Goal: Transaction & Acquisition: Purchase product/service

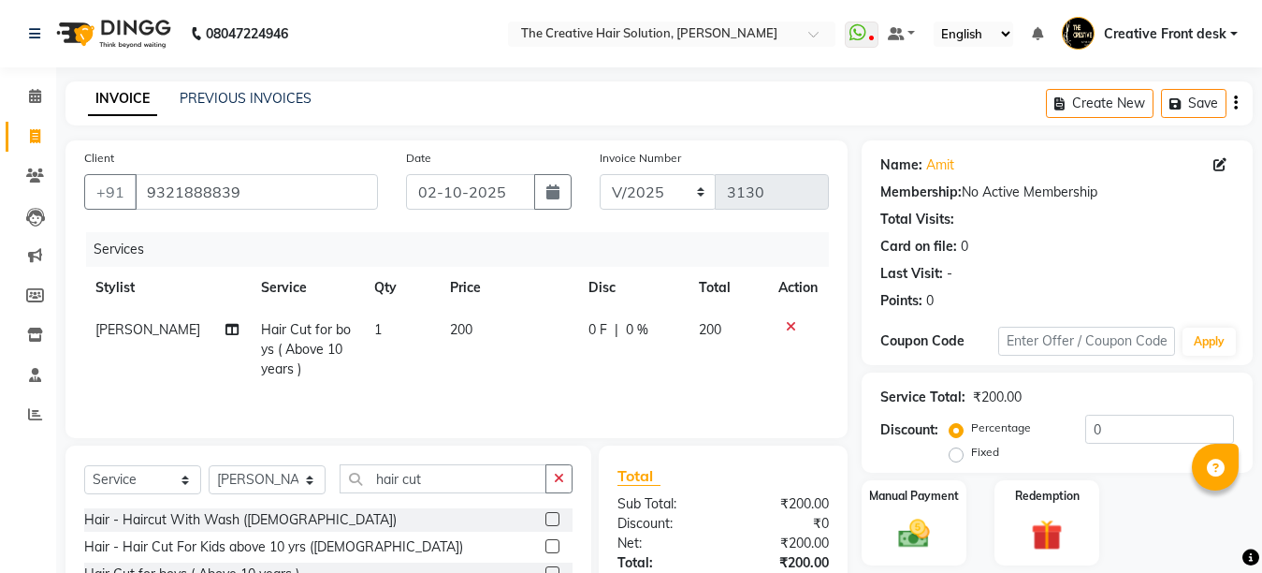
select select "service"
select select "91100"
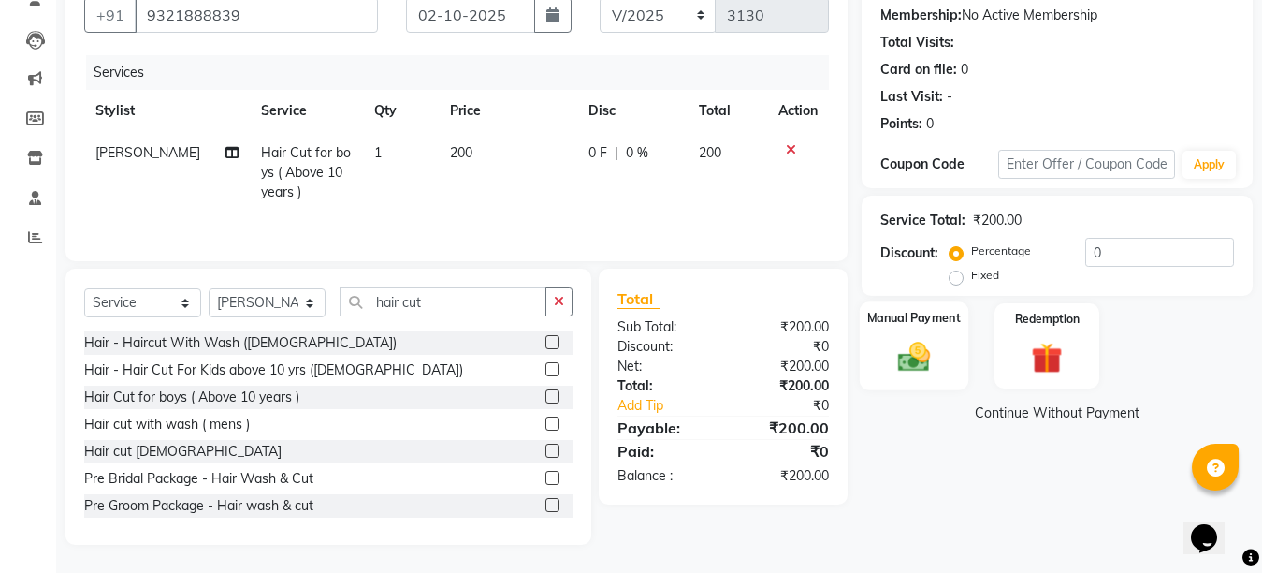
click at [905, 355] on img at bounding box center [914, 356] width 52 height 37
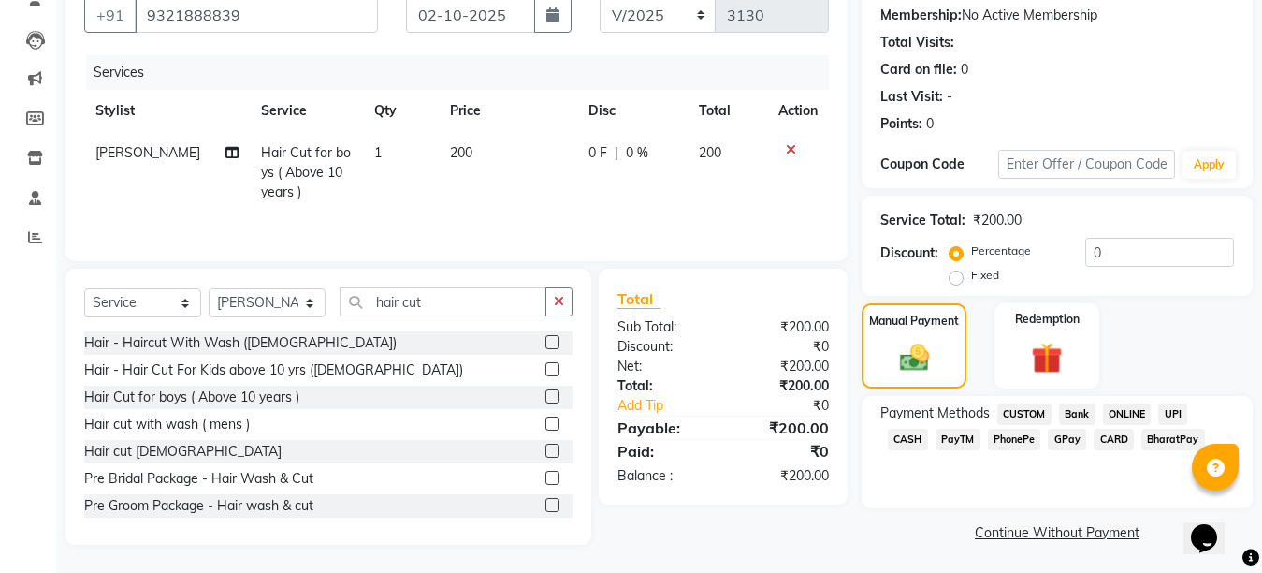
click at [928, 429] on span "CASH" at bounding box center [908, 440] width 40 height 22
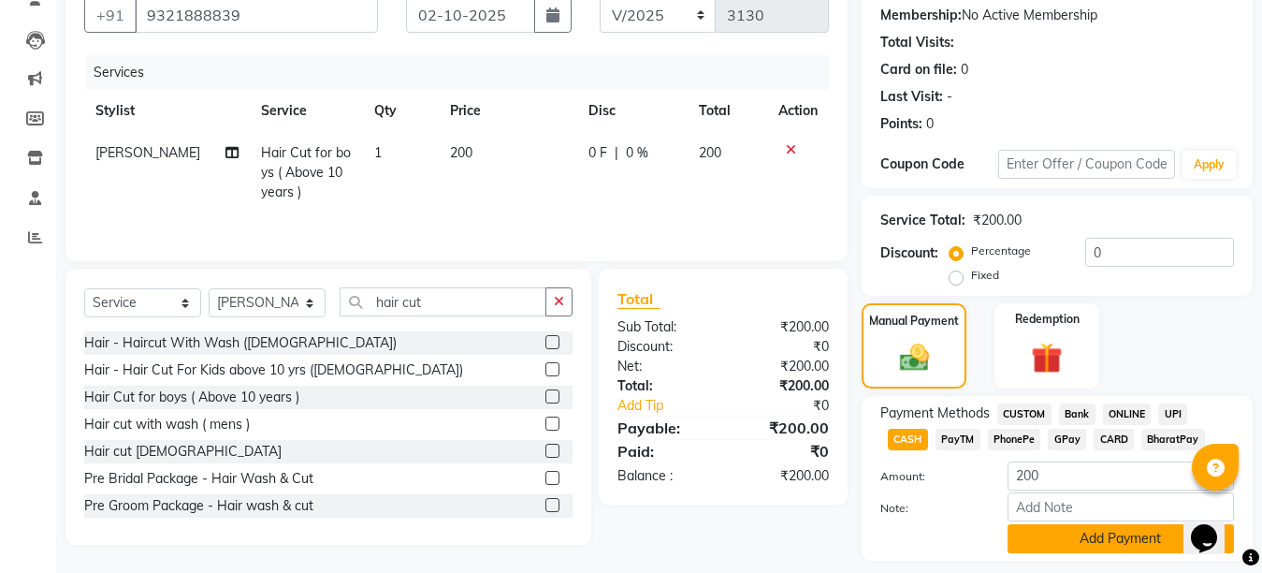
click at [1090, 534] on button "Add Payment" at bounding box center [1121, 538] width 226 height 29
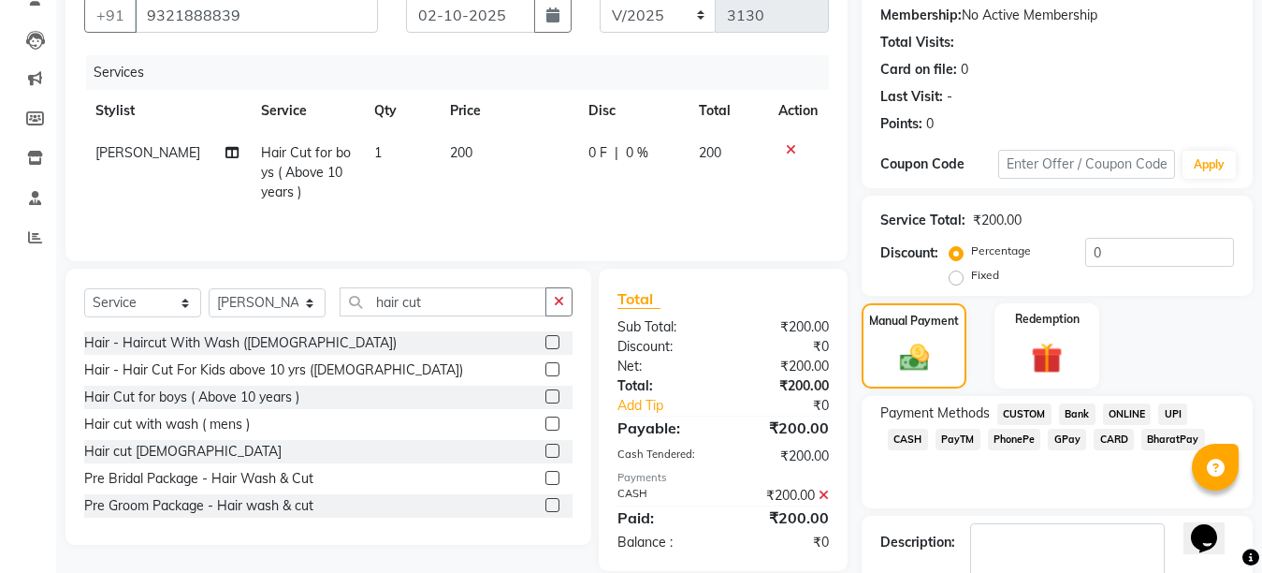
scroll to position [284, 0]
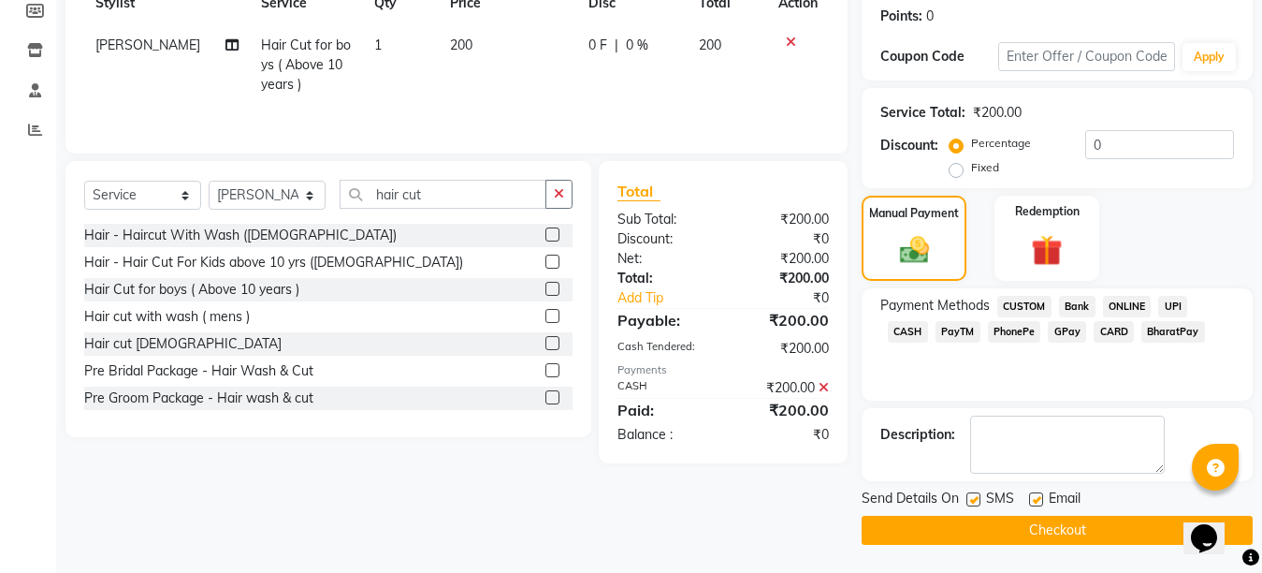
click at [1038, 499] on label at bounding box center [1036, 499] width 14 height 14
click at [1038, 499] on input "checkbox" at bounding box center [1035, 500] width 12 height 12
checkbox input "false"
click at [978, 501] on label at bounding box center [974, 499] width 14 height 14
click at [978, 501] on input "checkbox" at bounding box center [973, 500] width 12 height 12
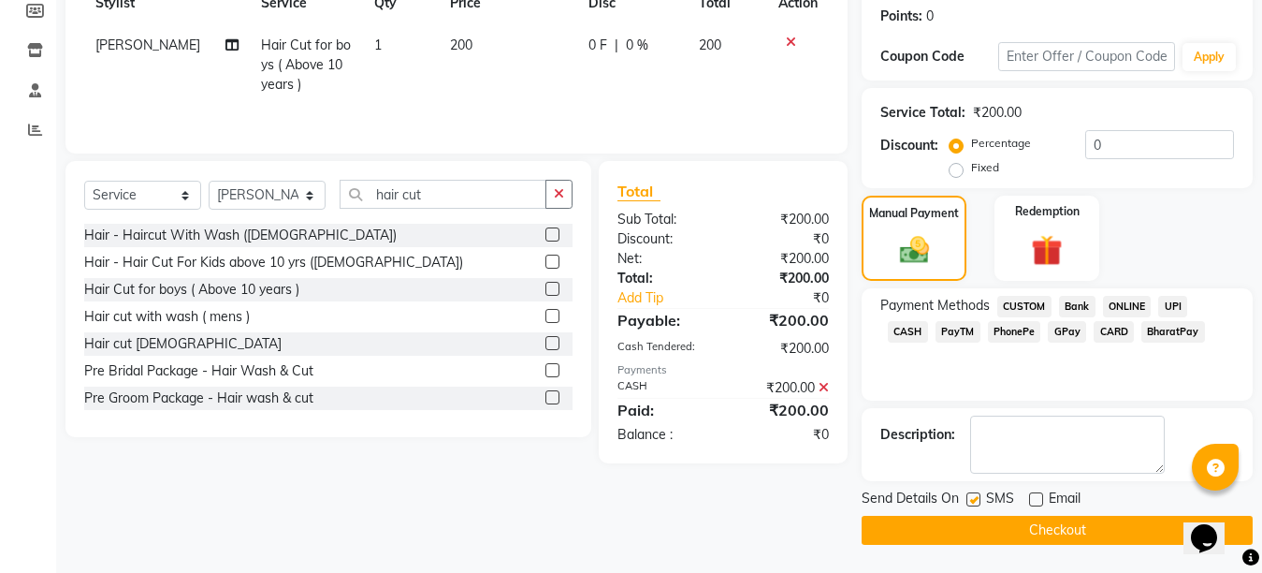
checkbox input "false"
click at [1019, 530] on button "Checkout" at bounding box center [1057, 530] width 391 height 29
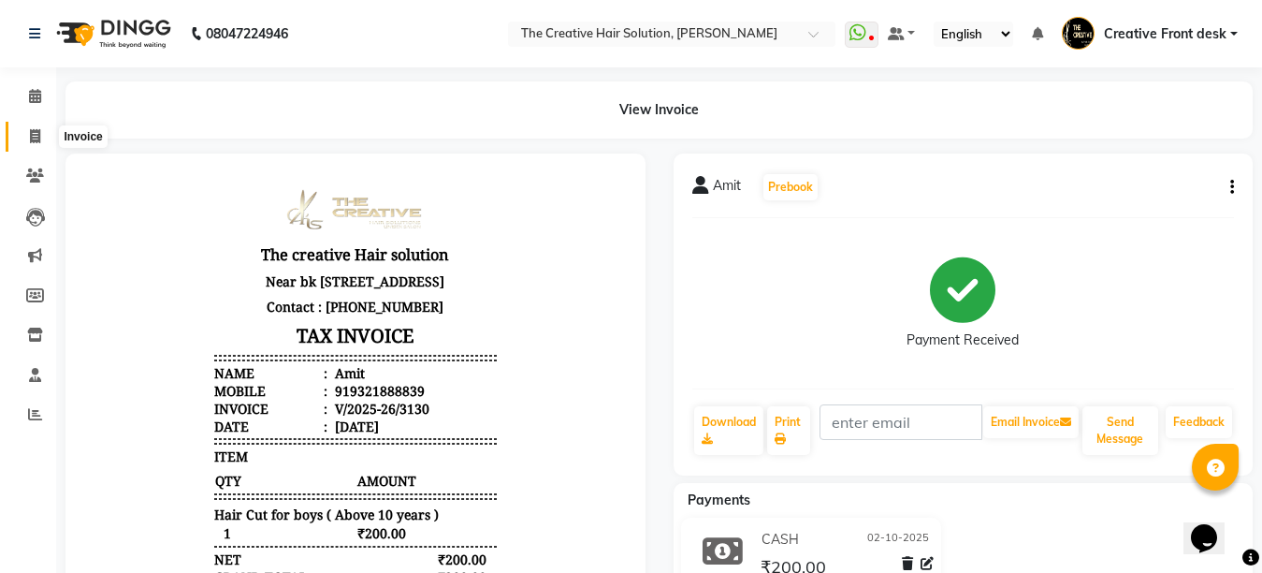
click at [39, 139] on icon at bounding box center [35, 136] width 10 height 14
select select "service"
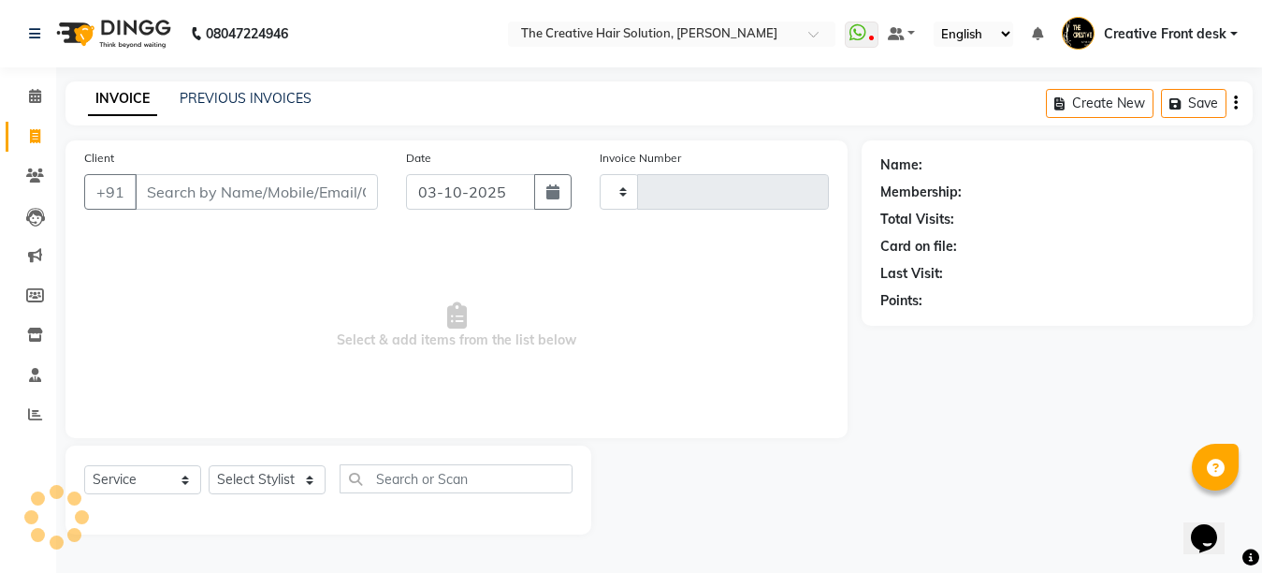
type input "3131"
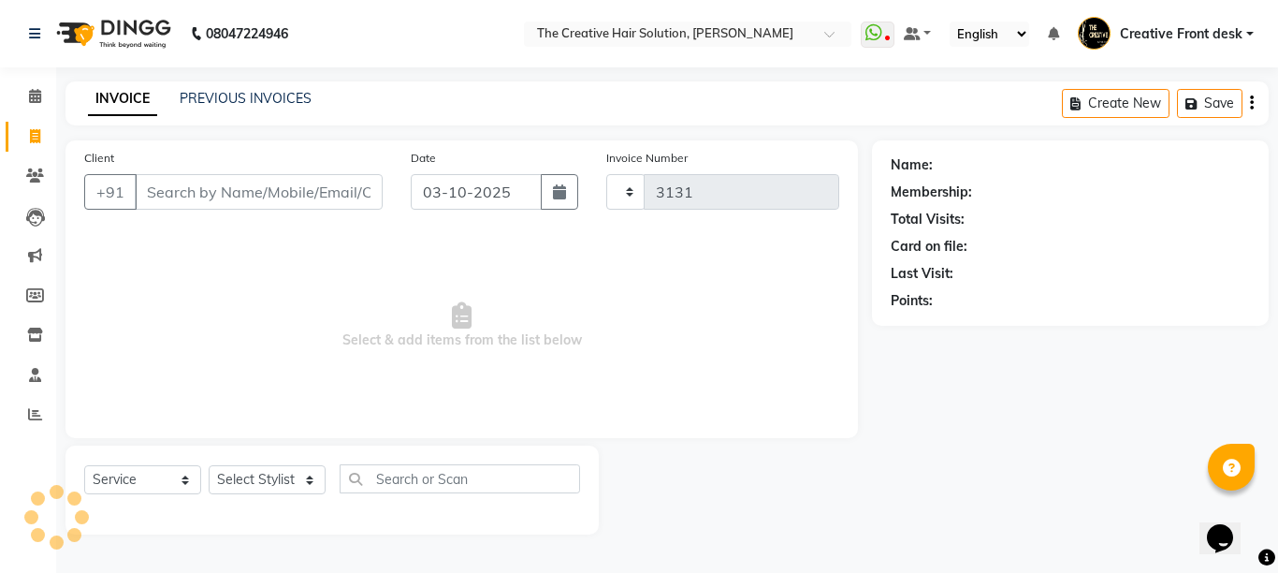
select select "146"
click at [141, 182] on input "Client" at bounding box center [259, 192] width 248 height 36
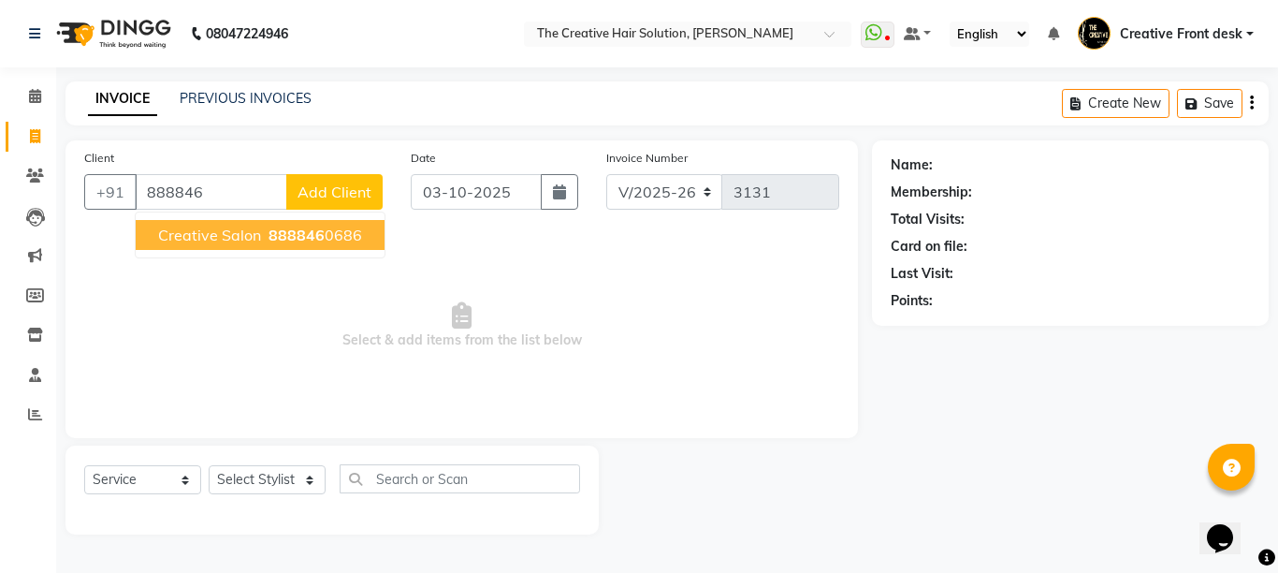
click at [298, 232] on span "888846" at bounding box center [297, 235] width 56 height 19
type input "8888460686"
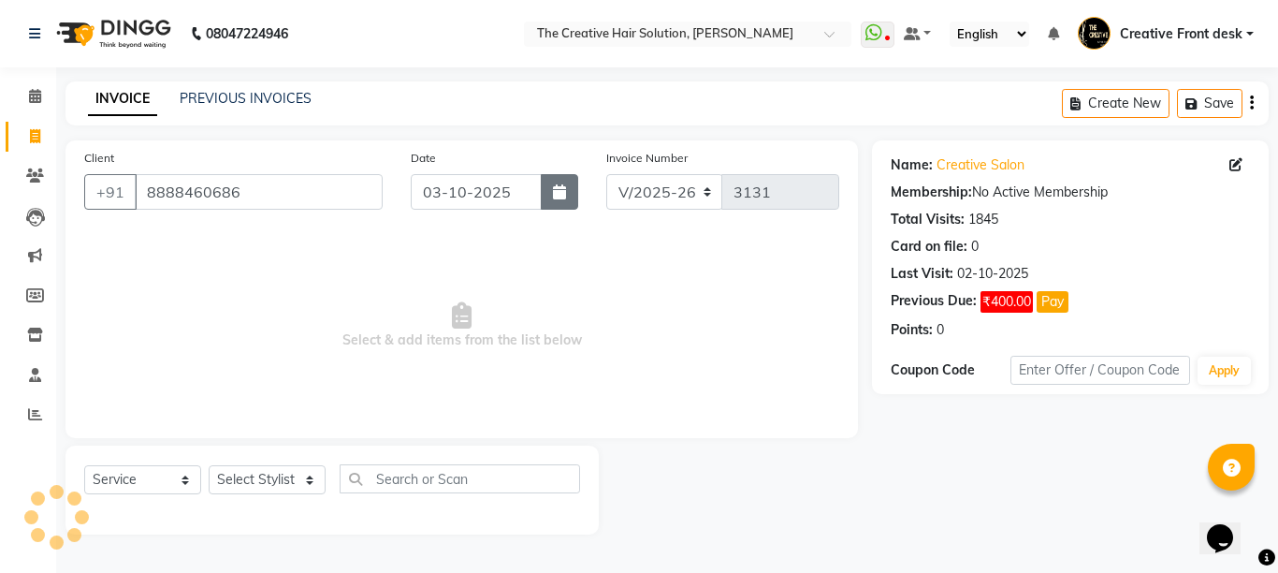
click at [562, 199] on button "button" at bounding box center [559, 192] width 37 height 36
select select "10"
select select "2025"
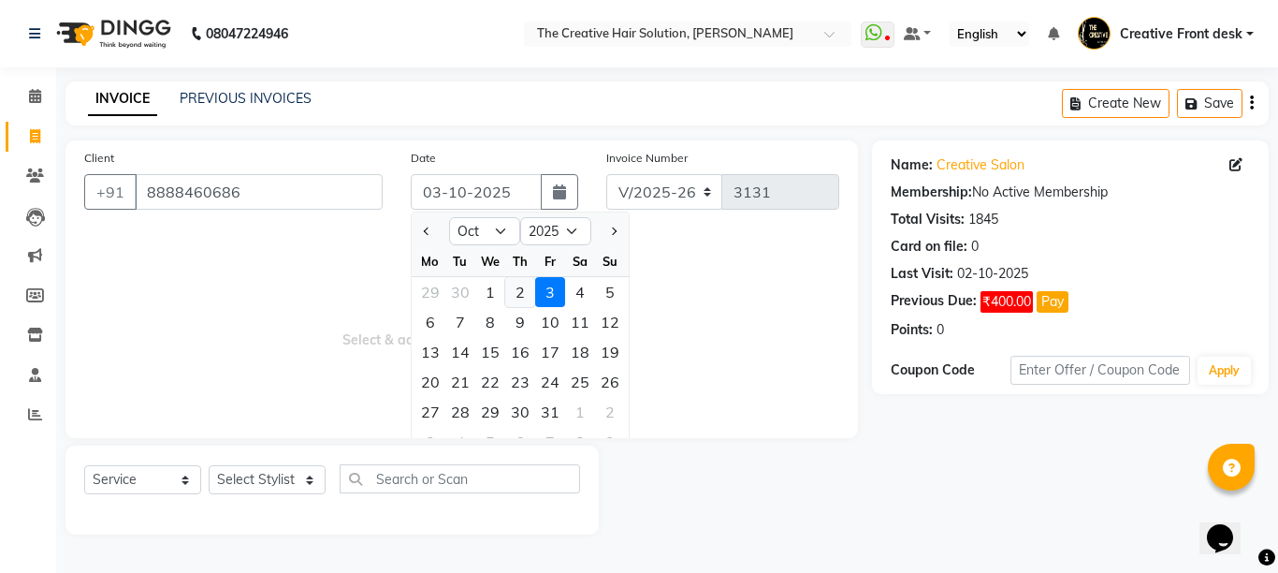
click at [515, 297] on div "2" at bounding box center [520, 292] width 30 height 30
type input "02-10-2025"
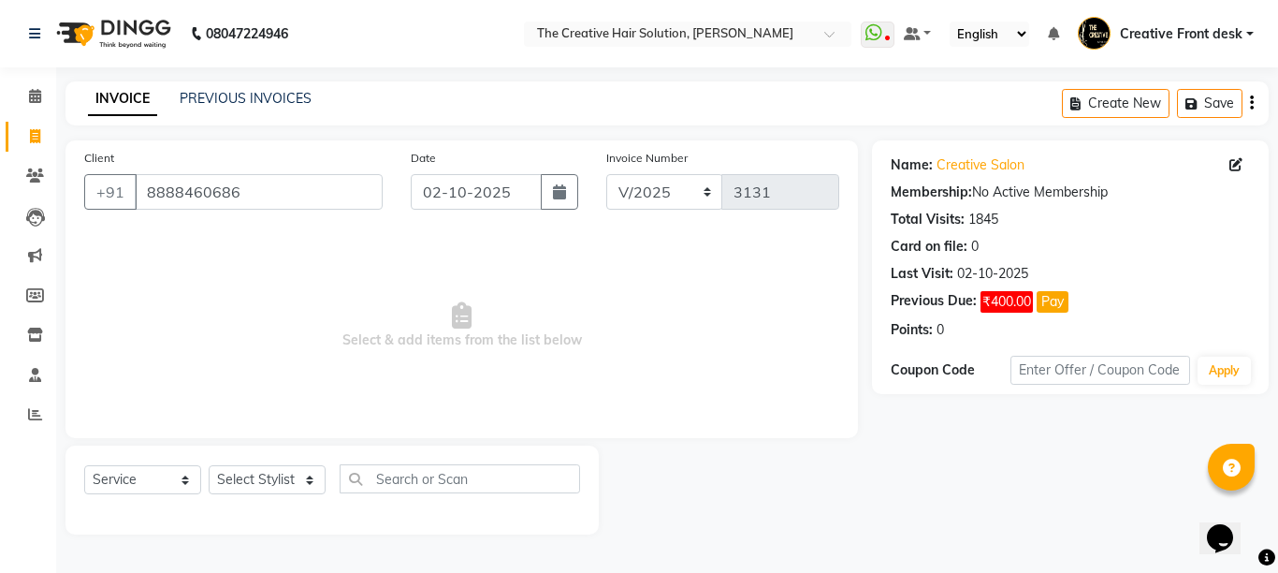
click at [515, 297] on span "Select & add items from the list below" at bounding box center [461, 325] width 755 height 187
click at [303, 483] on select "Select Stylist Ankit Arti Creative Front desk [PERSON_NAME] [PERSON_NAME] Priya…" at bounding box center [267, 479] width 117 height 29
select select "43493"
click at [209, 465] on select "Select Stylist Ankit Arti Creative Front desk [PERSON_NAME] [PERSON_NAME] Priya…" at bounding box center [267, 479] width 117 height 29
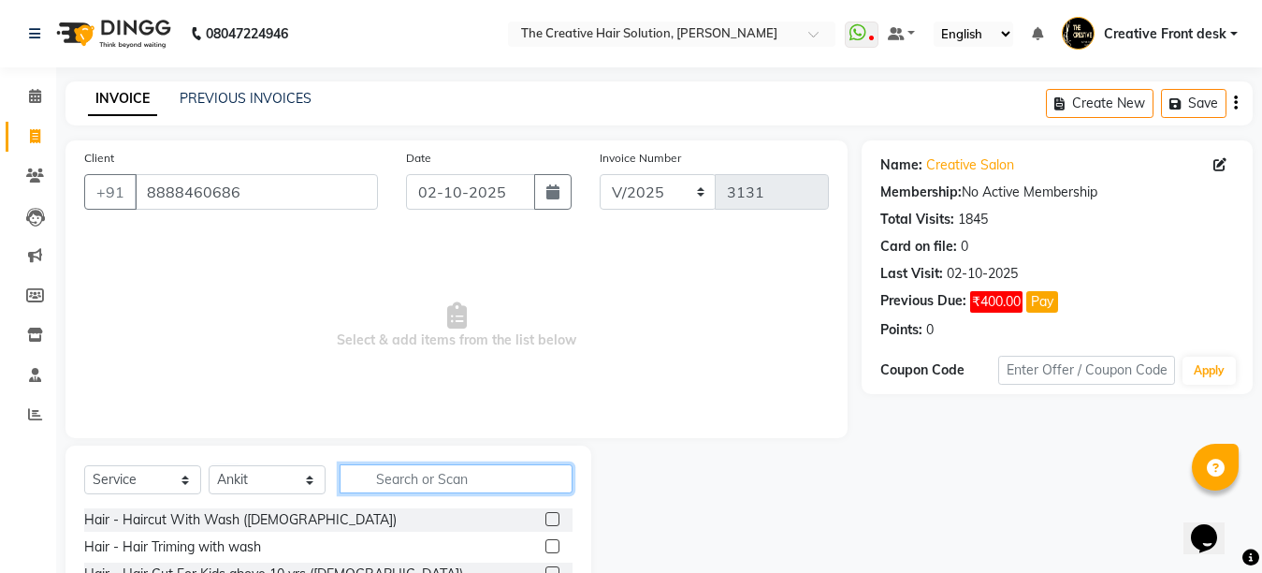
click at [394, 480] on input "text" at bounding box center [456, 478] width 233 height 29
type input "hair cut"
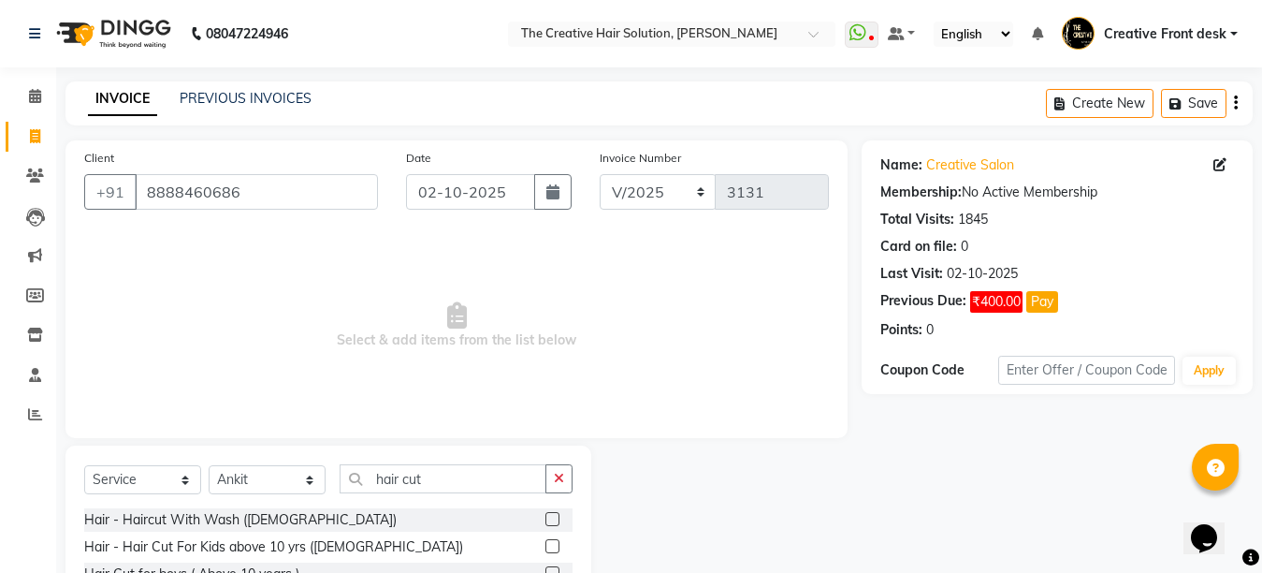
click at [436, 418] on span "Select & add items from the list below" at bounding box center [456, 325] width 745 height 187
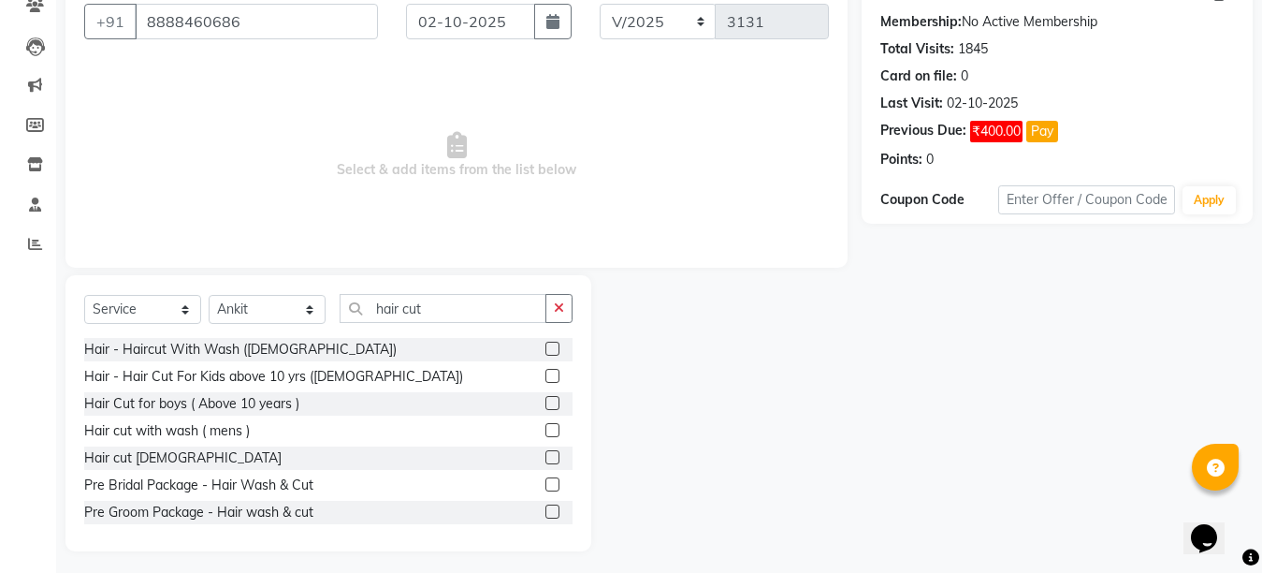
scroll to position [177, 0]
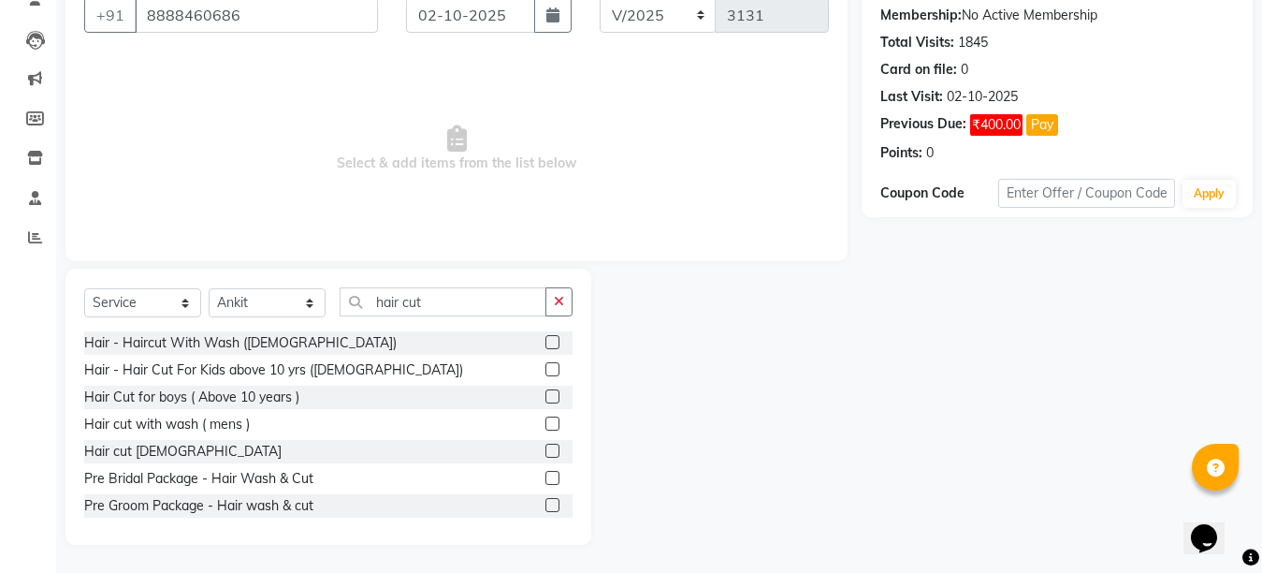
click at [546, 424] on label at bounding box center [553, 423] width 14 height 14
click at [546, 424] on input "checkbox" at bounding box center [552, 424] width 12 height 12
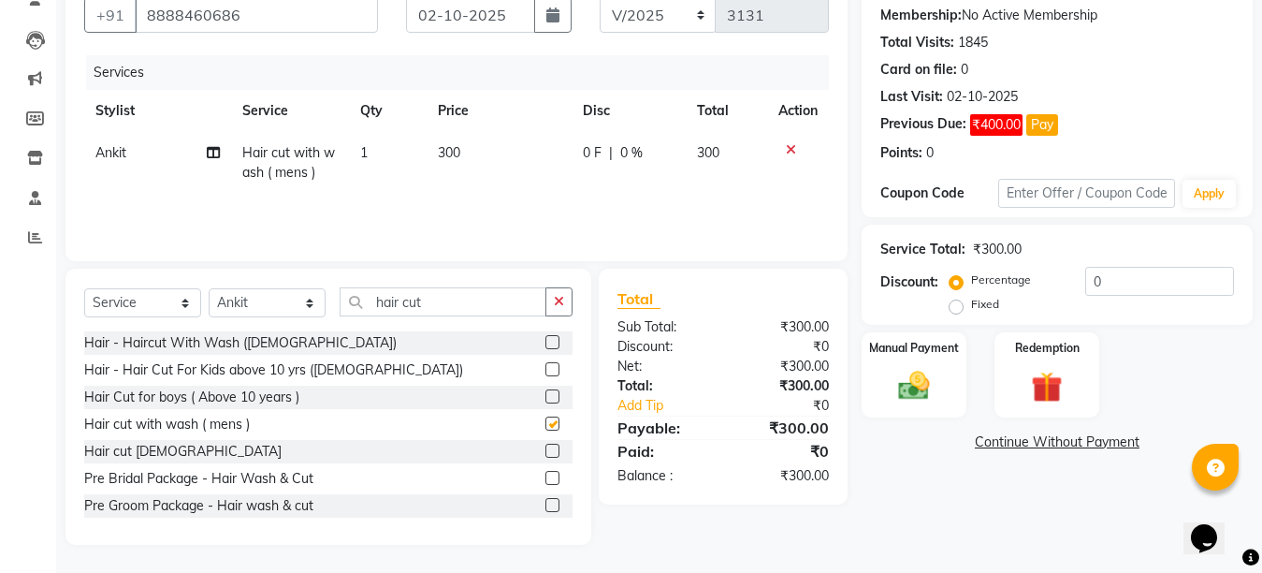
checkbox input "false"
click at [435, 309] on input "hair cut" at bounding box center [443, 301] width 207 height 29
type input "h"
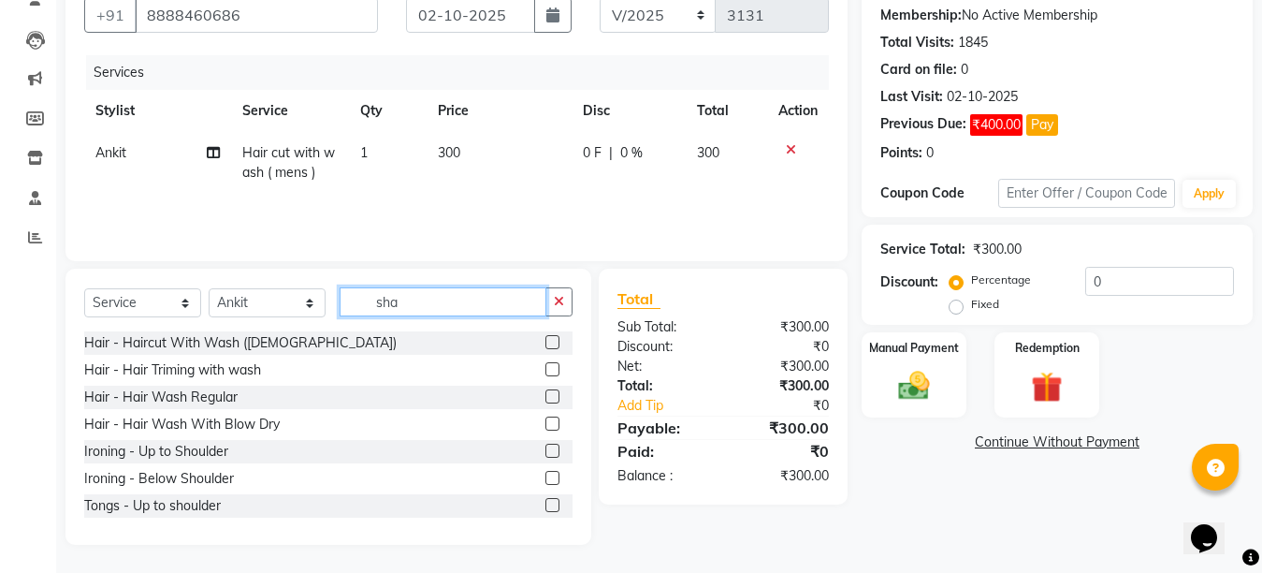
scroll to position [137, 0]
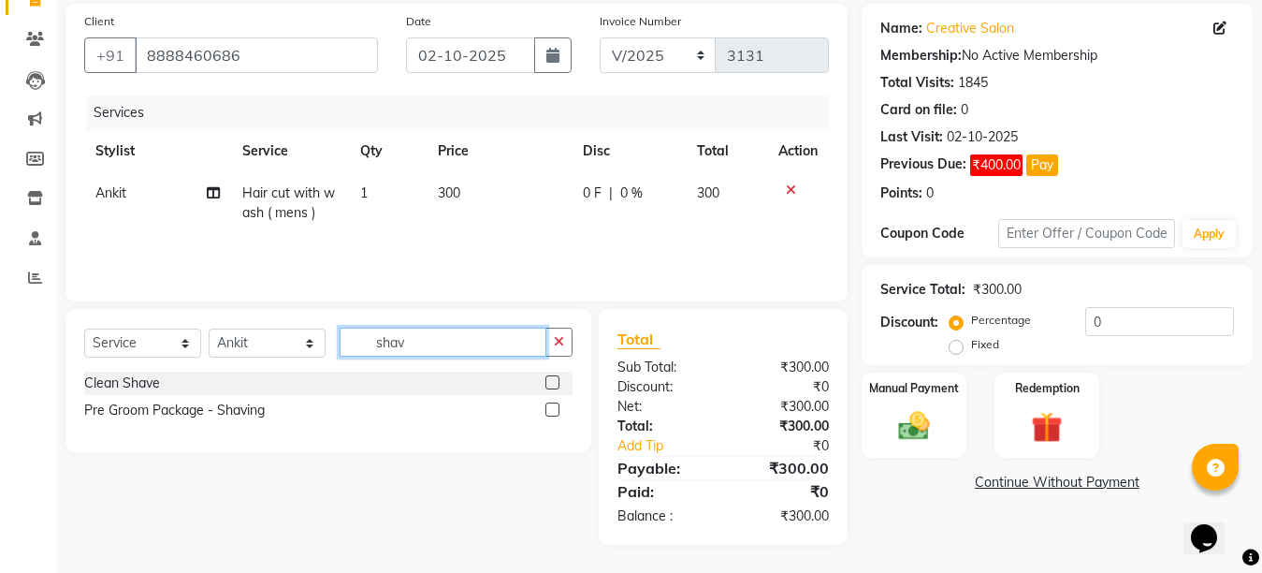
type input "shav"
click at [549, 381] on label at bounding box center [553, 382] width 14 height 14
click at [549, 381] on input "checkbox" at bounding box center [552, 383] width 12 height 12
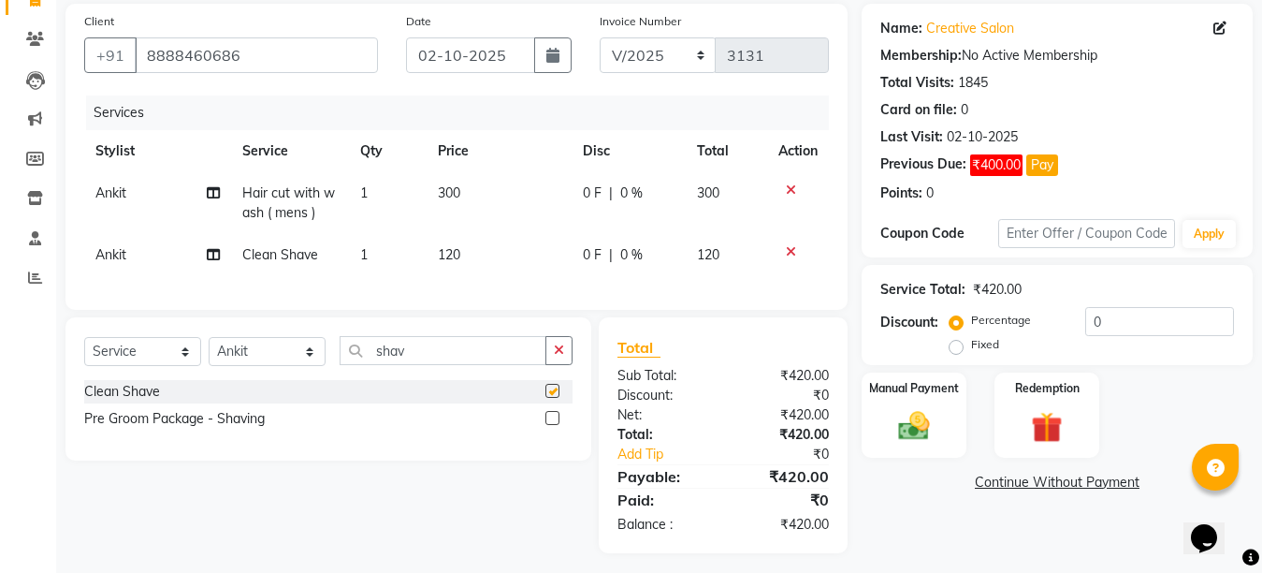
checkbox input "false"
click at [471, 243] on td "120" at bounding box center [499, 255] width 144 height 42
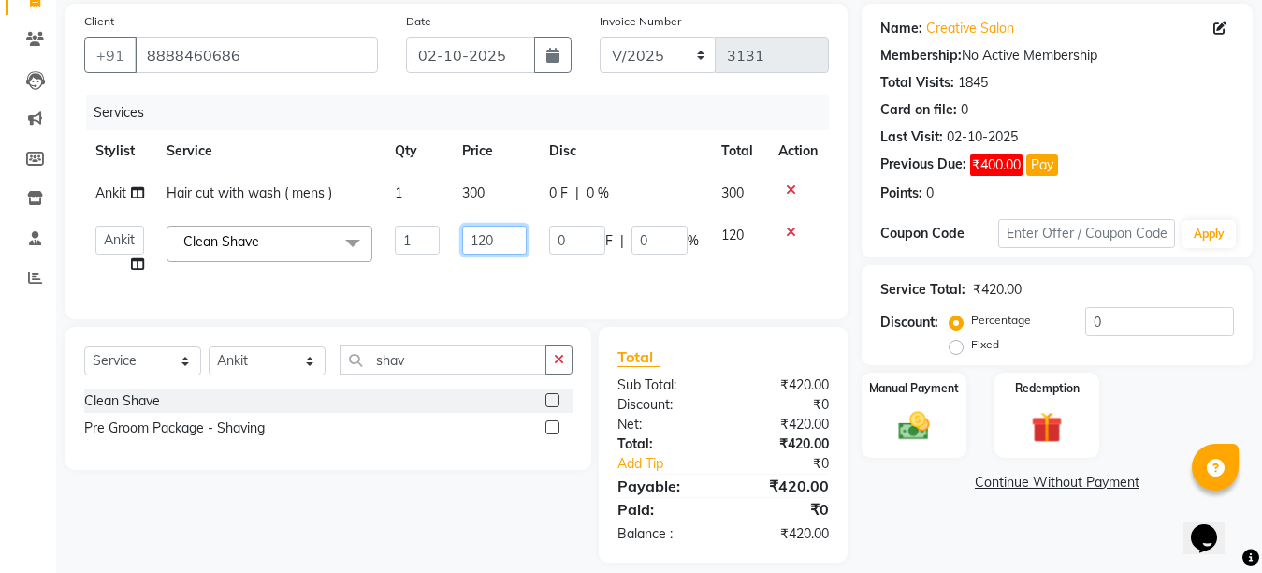
click at [483, 240] on input "120" at bounding box center [494, 240] width 65 height 29
type input "100"
click at [492, 182] on td "300" at bounding box center [494, 193] width 87 height 42
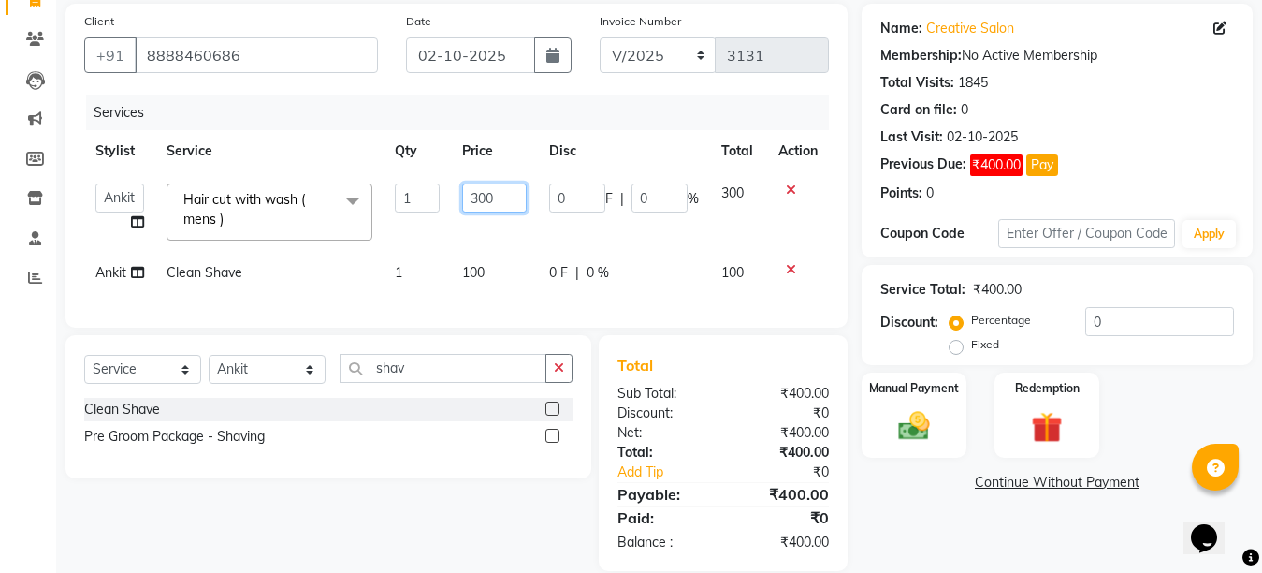
click at [485, 191] on input "300" at bounding box center [494, 197] width 65 height 29
type input "250"
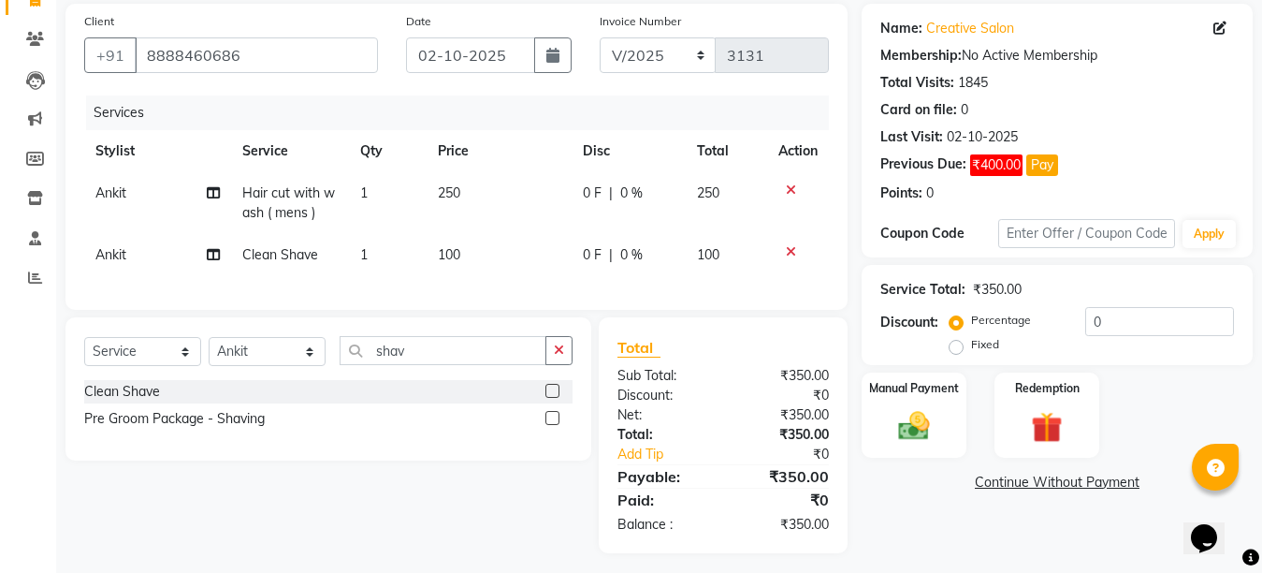
click at [501, 247] on tbody "Ankit Hair cut with wash ( mens ) 1 250 0 F | 0 % 250 Ankit Clean Shave 1 100 0…" at bounding box center [456, 224] width 745 height 104
click at [919, 419] on img at bounding box center [914, 425] width 52 height 37
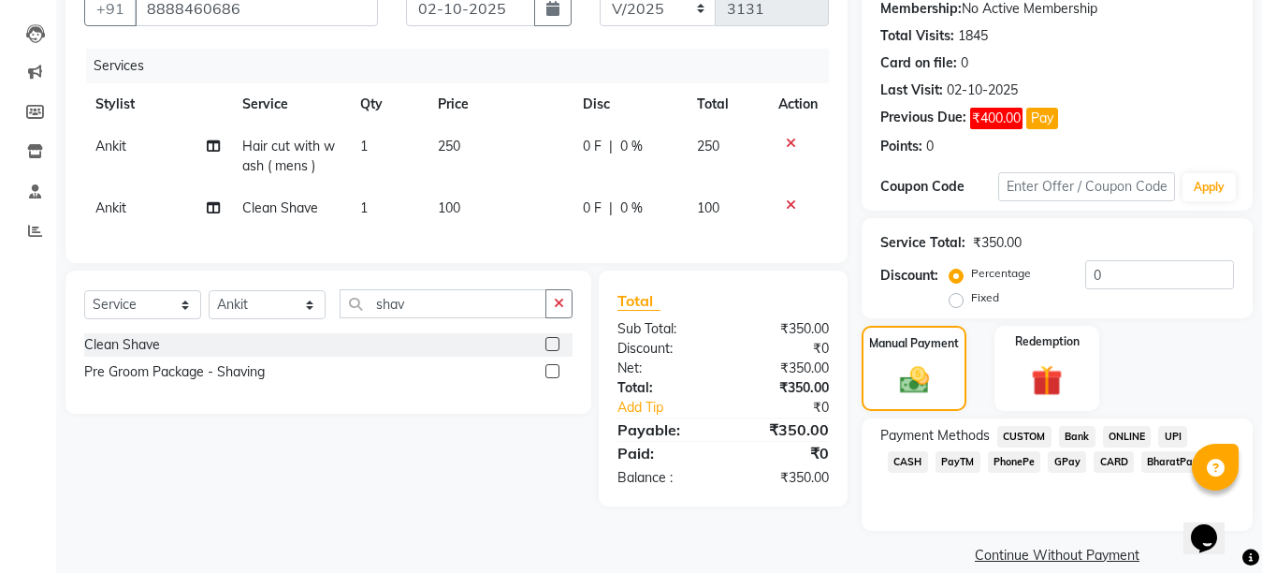
scroll to position [208, 0]
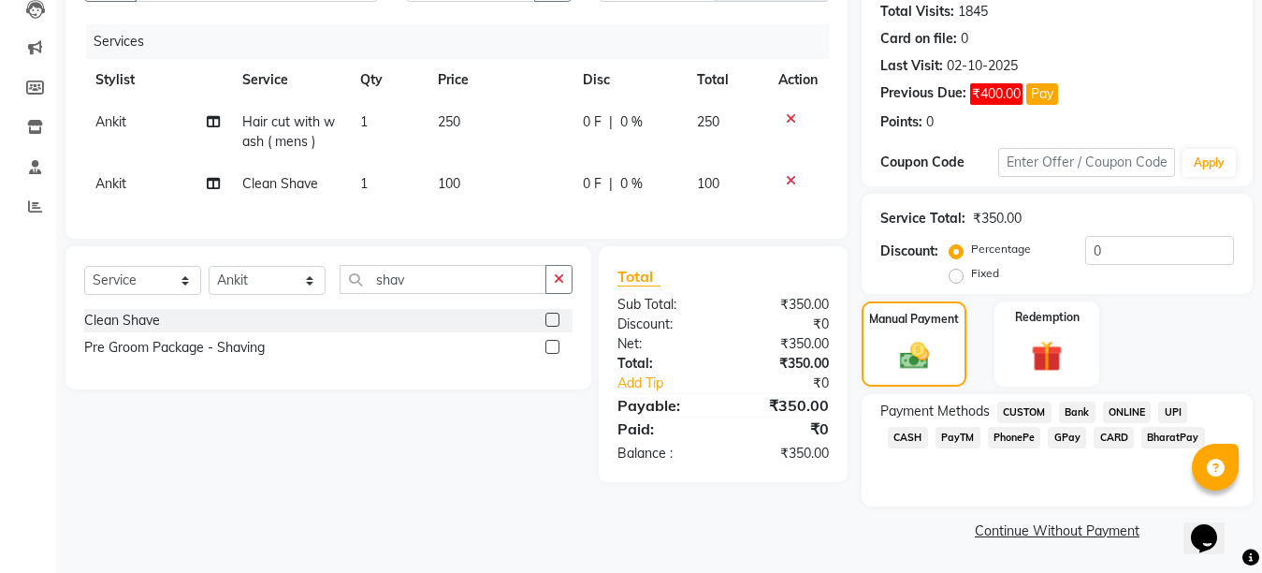
click at [928, 427] on span "CASH" at bounding box center [908, 438] width 40 height 22
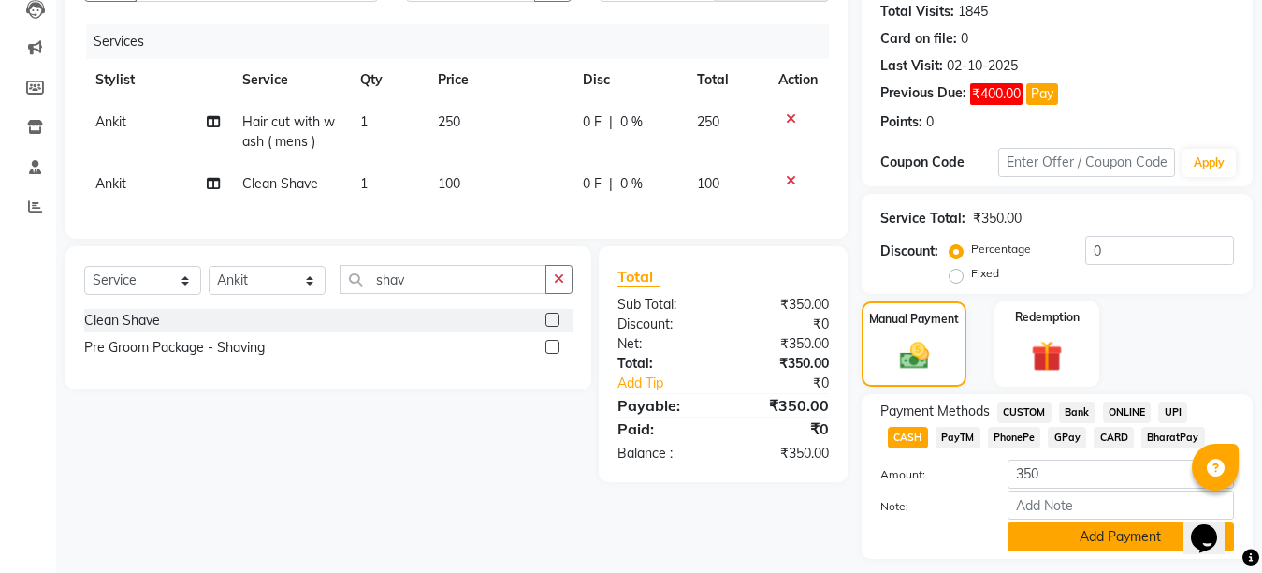
click at [1101, 532] on button "Add Payment" at bounding box center [1121, 536] width 226 height 29
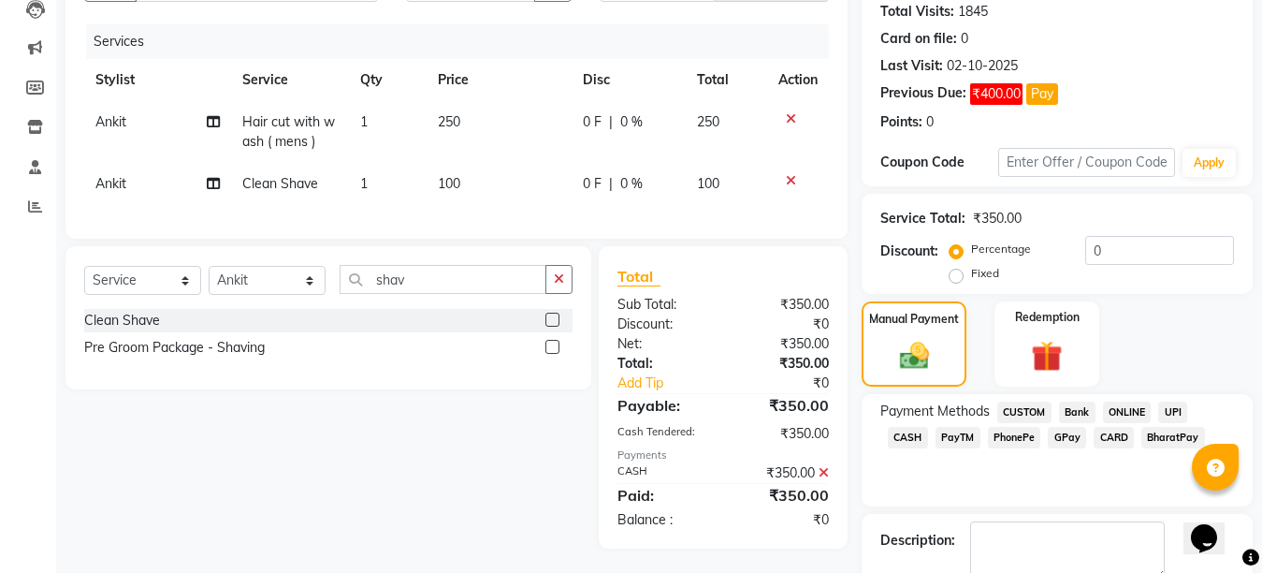
scroll to position [314, 0]
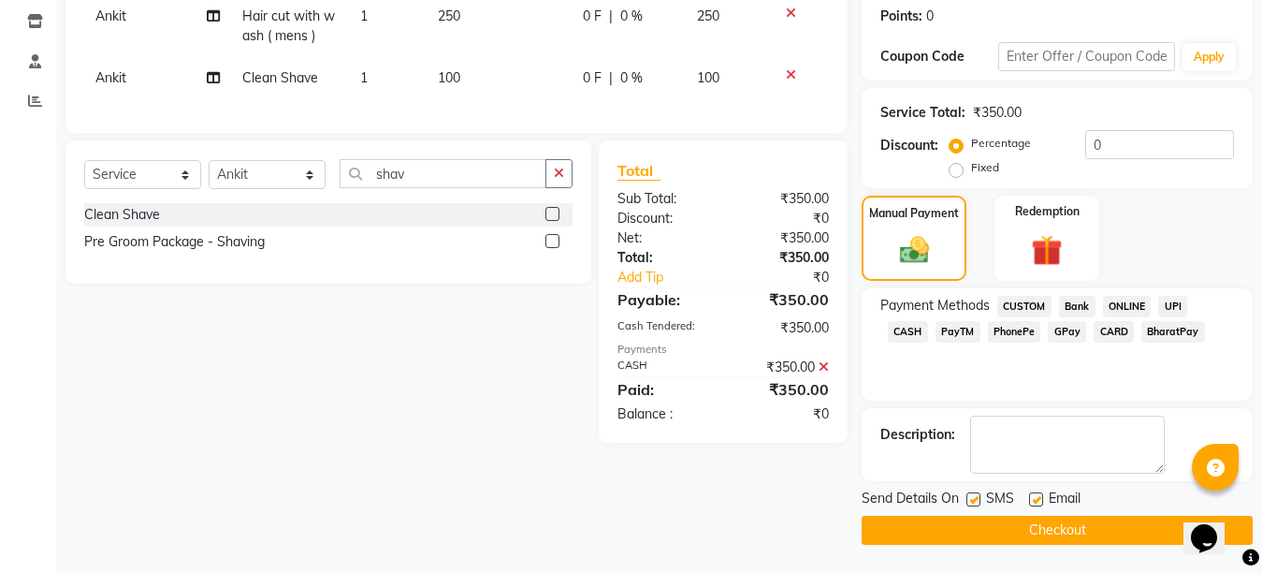
click at [1035, 499] on label at bounding box center [1036, 499] width 14 height 14
click at [1035, 499] on input "checkbox" at bounding box center [1035, 500] width 12 height 12
checkbox input "false"
click at [971, 501] on label at bounding box center [974, 499] width 14 height 14
click at [971, 501] on input "checkbox" at bounding box center [973, 500] width 12 height 12
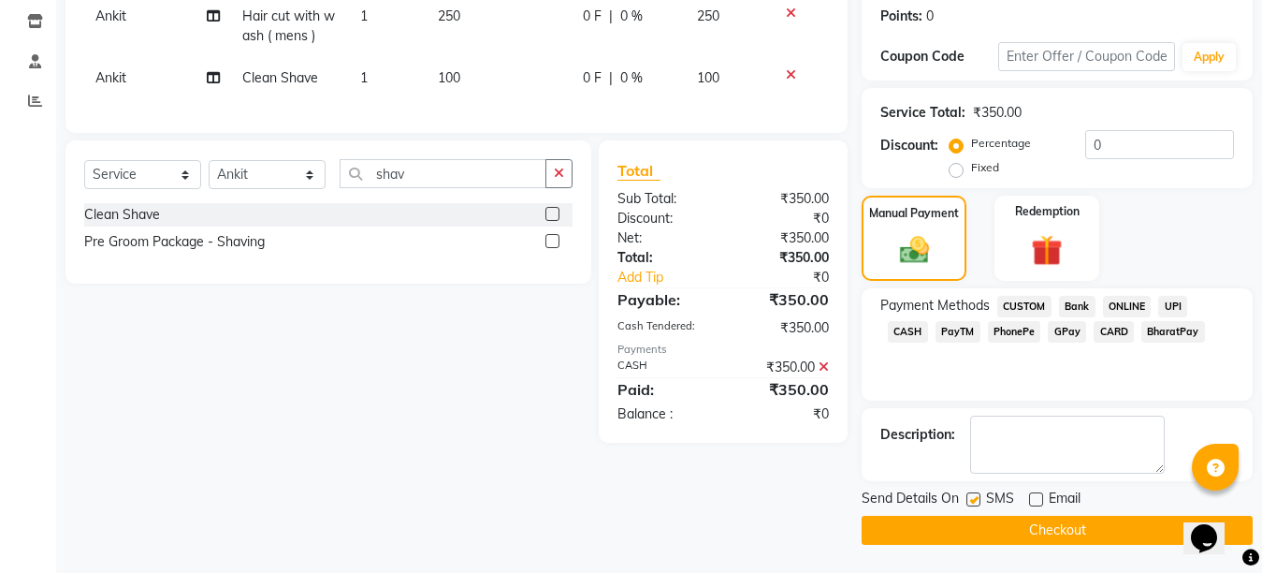
checkbox input "false"
click at [1043, 532] on button "Checkout" at bounding box center [1057, 530] width 391 height 29
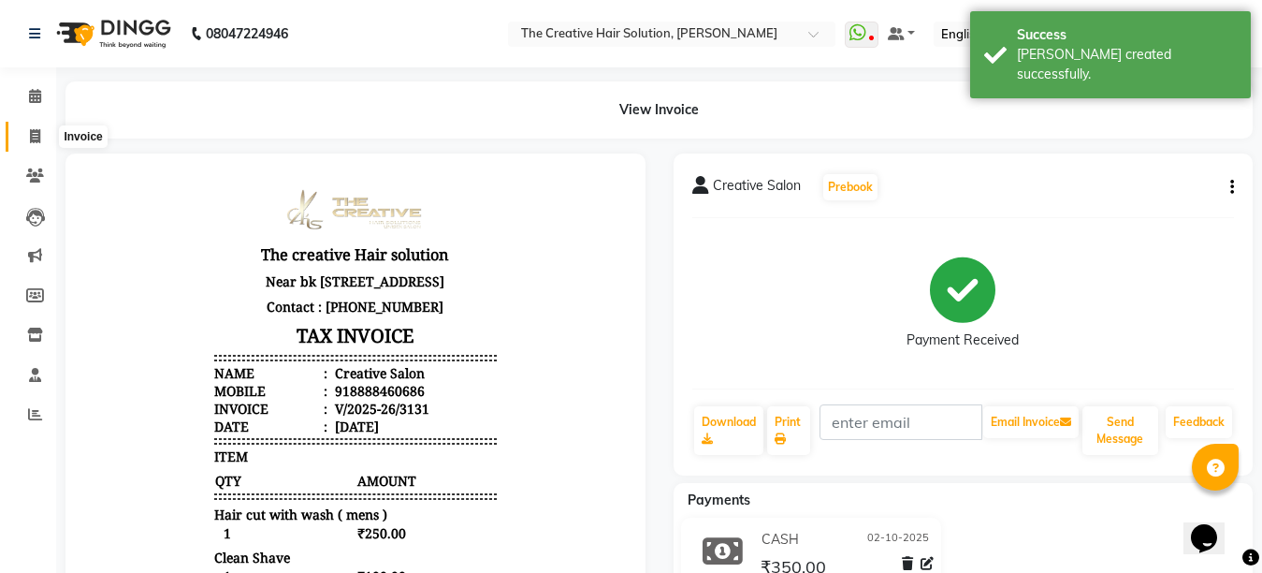
click at [24, 133] on span at bounding box center [35, 137] width 33 height 22
select select "service"
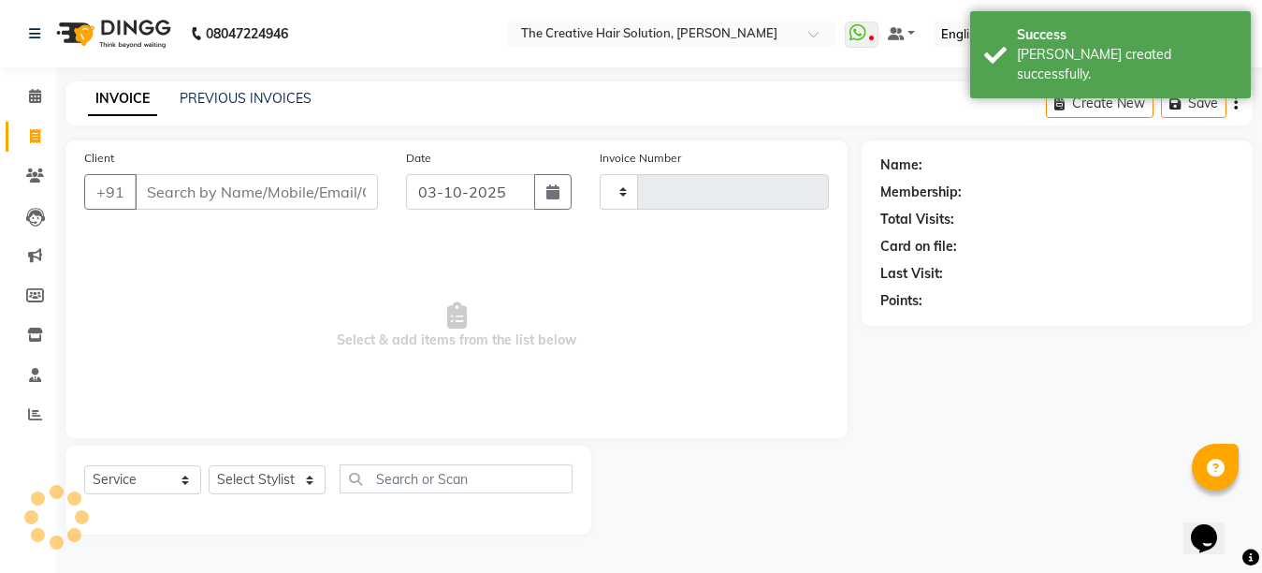
type input "3132"
select select "146"
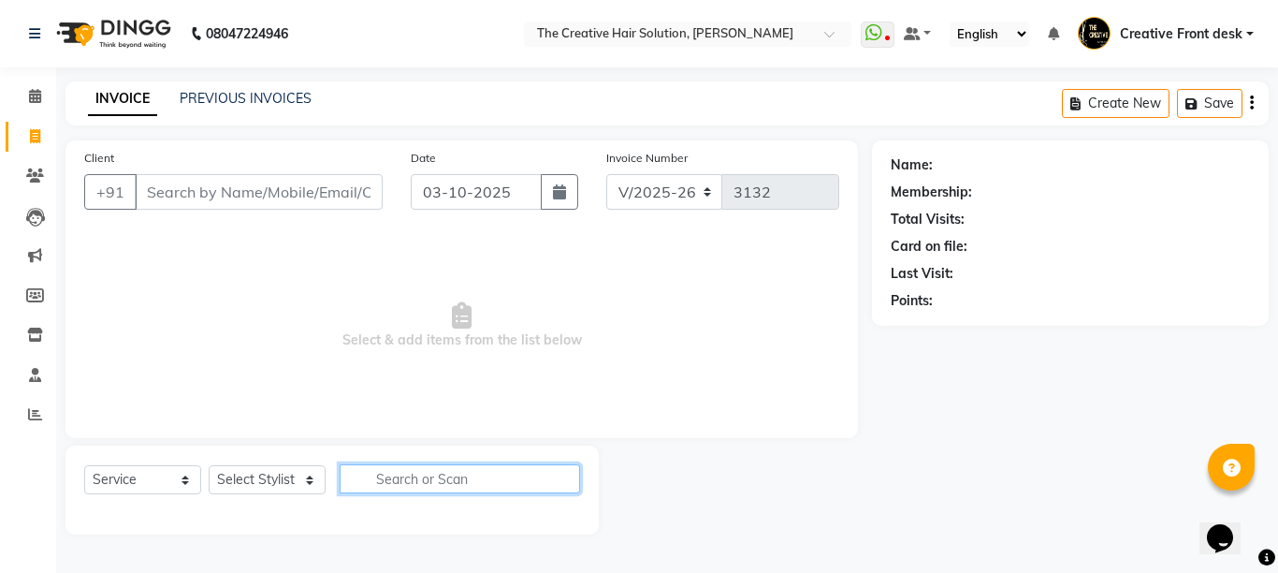
click at [410, 483] on input "text" at bounding box center [460, 478] width 241 height 29
type input "pedi"
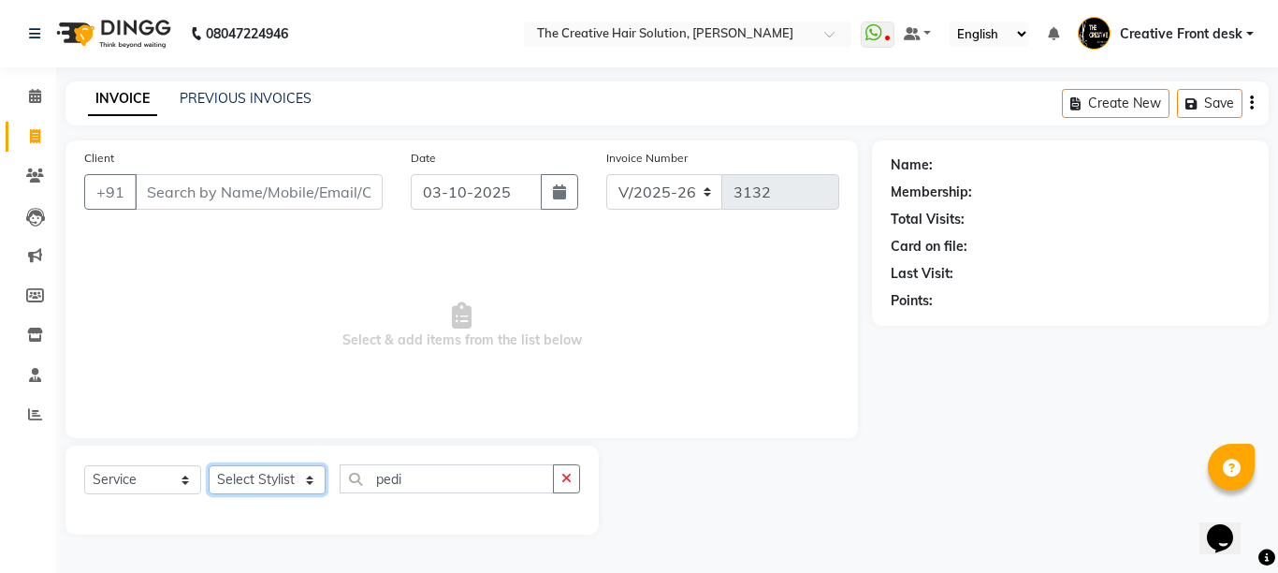
click at [295, 484] on select "Select Stylist Ankit Arti Creative Front desk [PERSON_NAME] [PERSON_NAME] Priya…" at bounding box center [267, 479] width 117 height 29
select select "92338"
click at [209, 465] on select "Select Stylist Ankit Arti Creative Front desk [PERSON_NAME] [PERSON_NAME] Priya…" at bounding box center [267, 479] width 117 height 29
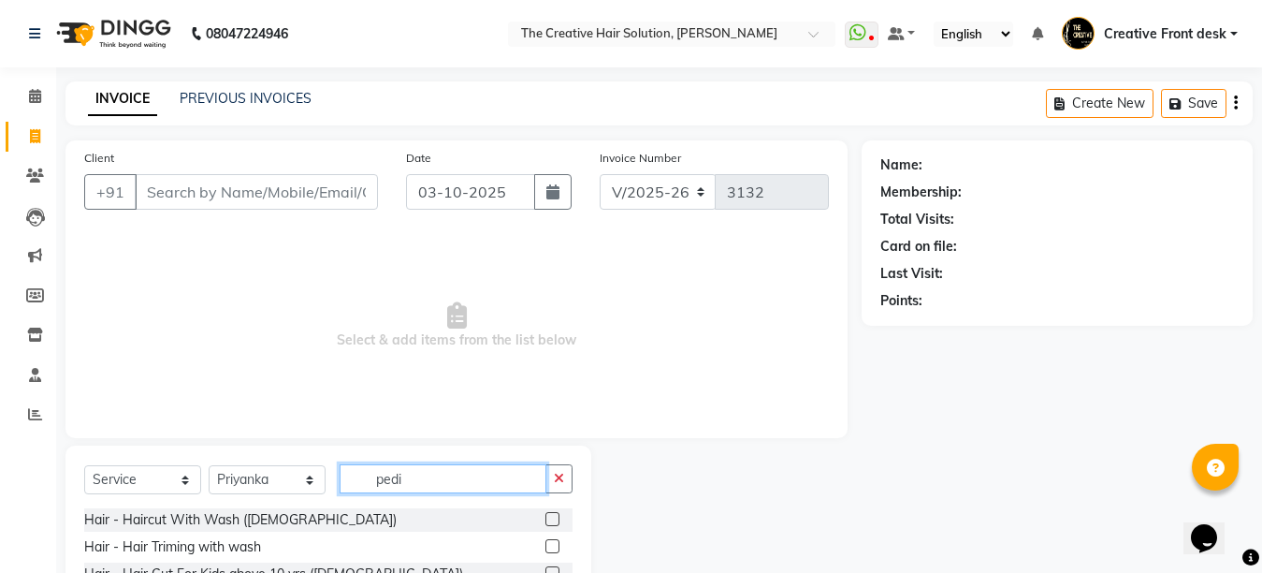
click at [445, 469] on input "pedi" at bounding box center [443, 478] width 207 height 29
type input "pedic"
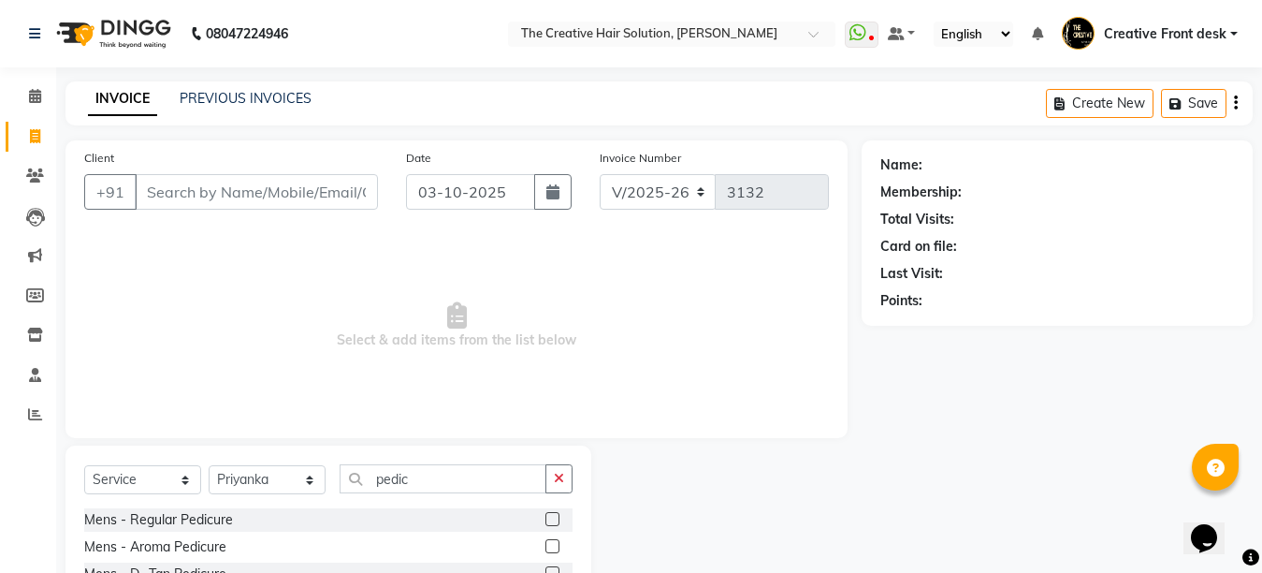
click at [430, 373] on span "Select & add items from the list below" at bounding box center [456, 325] width 745 height 187
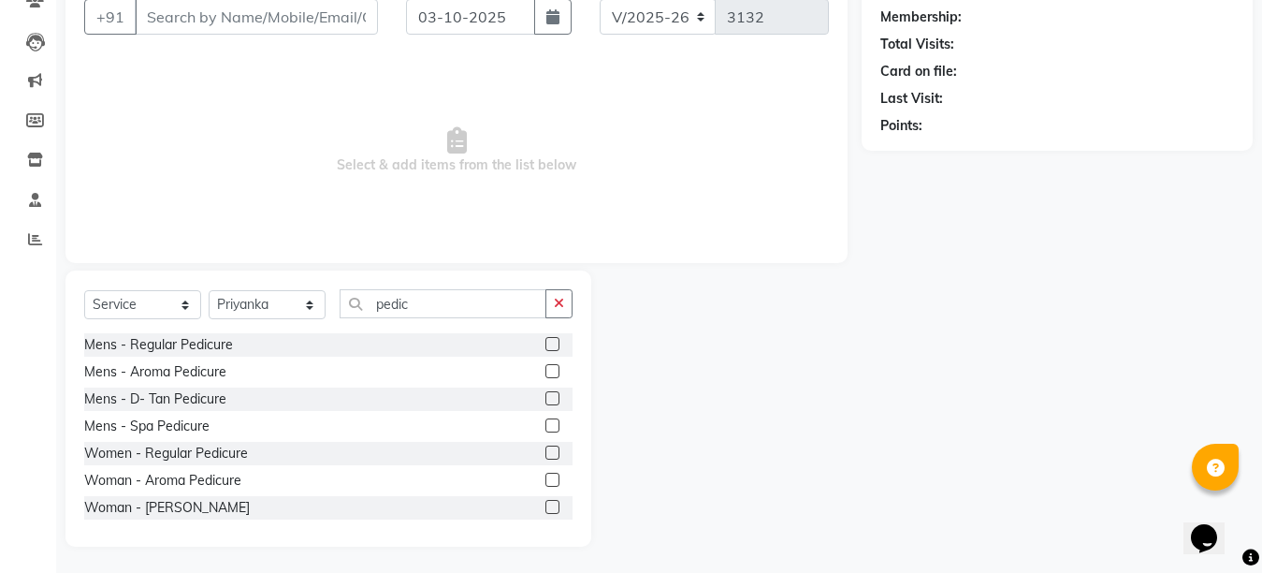
scroll to position [177, 0]
click at [546, 447] on label at bounding box center [553, 451] width 14 height 14
click at [546, 447] on input "checkbox" at bounding box center [552, 451] width 12 height 12
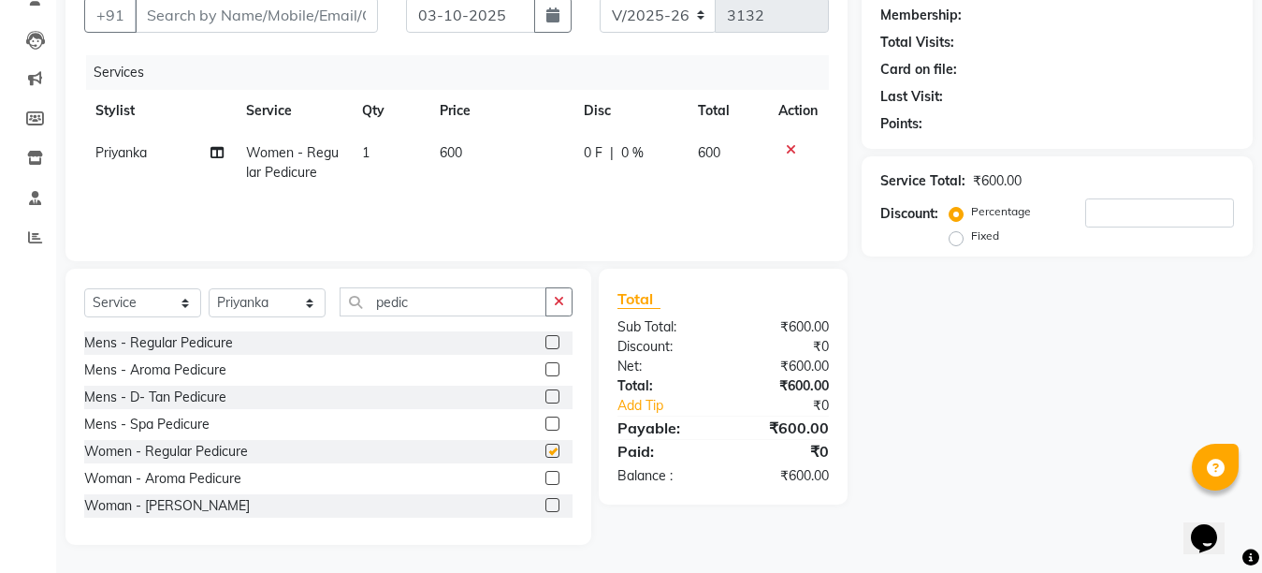
checkbox input "false"
click at [793, 154] on icon at bounding box center [791, 149] width 10 height 13
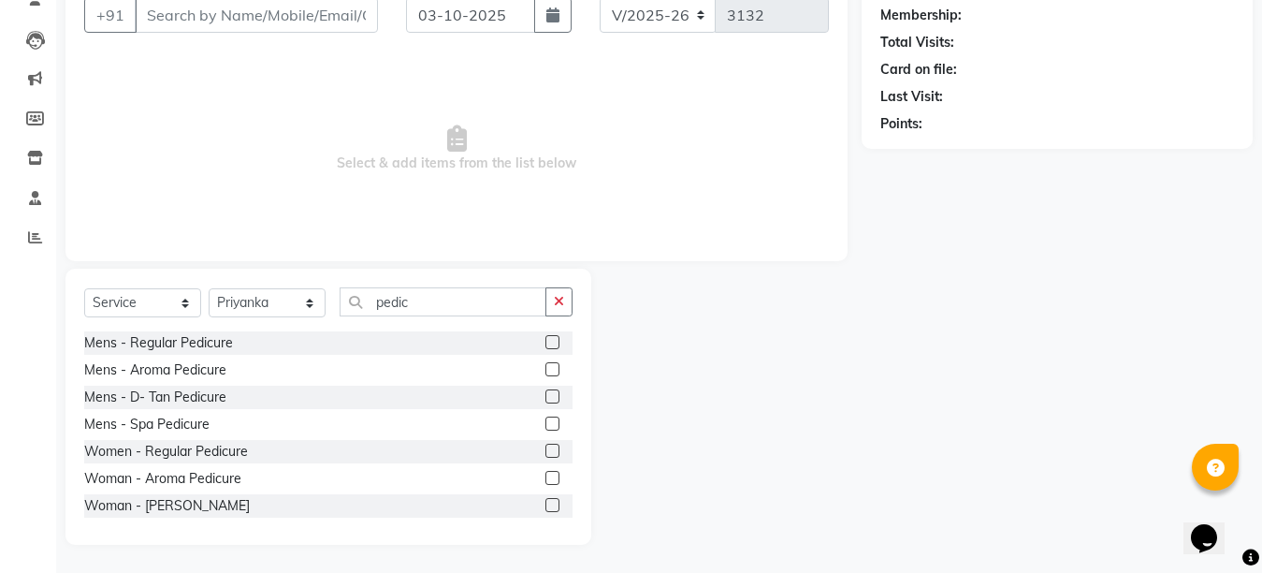
scroll to position [139, 0]
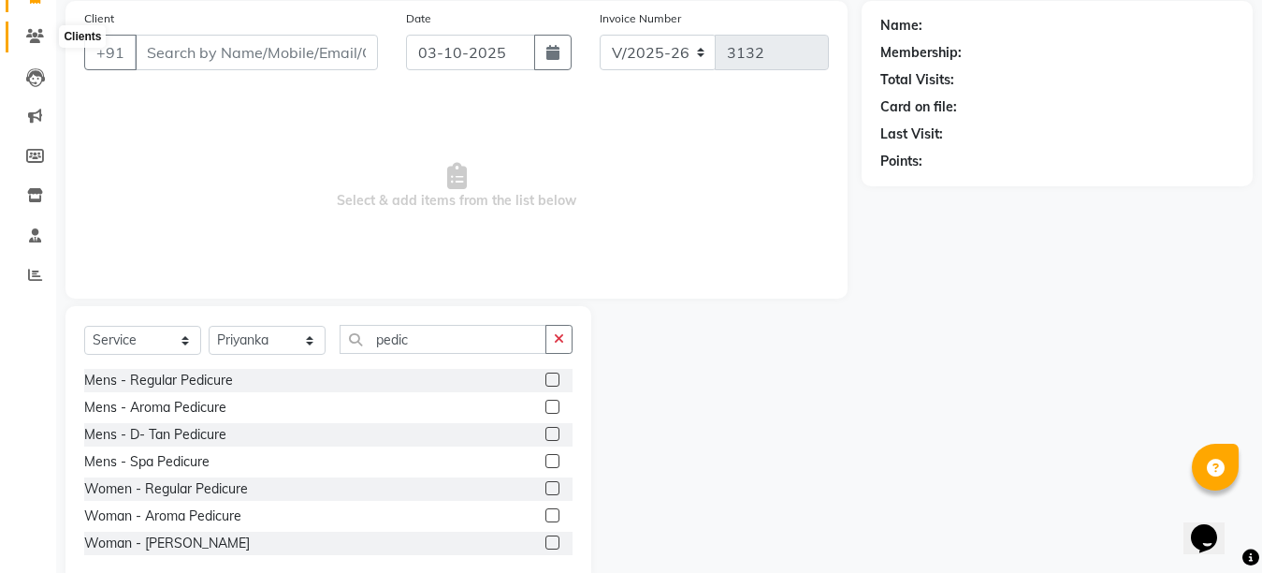
click at [31, 37] on icon at bounding box center [35, 36] width 18 height 14
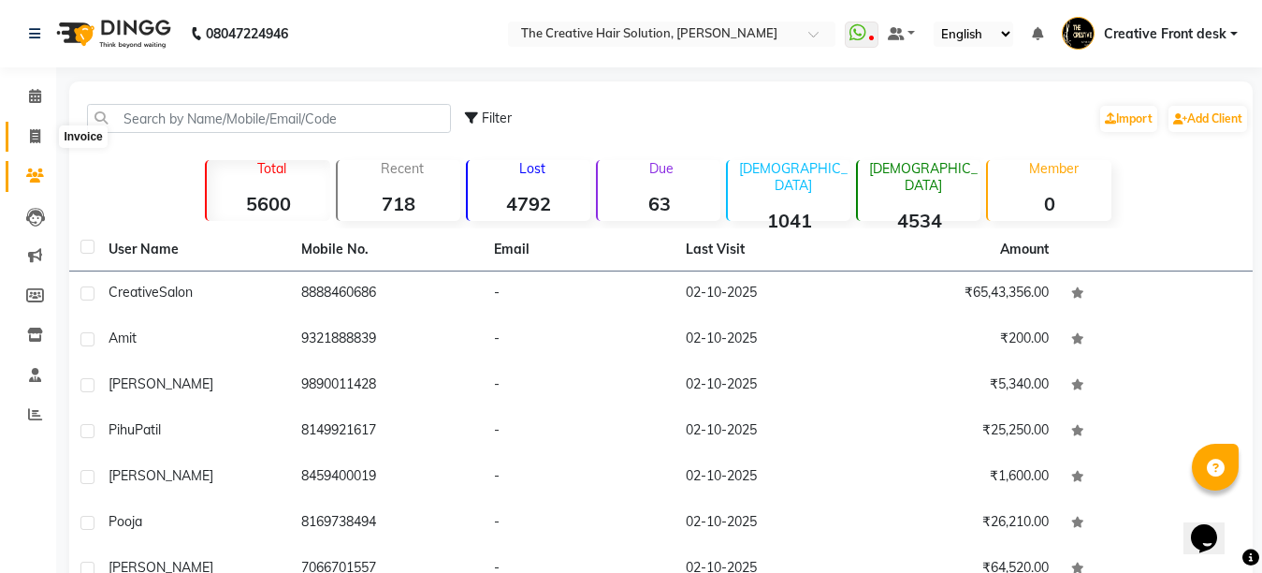
click at [38, 139] on icon at bounding box center [35, 136] width 10 height 14
select select "service"
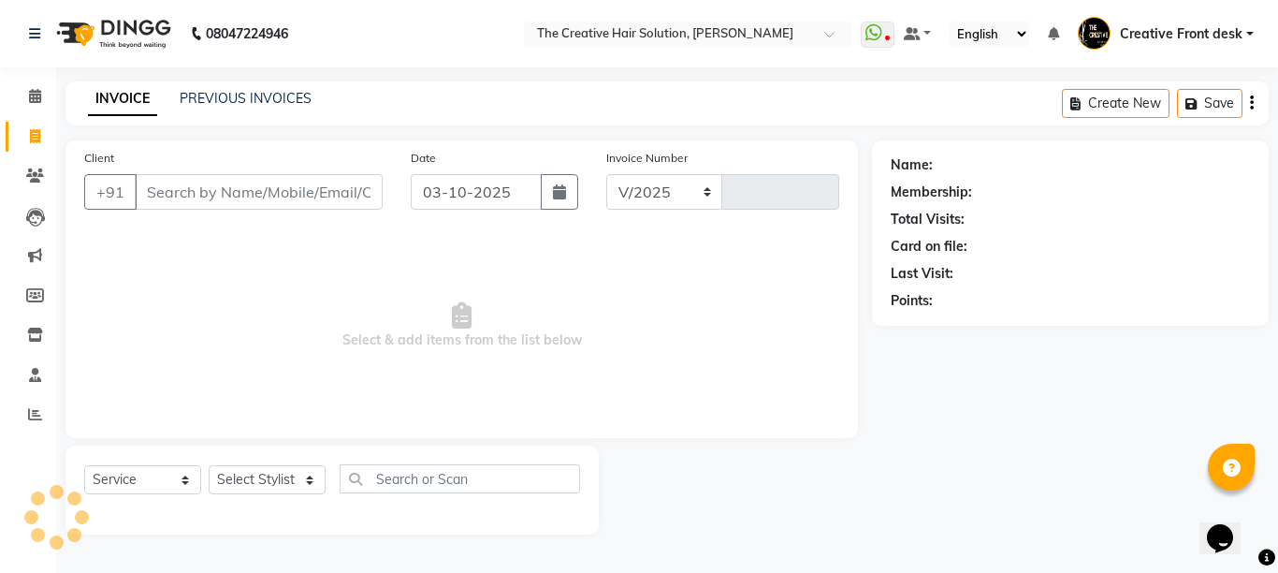
select select "146"
type input "3132"
click at [233, 191] on input "Client" at bounding box center [259, 192] width 248 height 36
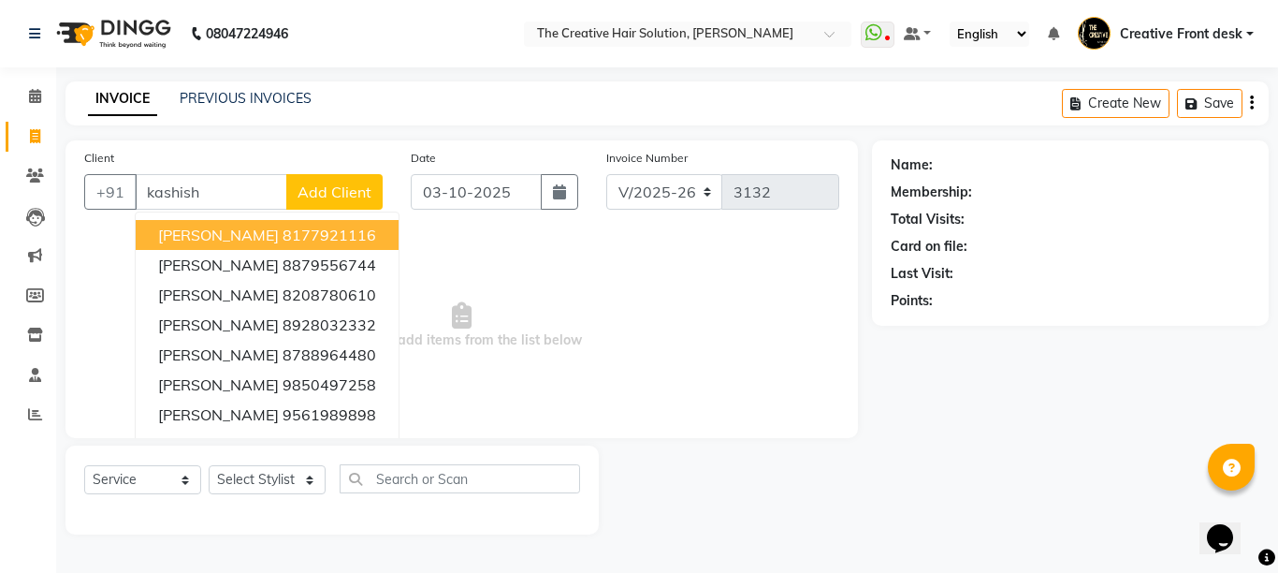
click at [327, 241] on button "[PERSON_NAME] 8177921116" at bounding box center [267, 235] width 263 height 30
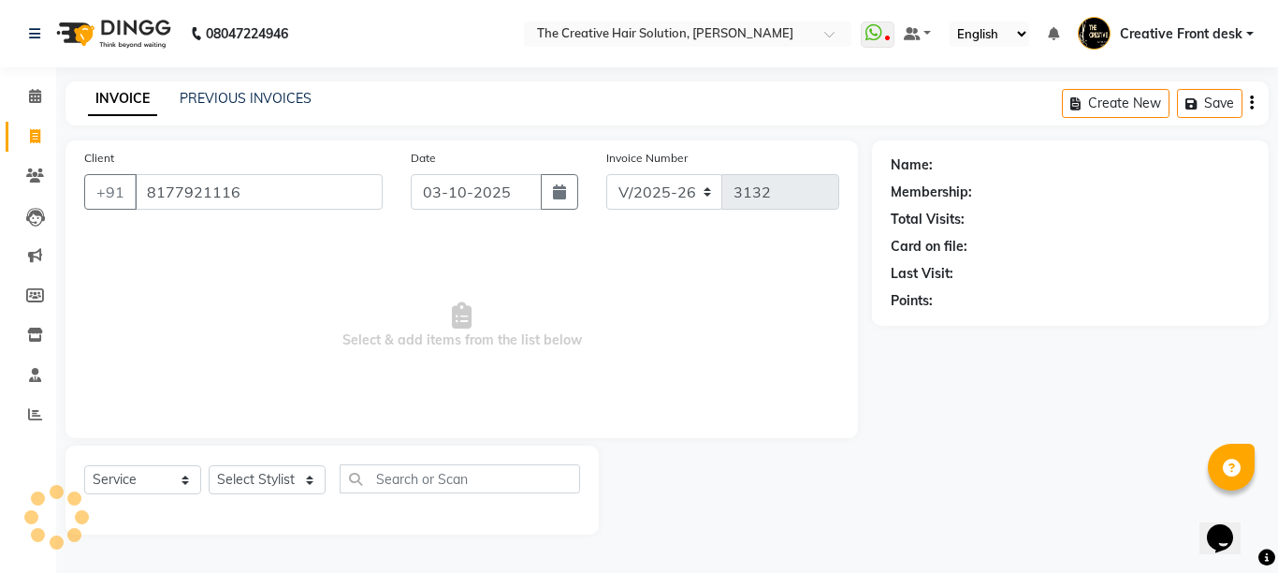
type input "8177921116"
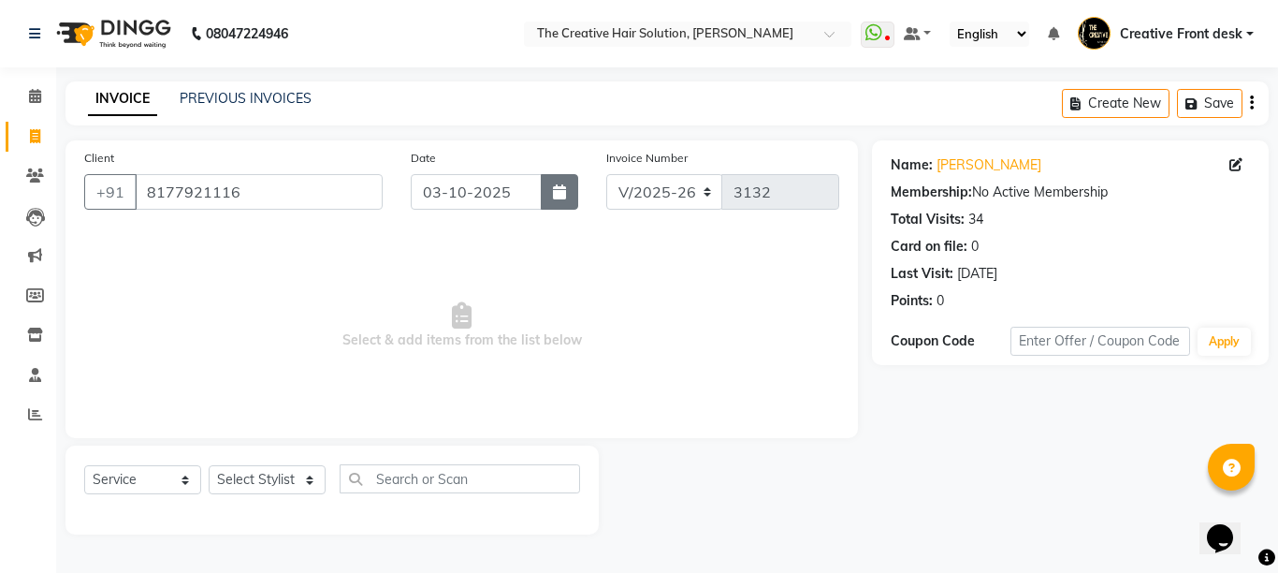
click at [564, 196] on icon "button" at bounding box center [559, 191] width 13 height 15
select select "10"
select select "2025"
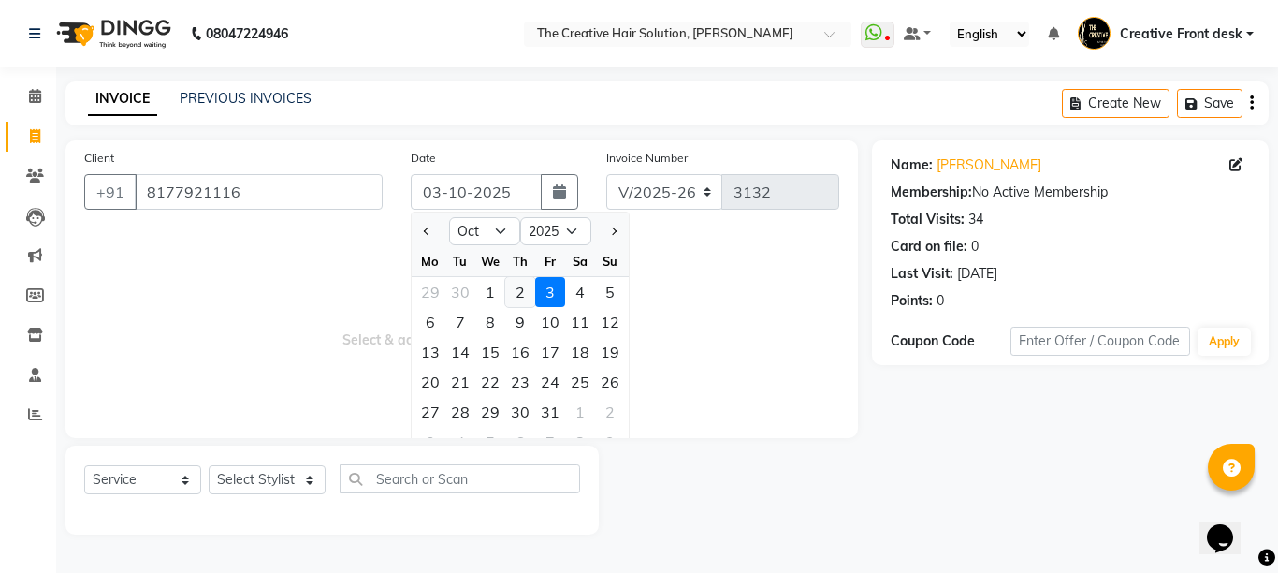
click at [529, 286] on div "2" at bounding box center [520, 292] width 30 height 30
type input "02-10-2025"
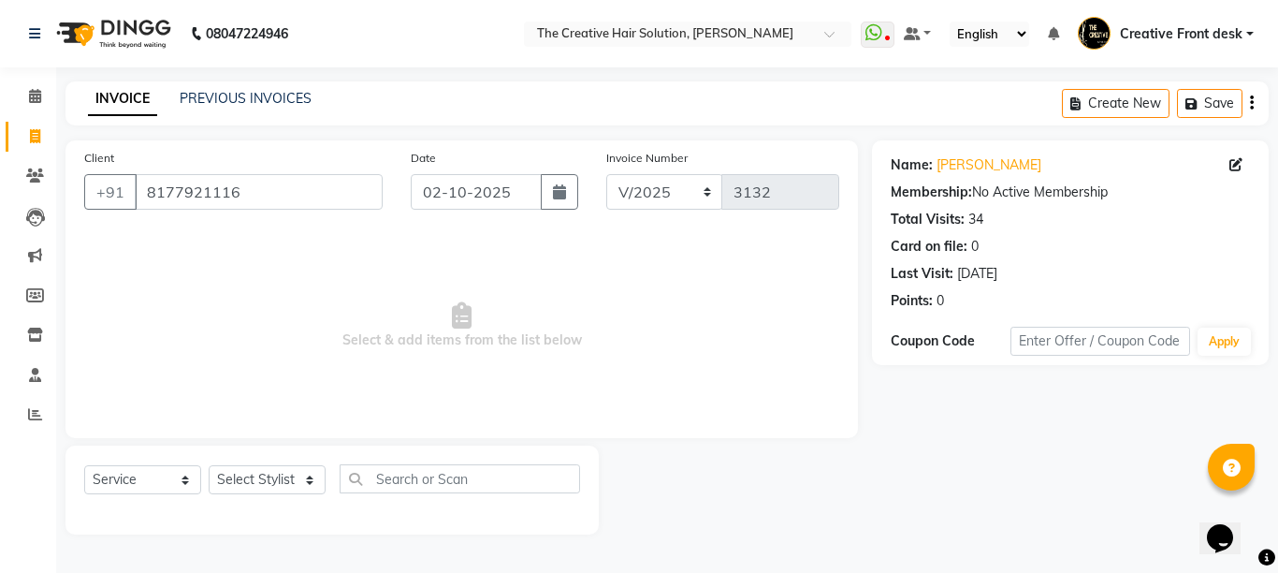
click at [529, 286] on span "Select & add items from the list below" at bounding box center [461, 325] width 755 height 187
click at [299, 482] on select "Select Stylist Ankit Arti Creative Front desk [PERSON_NAME] [PERSON_NAME] Priya…" at bounding box center [267, 479] width 117 height 29
select select "4198"
click at [209, 465] on select "Select Stylist Ankit Arti Creative Front desk [PERSON_NAME] [PERSON_NAME] Priya…" at bounding box center [267, 479] width 117 height 29
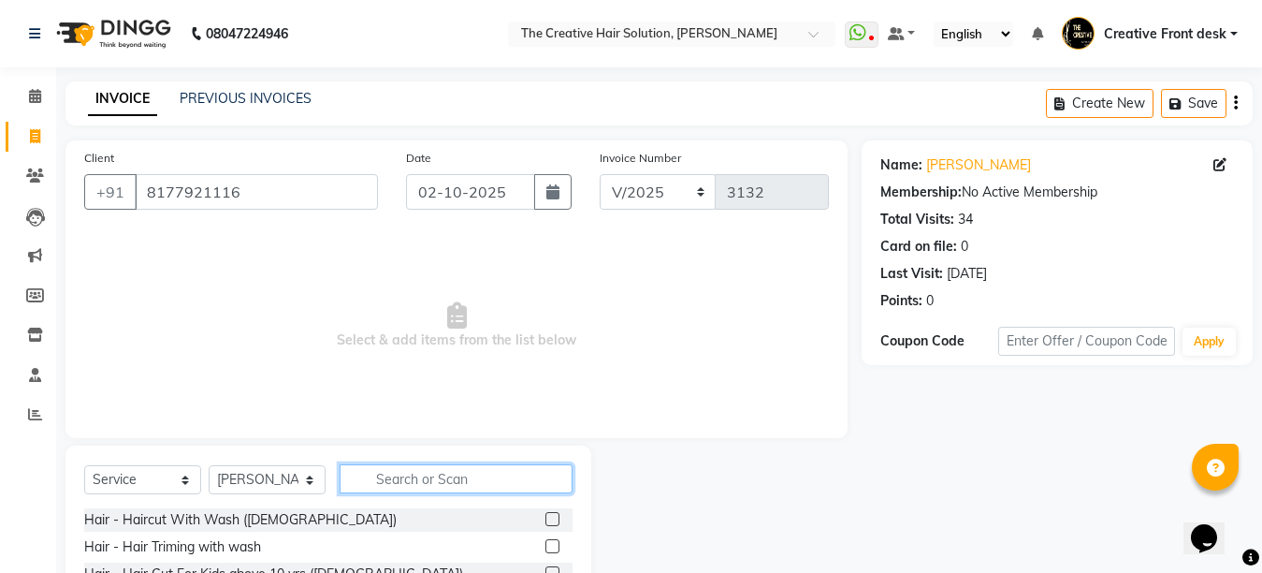
click at [363, 474] on input "text" at bounding box center [456, 478] width 233 height 29
type input "[MEDICAL_DATA]"
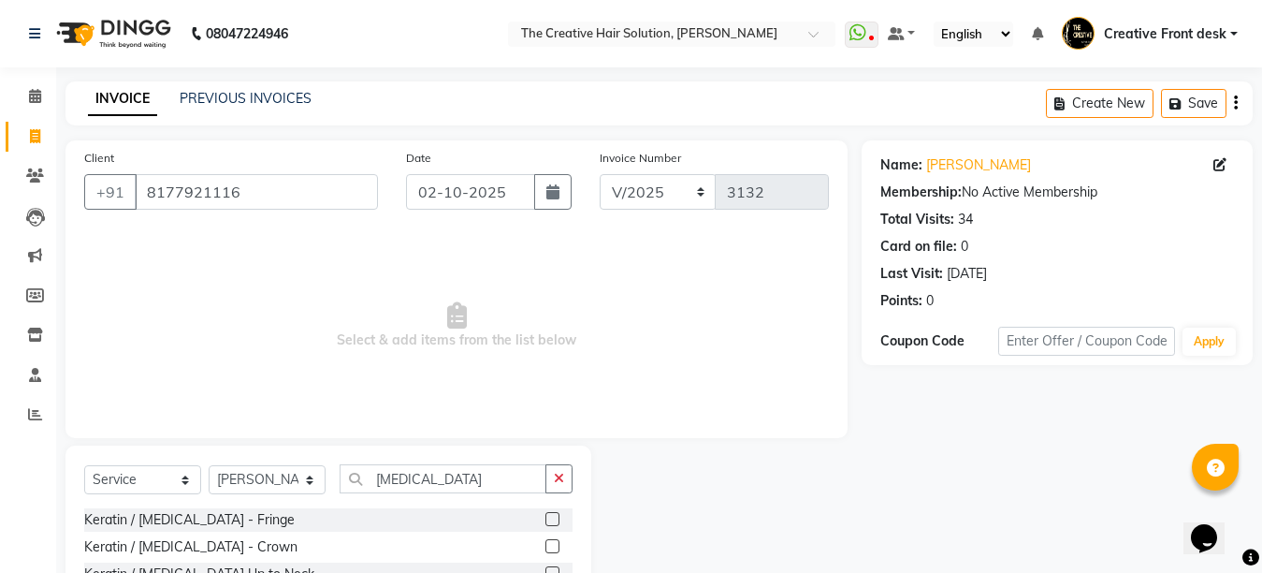
click at [366, 404] on span "Select & add items from the list below" at bounding box center [456, 325] width 745 height 187
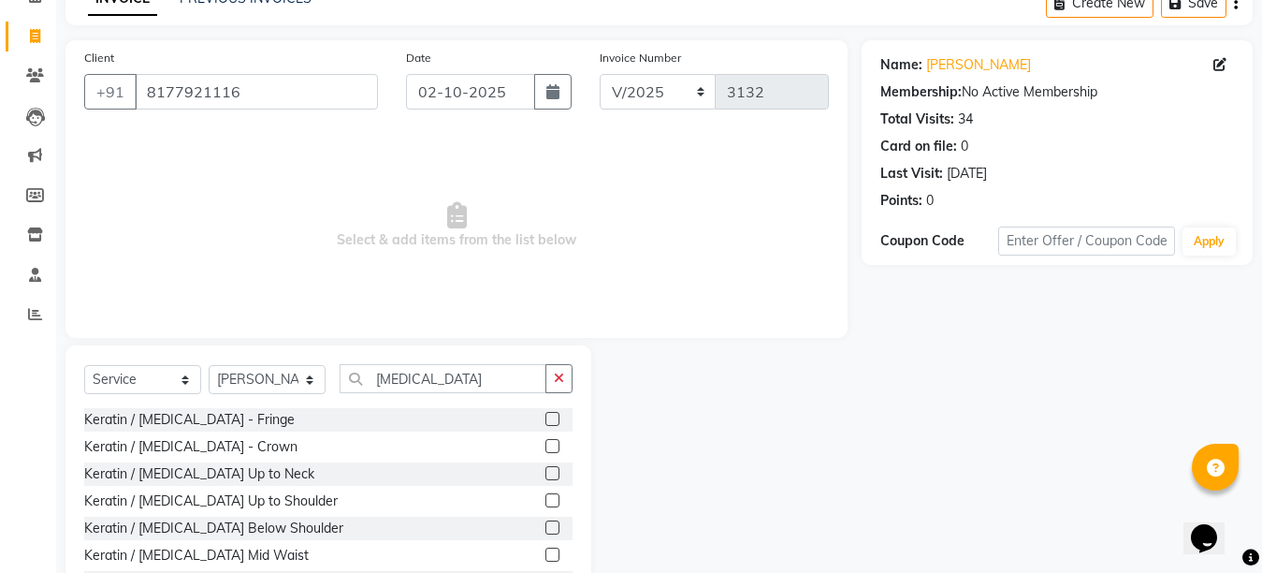
scroll to position [177, 0]
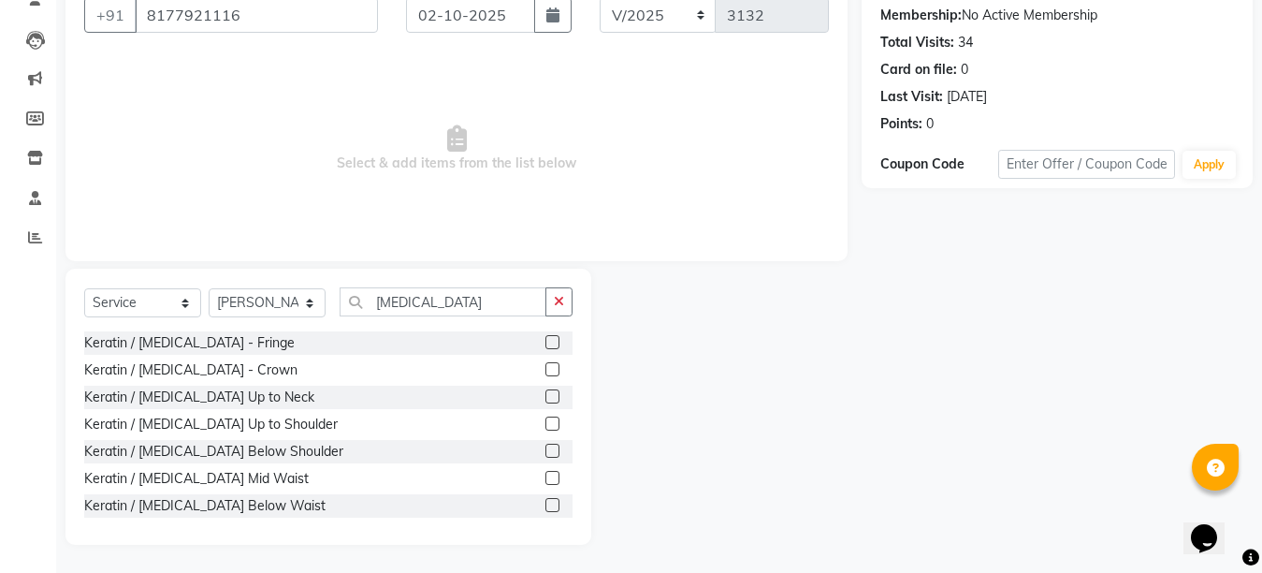
click at [546, 481] on label at bounding box center [553, 478] width 14 height 14
click at [546, 481] on input "checkbox" at bounding box center [552, 479] width 12 height 12
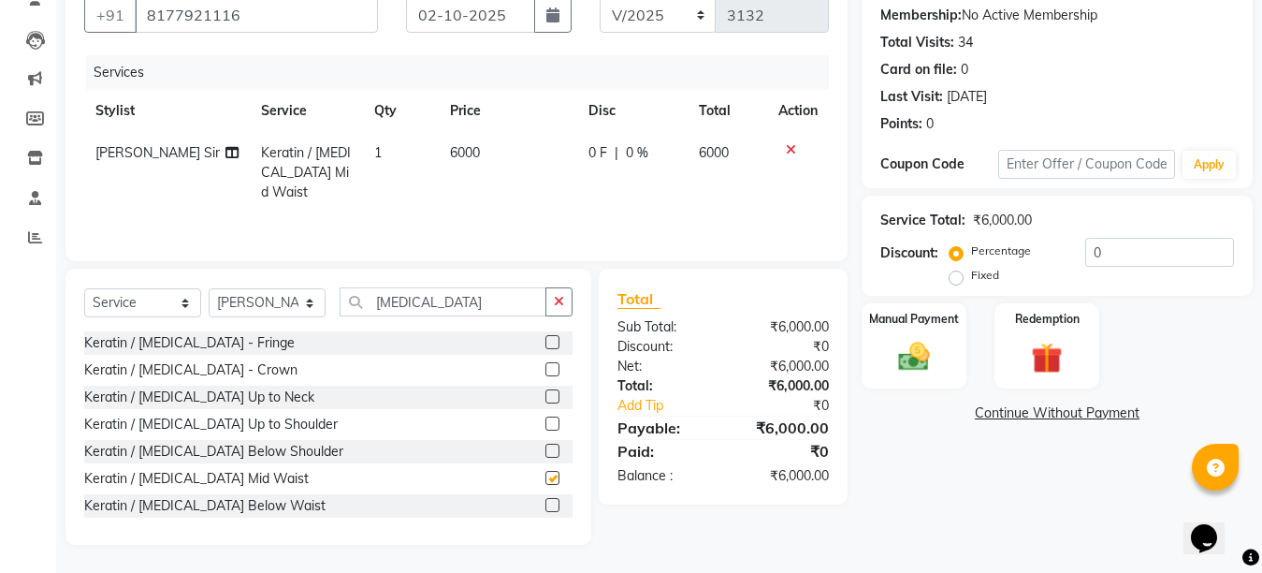
checkbox input "false"
click at [306, 306] on select "Select Stylist Ankit Arti Creative Front desk [PERSON_NAME] [PERSON_NAME] Priya…" at bounding box center [267, 302] width 117 height 29
select select "91100"
click at [209, 288] on select "Select Stylist Ankit Arti Creative Front desk [PERSON_NAME] [PERSON_NAME] Priya…" at bounding box center [267, 302] width 117 height 29
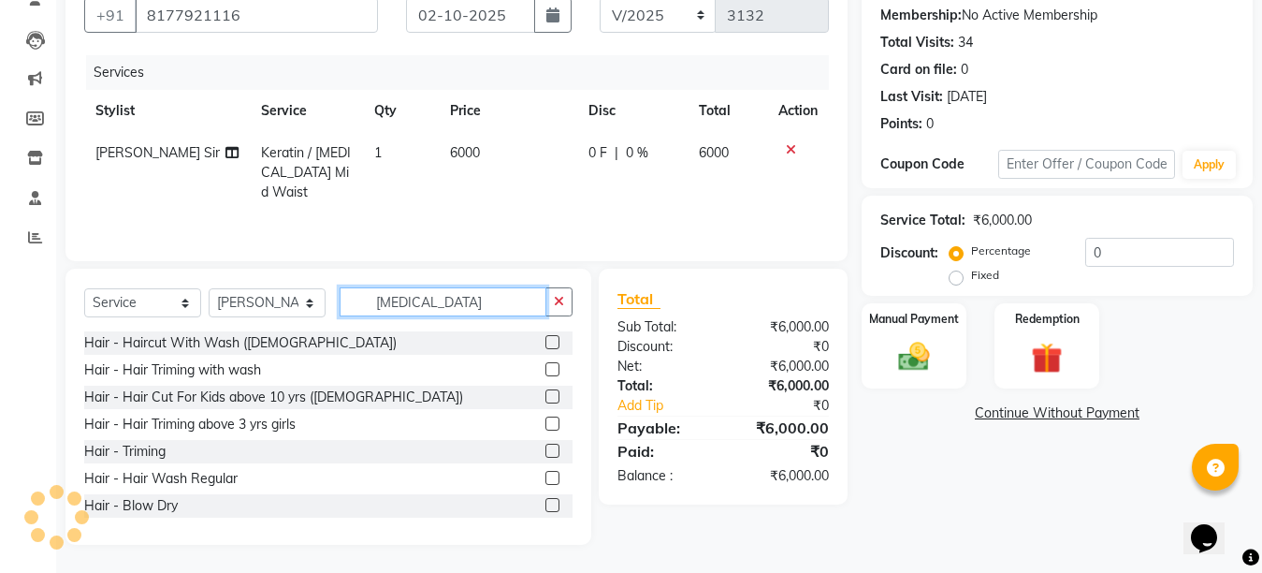
click at [428, 298] on input "[MEDICAL_DATA]" at bounding box center [443, 301] width 207 height 29
type input "b"
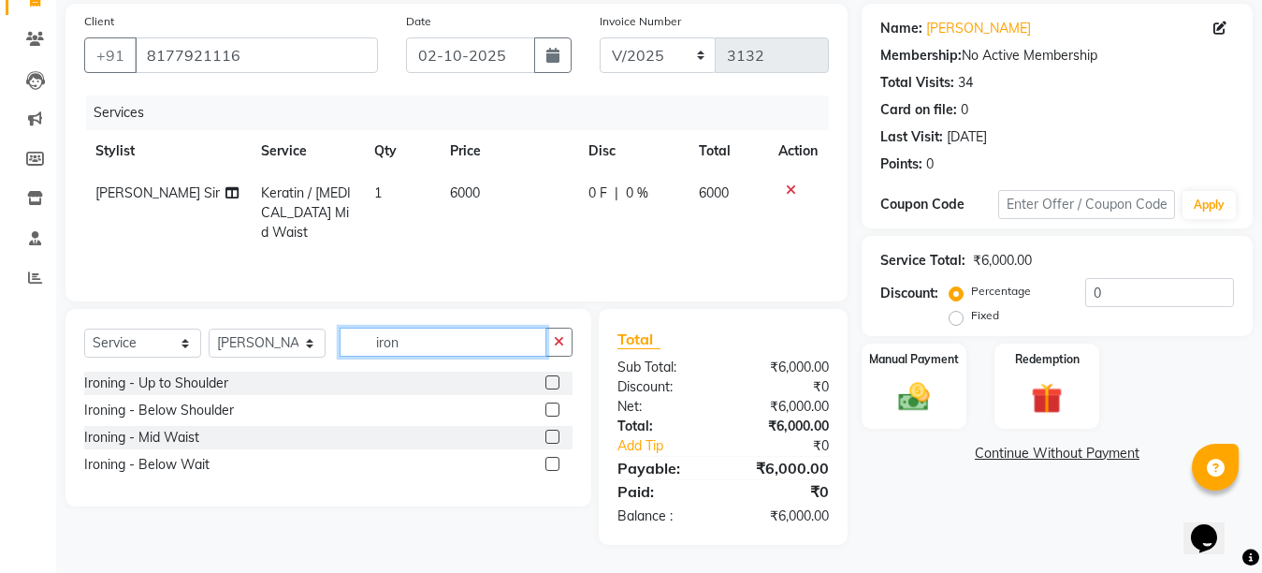
type input "iron"
click at [552, 435] on label at bounding box center [553, 437] width 14 height 14
click at [552, 435] on input "checkbox" at bounding box center [552, 437] width 12 height 12
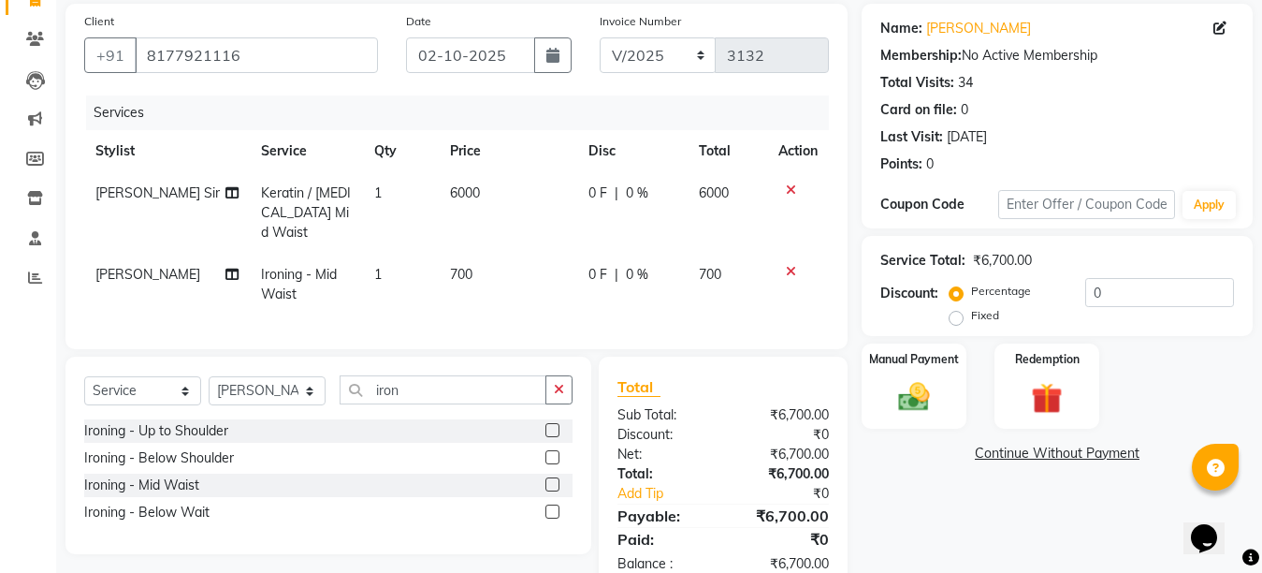
click at [554, 478] on label at bounding box center [553, 484] width 14 height 14
click at [554, 479] on input "checkbox" at bounding box center [552, 485] width 12 height 12
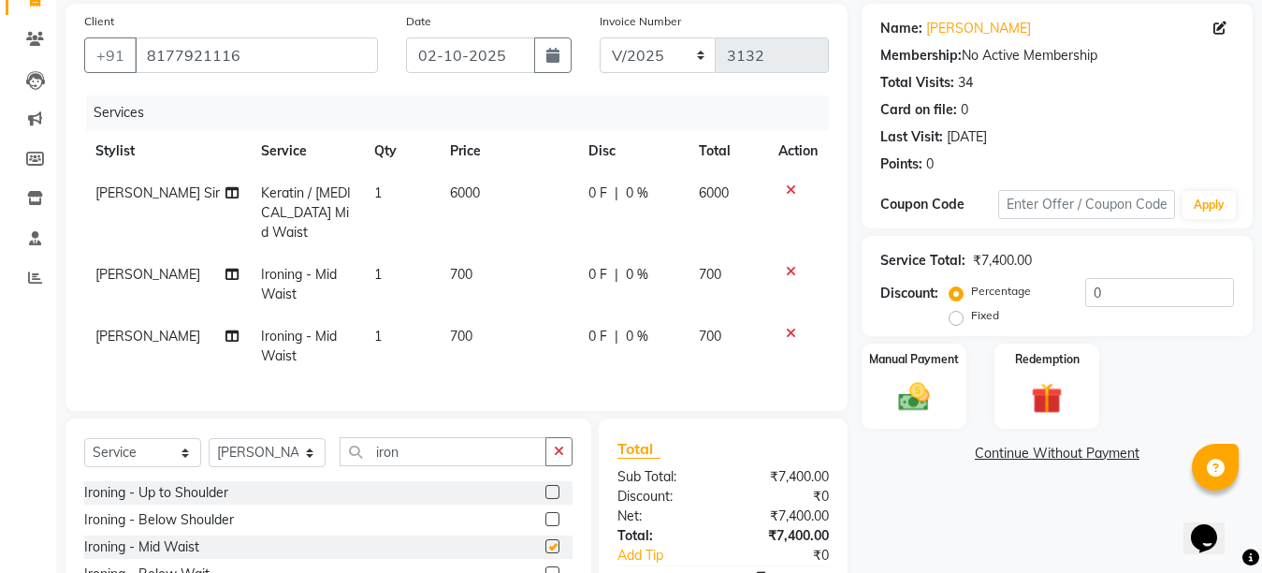
checkbox input "false"
click at [314, 438] on select "Select Stylist Ankit Arti Creative Front desk [PERSON_NAME] [PERSON_NAME] Priya…" at bounding box center [267, 452] width 117 height 29
select select "43493"
click at [209, 438] on select "Select Stylist Ankit Arti Creative Front desk [PERSON_NAME] [PERSON_NAME] Priya…" at bounding box center [267, 452] width 117 height 29
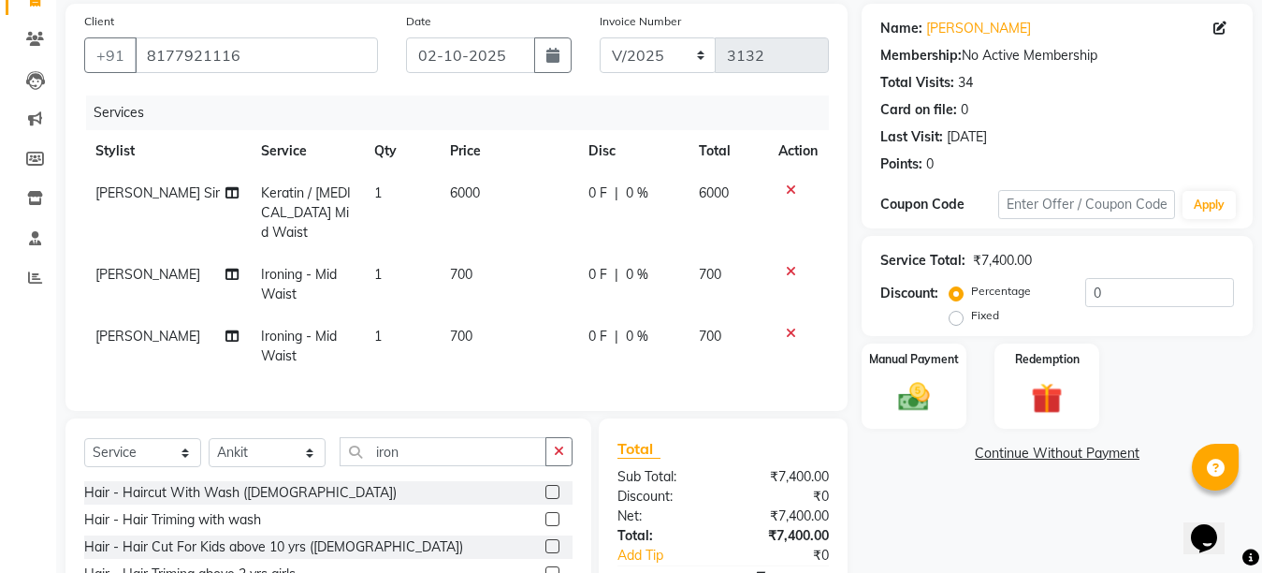
click at [128, 315] on td "[PERSON_NAME]" at bounding box center [167, 346] width 166 height 62
select select "91100"
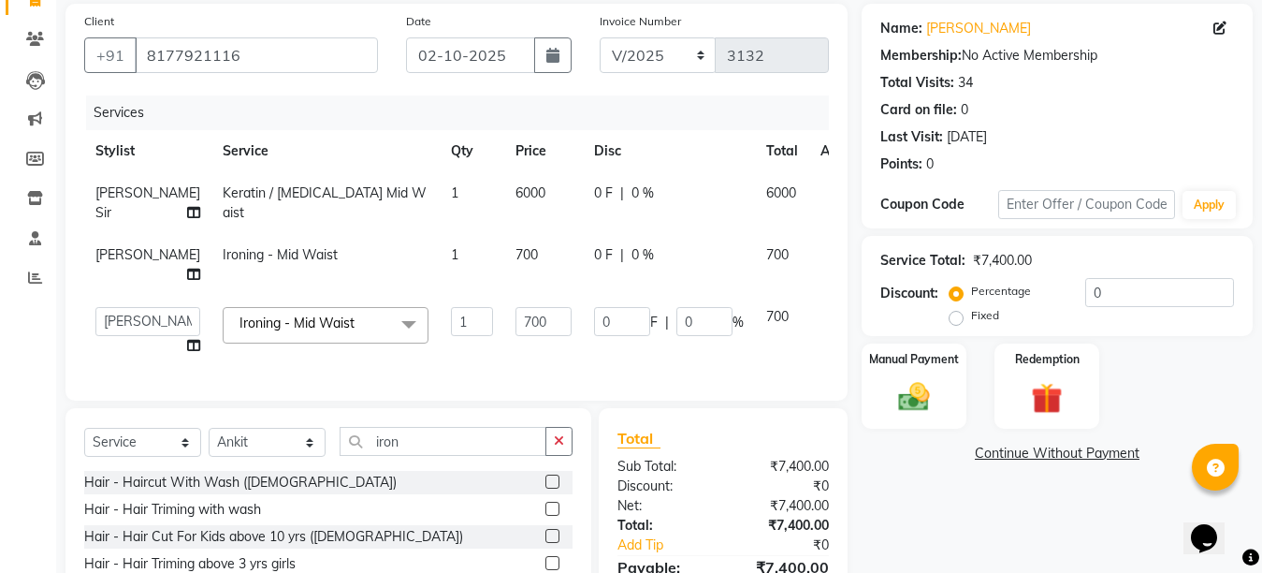
click at [128, 306] on td "Ankit Arti Creative Front desk [PERSON_NAME] Geeta [PERSON_NAME] Priyanka [PERS…" at bounding box center [147, 331] width 127 height 71
click at [128, 307] on select "Ankit Arti Creative Front desk [PERSON_NAME] Geeta [PERSON_NAME] Priyanka [PERS…" at bounding box center [147, 321] width 105 height 29
click at [504, 274] on td "700" at bounding box center [543, 265] width 79 height 62
select select "91100"
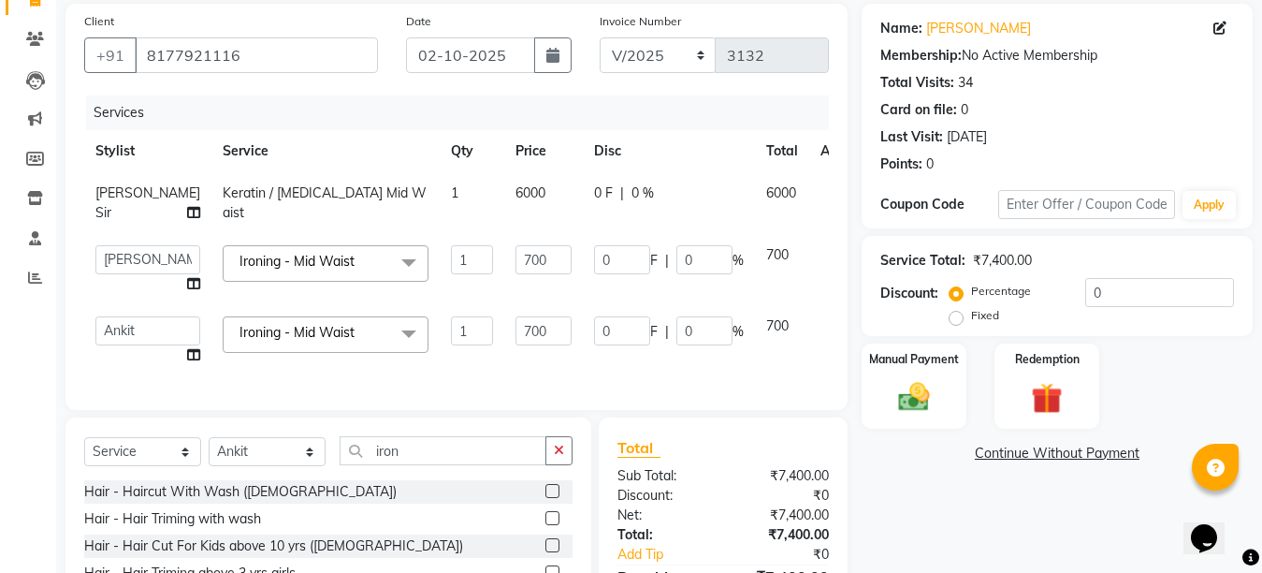
click at [504, 216] on td "6000" at bounding box center [543, 203] width 79 height 62
select select "4198"
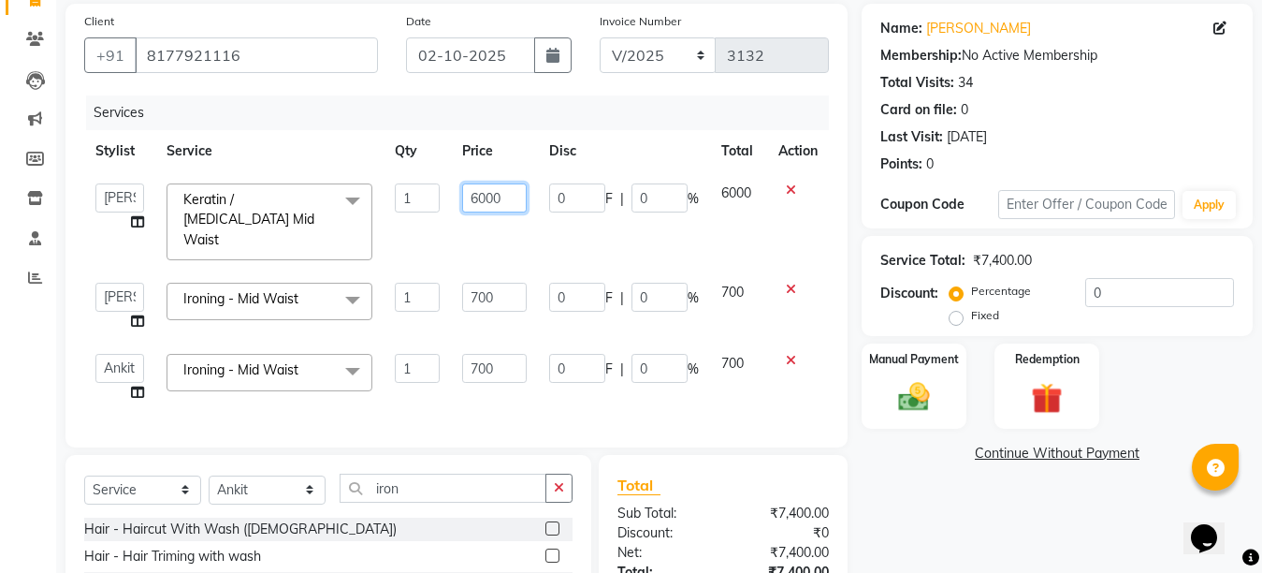
click at [489, 197] on input "6000" at bounding box center [494, 197] width 65 height 29
type input "3200"
click at [587, 239] on tbody "Ankit Arti Creative Front desk [PERSON_NAME] Geeta [PERSON_NAME] [PERSON_NAME] …" at bounding box center [456, 292] width 745 height 241
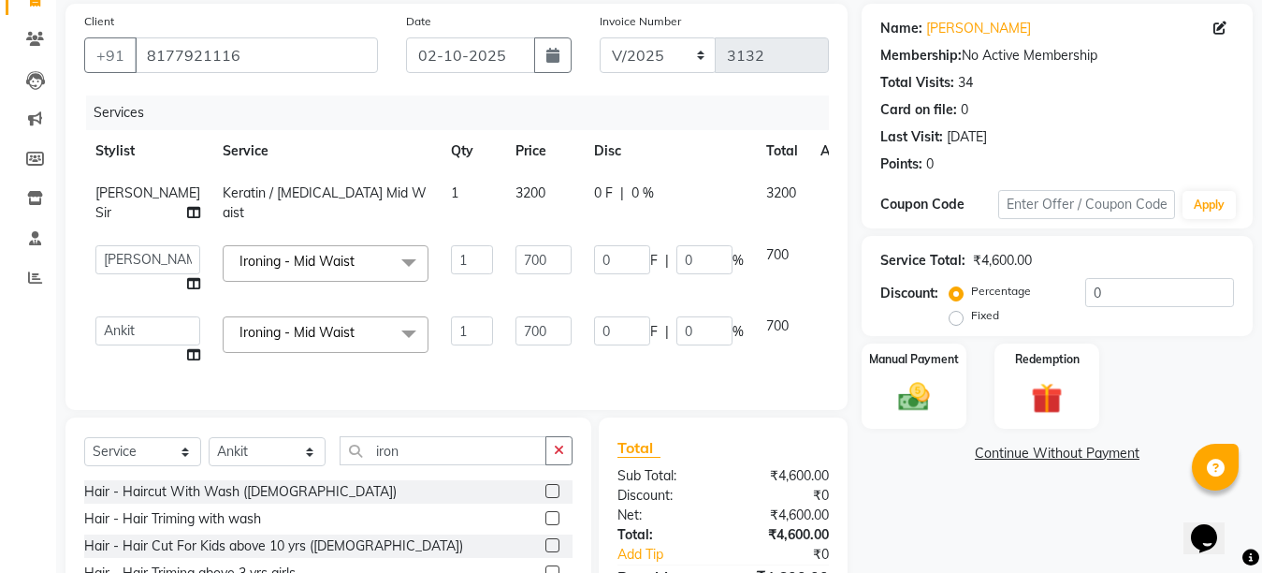
click at [630, 212] on td "0 F | 0 %" at bounding box center [669, 203] width 172 height 62
select select "4198"
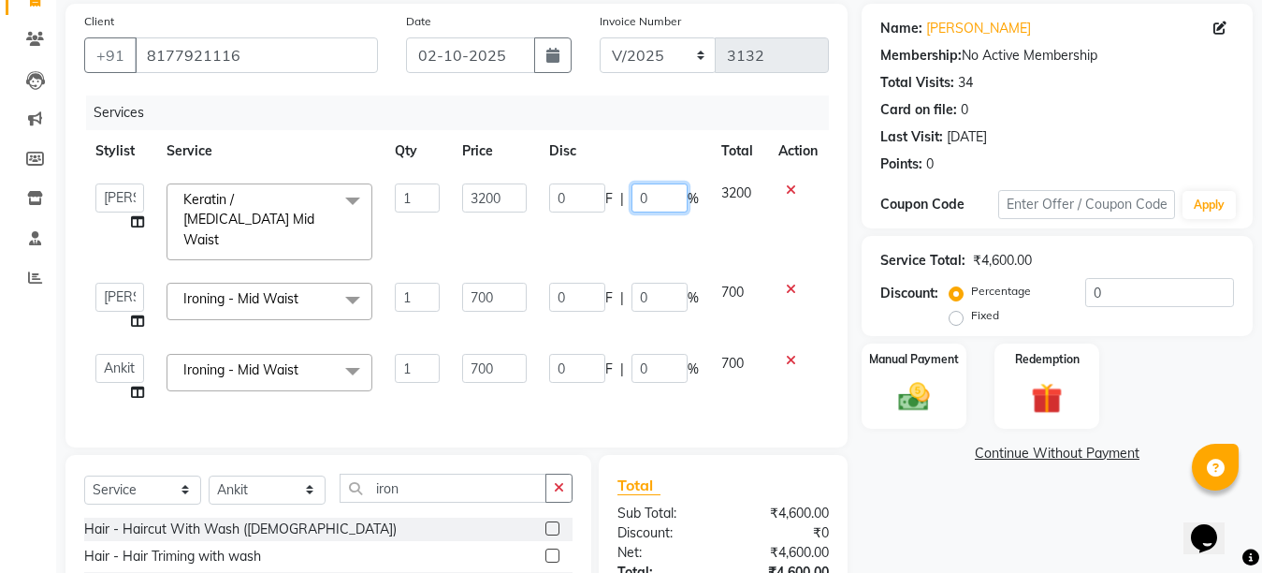
click at [632, 196] on input "0" at bounding box center [660, 197] width 56 height 29
type input "50"
click at [620, 235] on tbody "Ankit Arti Creative Front desk [PERSON_NAME] Geeta [PERSON_NAME] [PERSON_NAME] …" at bounding box center [456, 292] width 745 height 241
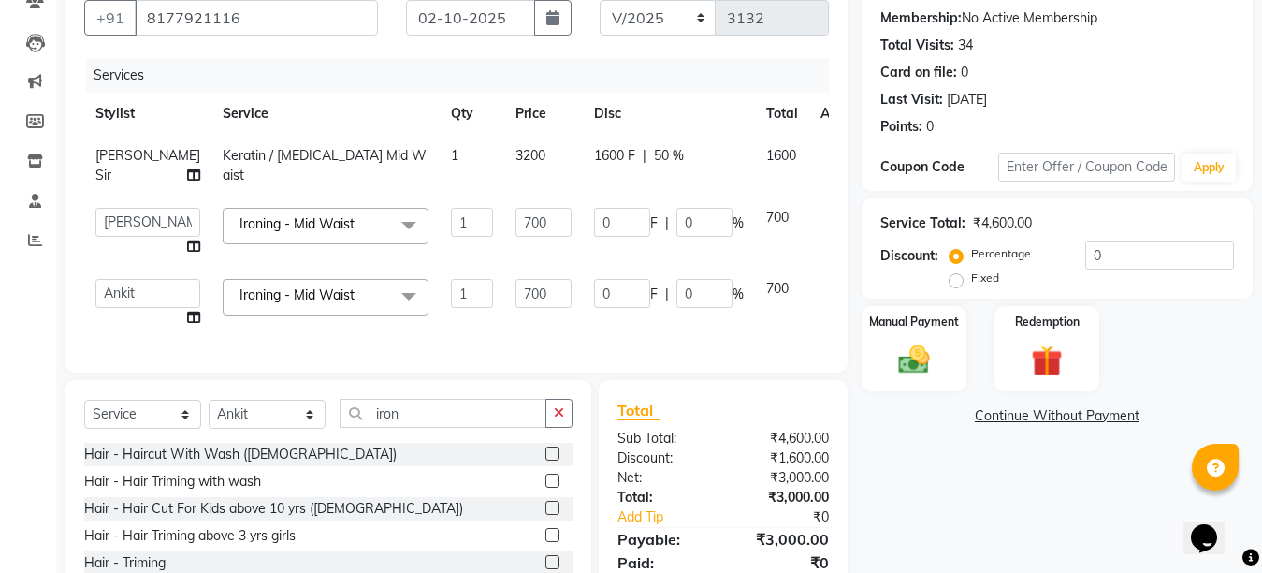
scroll to position [286, 0]
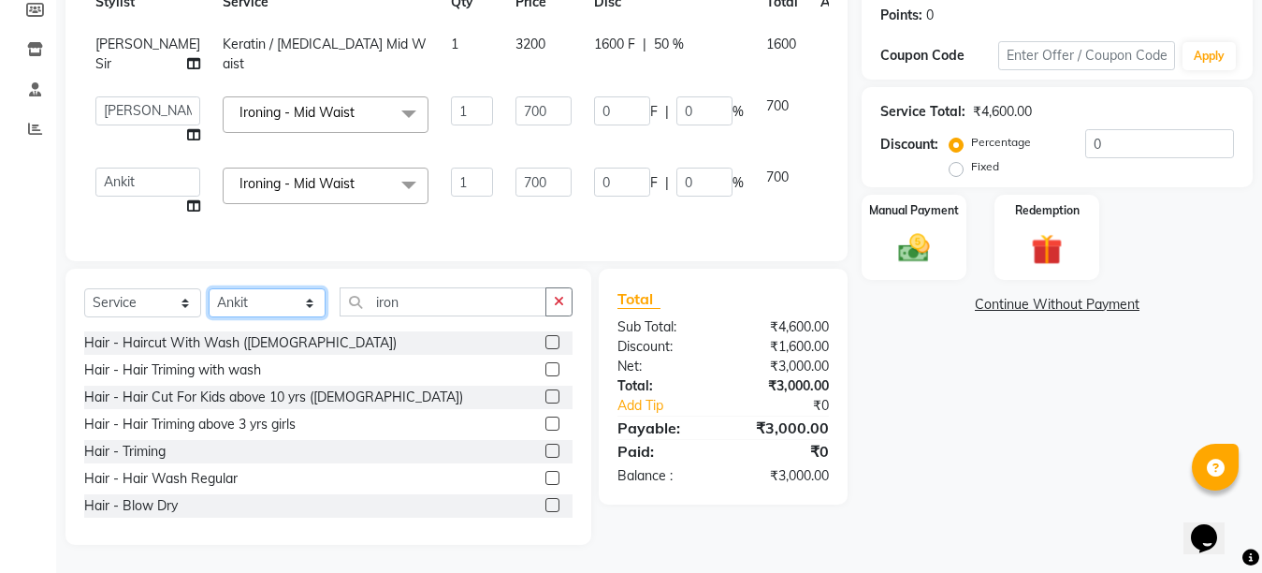
click at [311, 317] on select "Select Stylist Ankit Arti Creative Front desk [PERSON_NAME] [PERSON_NAME] Priya…" at bounding box center [267, 302] width 117 height 29
select select "55240"
click at [209, 303] on select "Select Stylist Ankit Arti Creative Front desk [PERSON_NAME] [PERSON_NAME] Priya…" at bounding box center [267, 302] width 117 height 29
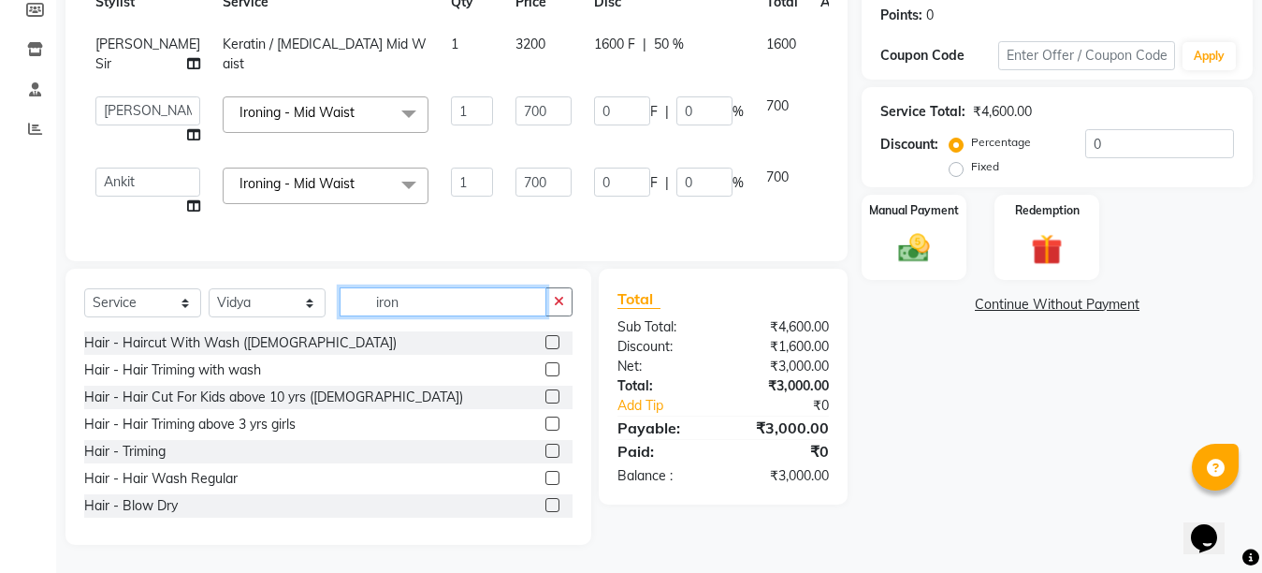
click at [424, 316] on input "iron" at bounding box center [443, 301] width 207 height 29
type input "i"
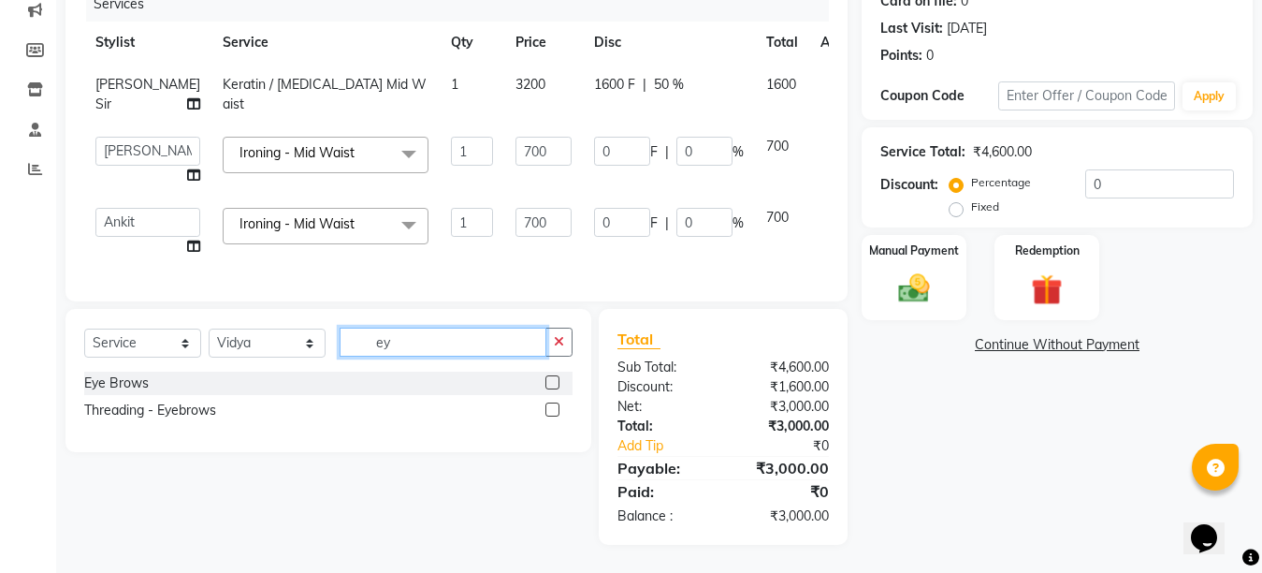
scroll to position [261, 0]
type input "eye"
click at [557, 384] on label at bounding box center [553, 382] width 14 height 14
click at [557, 384] on input "checkbox" at bounding box center [552, 383] width 12 height 12
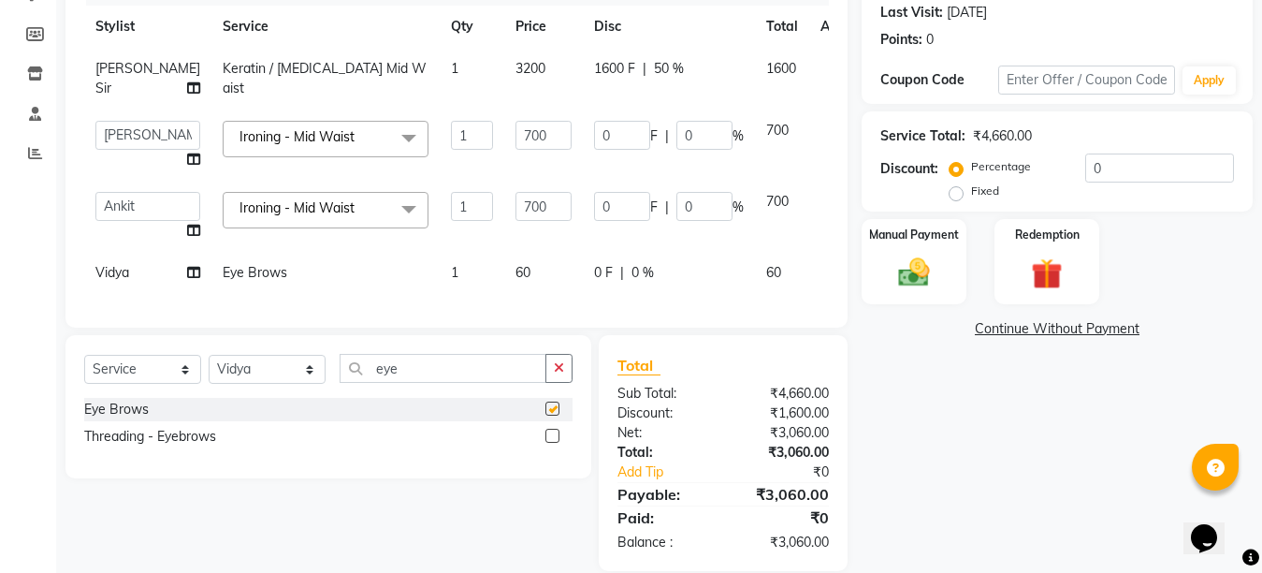
checkbox input "false"
click at [909, 288] on img at bounding box center [914, 272] width 52 height 37
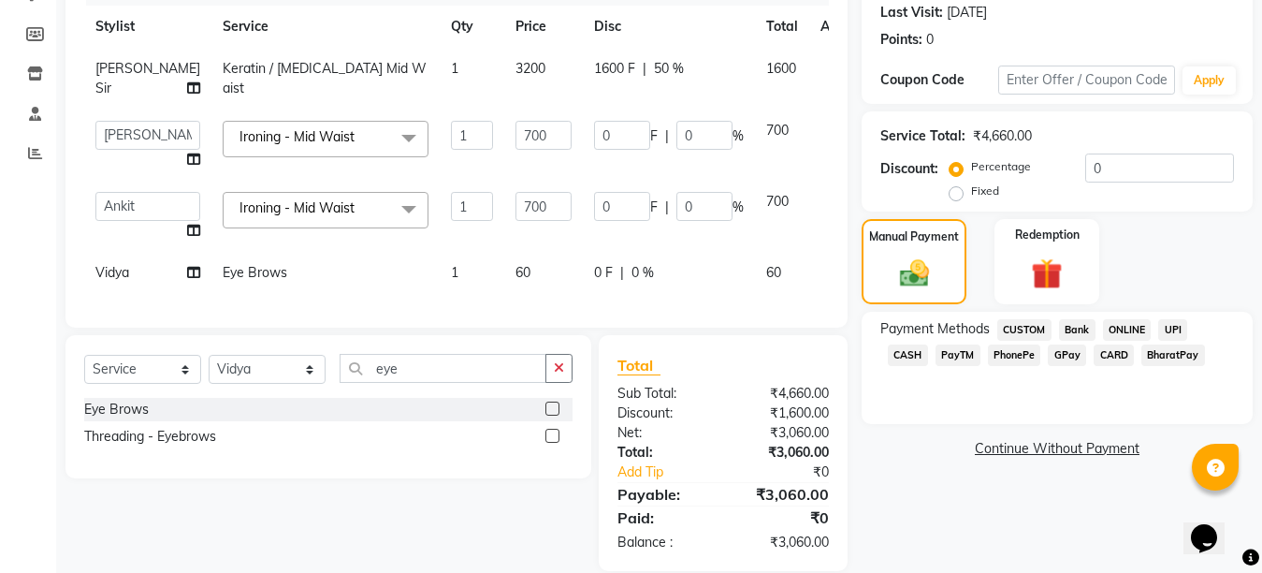
click at [928, 344] on span "CASH" at bounding box center [908, 355] width 40 height 22
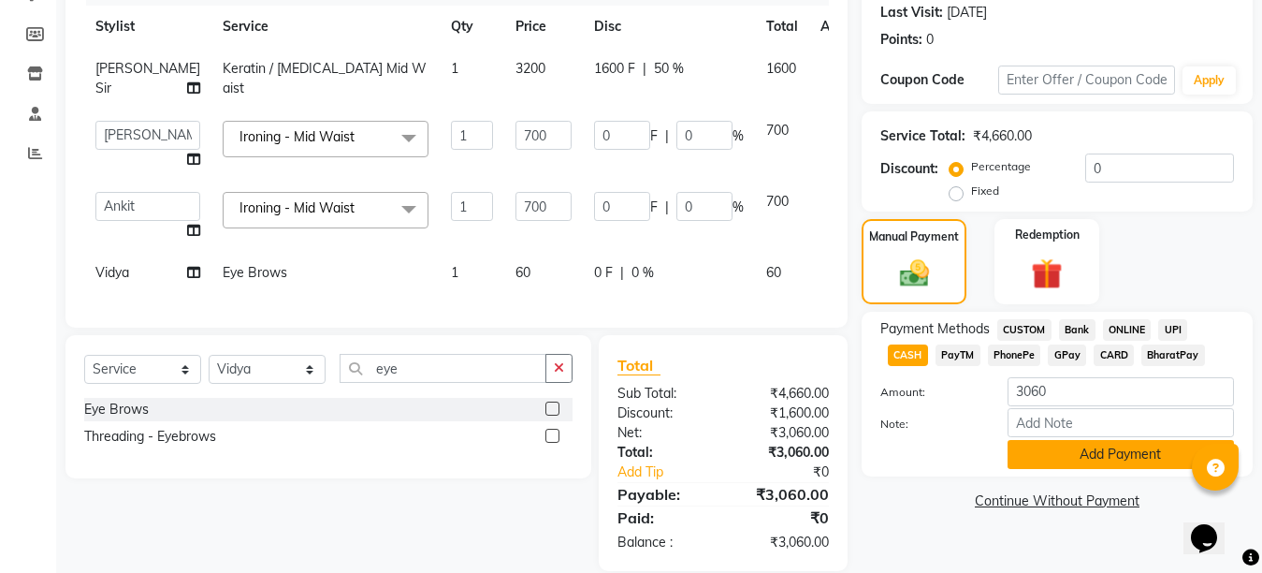
click at [1076, 457] on button "Add Payment" at bounding box center [1121, 454] width 226 height 29
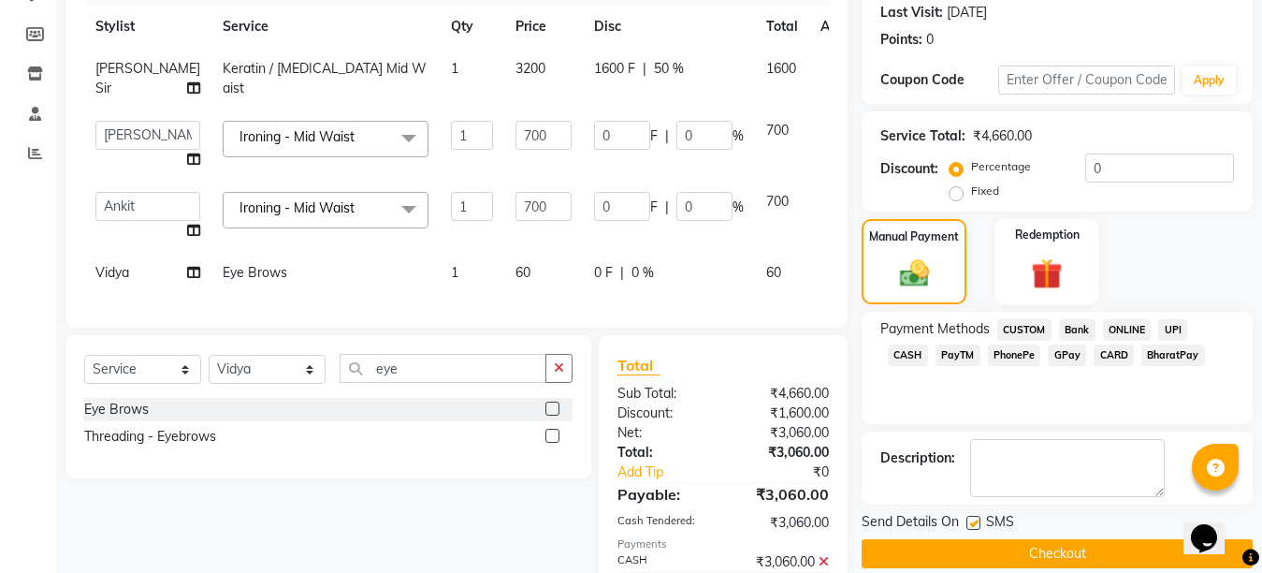
click at [970, 527] on label at bounding box center [974, 523] width 14 height 14
click at [970, 527] on input "checkbox" at bounding box center [973, 524] width 12 height 12
checkbox input "false"
click at [1019, 545] on button "Checkout" at bounding box center [1057, 553] width 391 height 29
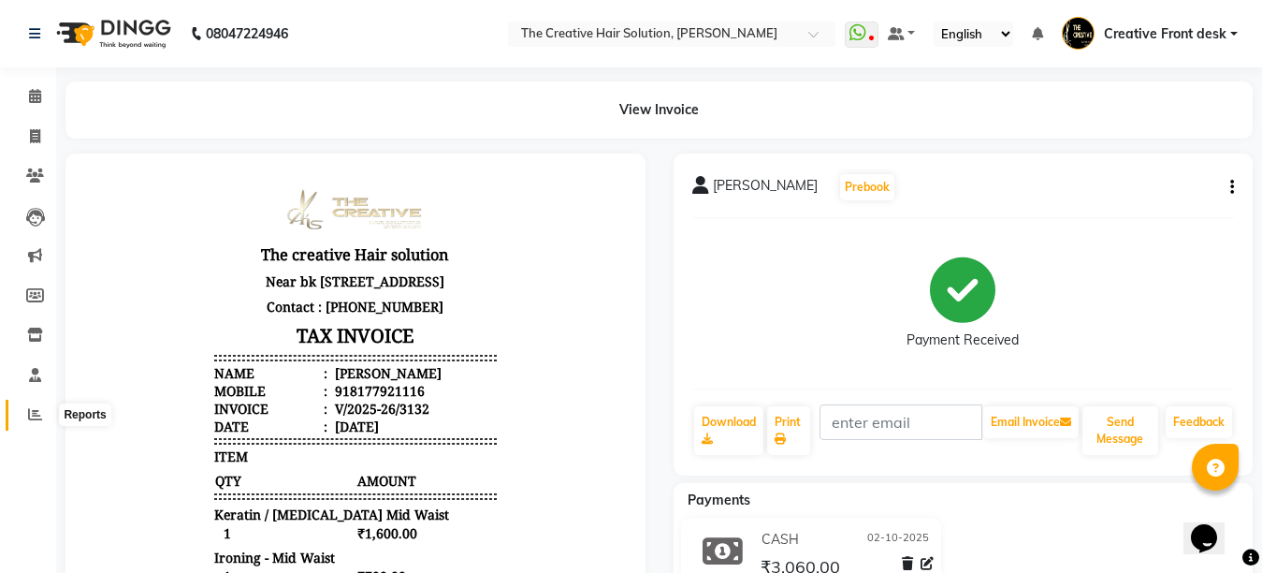
click at [34, 411] on icon at bounding box center [35, 414] width 14 height 14
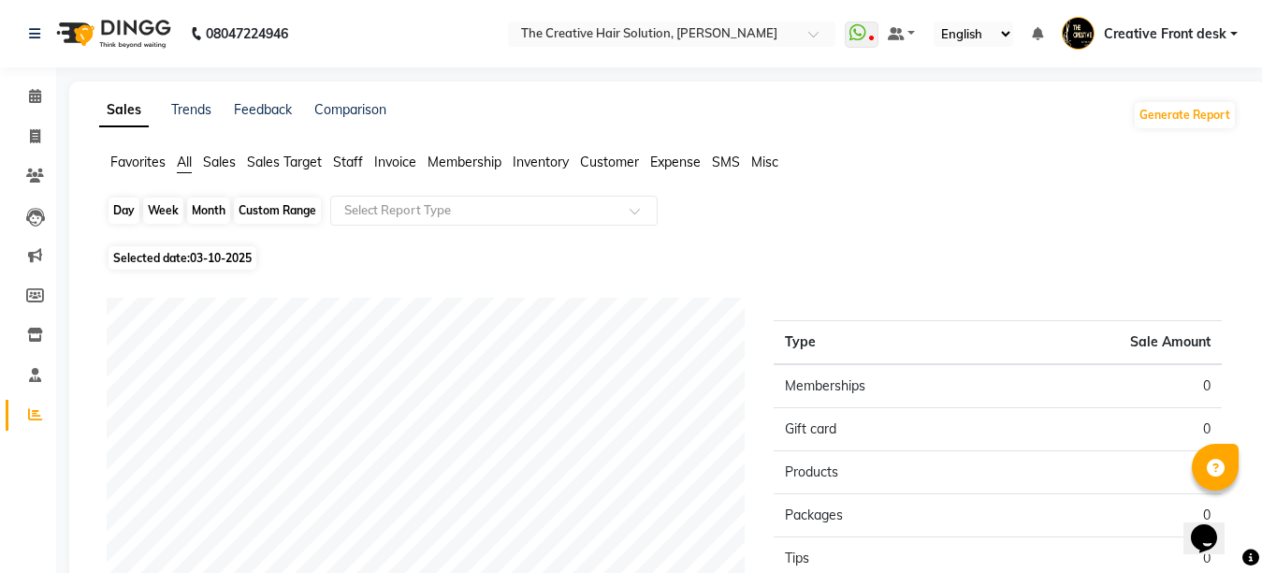
click at [127, 219] on div "Day" at bounding box center [124, 210] width 31 height 26
select select "10"
select select "2025"
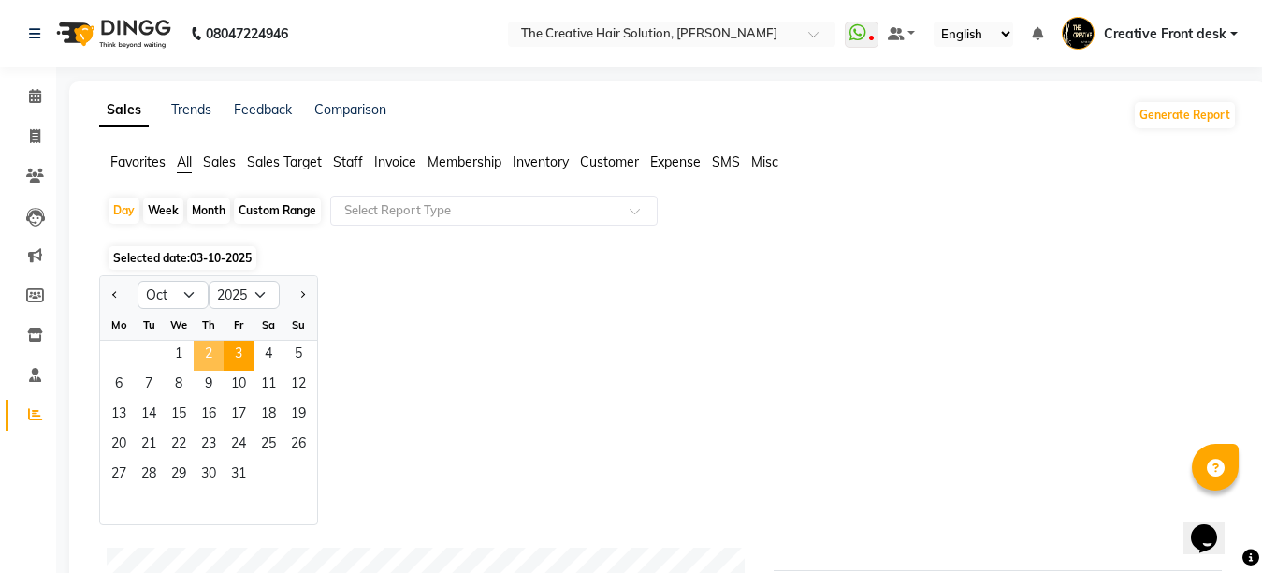
click at [204, 347] on span "2" at bounding box center [209, 356] width 30 height 30
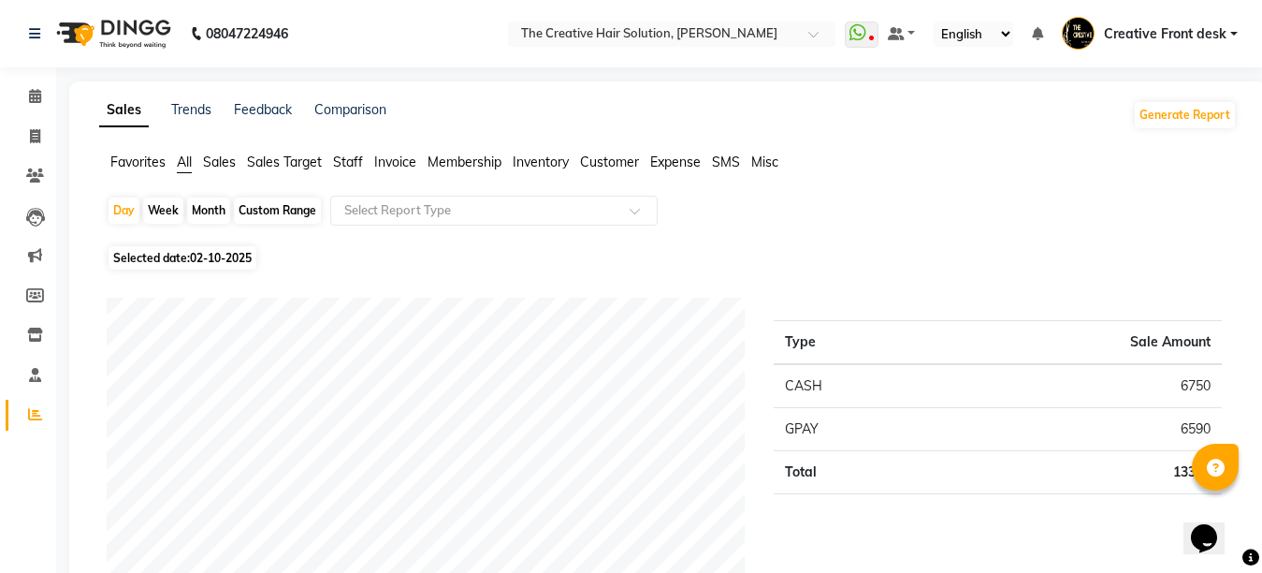
click at [349, 155] on span "Staff" at bounding box center [348, 161] width 30 height 17
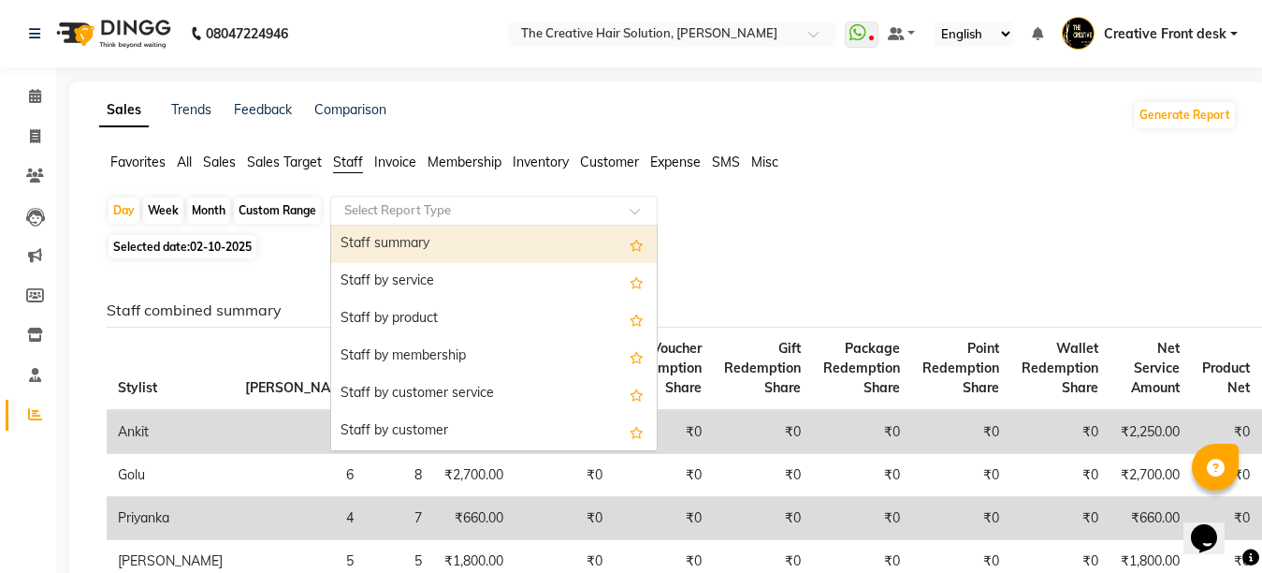
click at [457, 221] on div "Select Report Type" at bounding box center [494, 211] width 328 height 30
click at [452, 241] on div "Staff summary" at bounding box center [494, 244] width 326 height 37
select select "pdf"
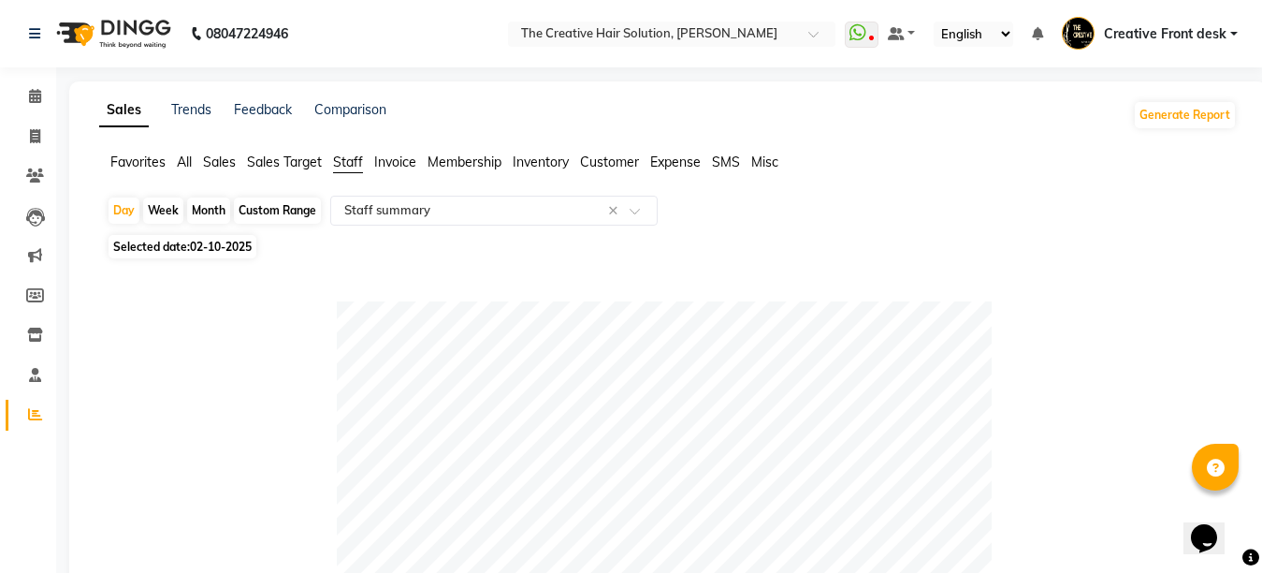
click at [452, 241] on div "Selected date: [DATE]" at bounding box center [672, 247] width 1130 height 20
click at [29, 101] on icon at bounding box center [35, 96] width 12 height 14
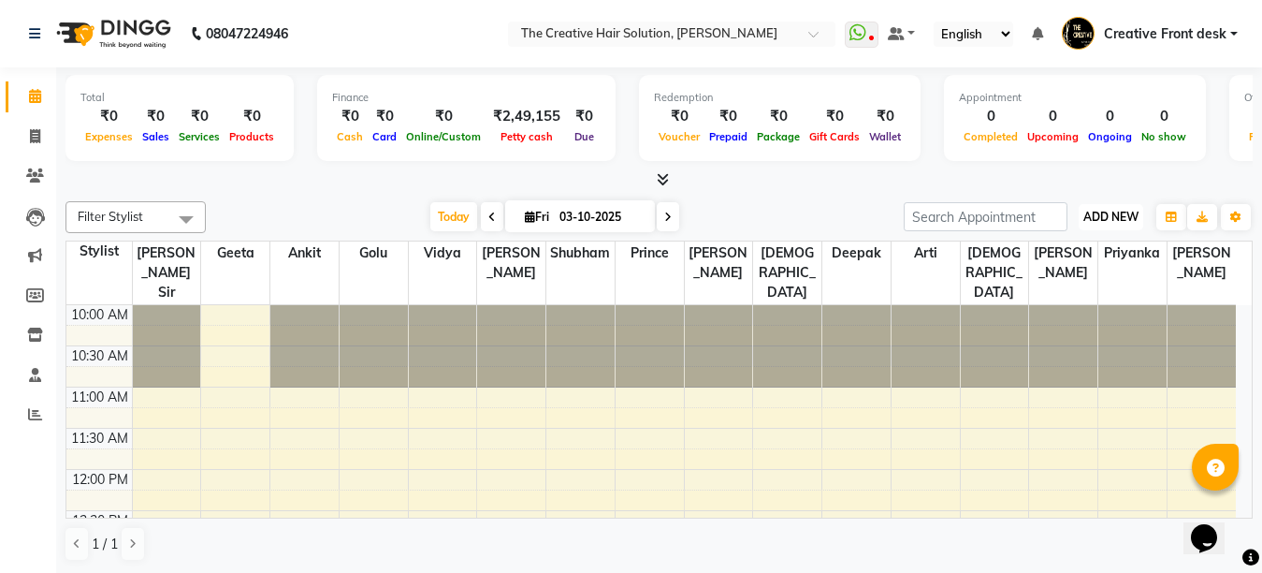
click at [1115, 221] on span "ADD NEW" at bounding box center [1111, 217] width 55 height 14
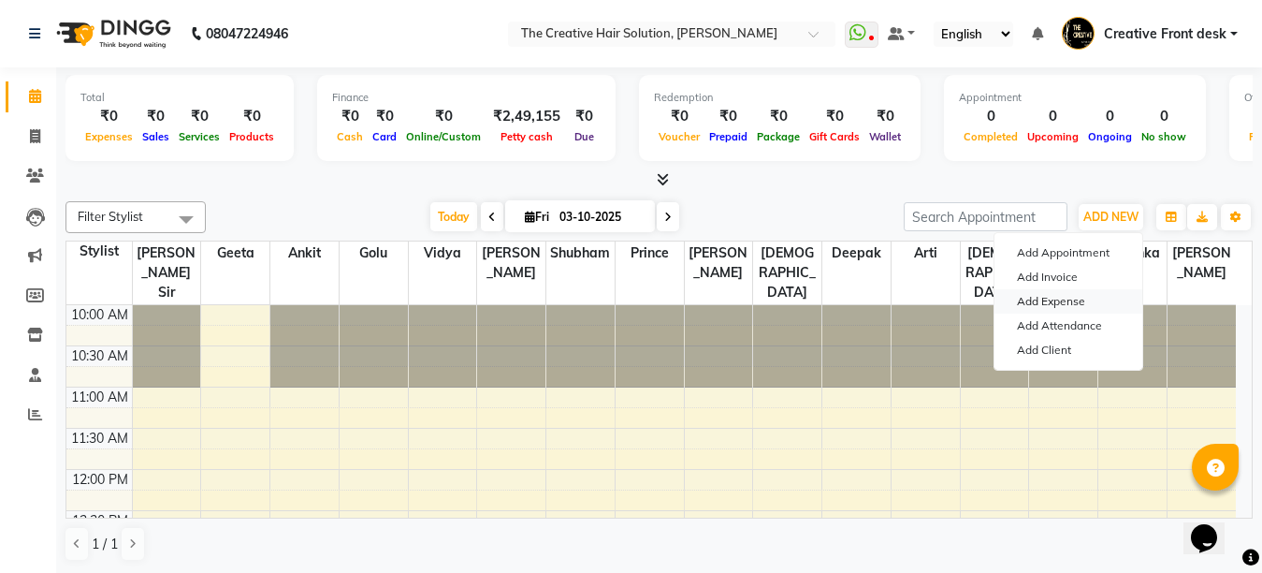
click at [1086, 299] on link "Add Expense" at bounding box center [1069, 301] width 148 height 24
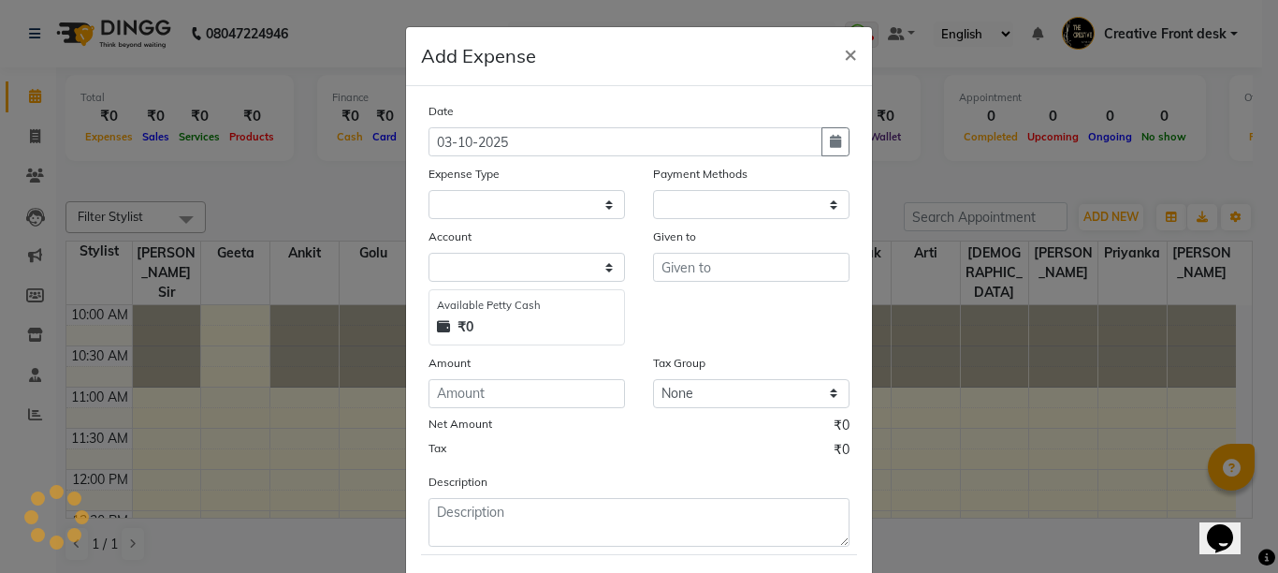
select select "1"
select select "2093"
click at [831, 141] on icon "button" at bounding box center [835, 141] width 11 height 13
select select "10"
select select "2025"
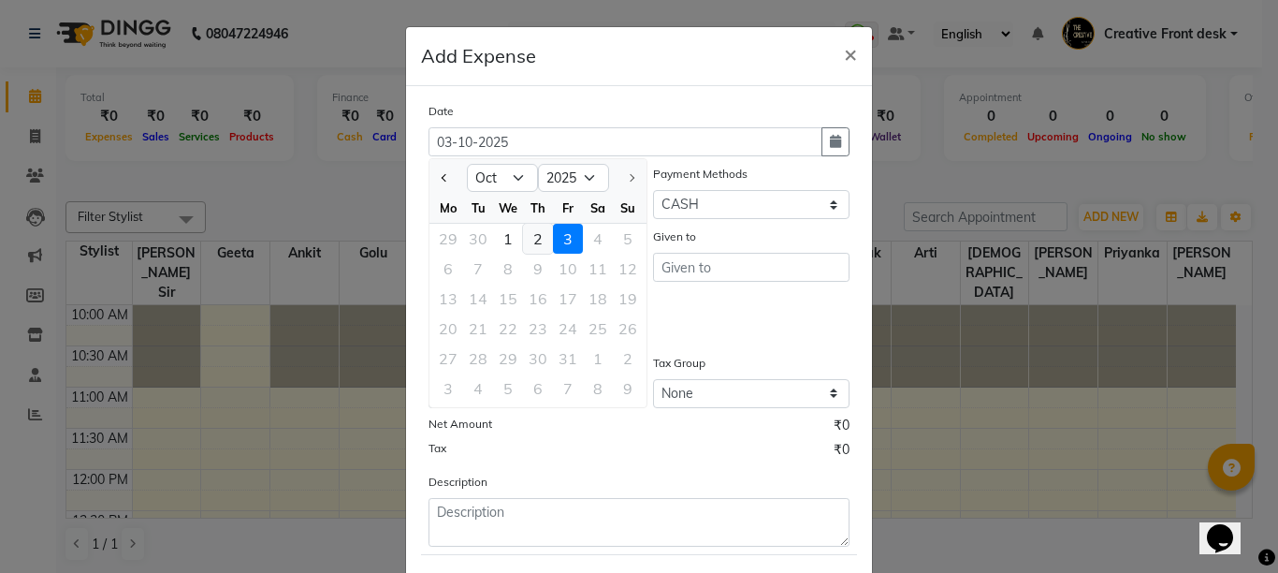
click at [531, 233] on div "2" at bounding box center [538, 239] width 30 height 30
type input "02-10-2025"
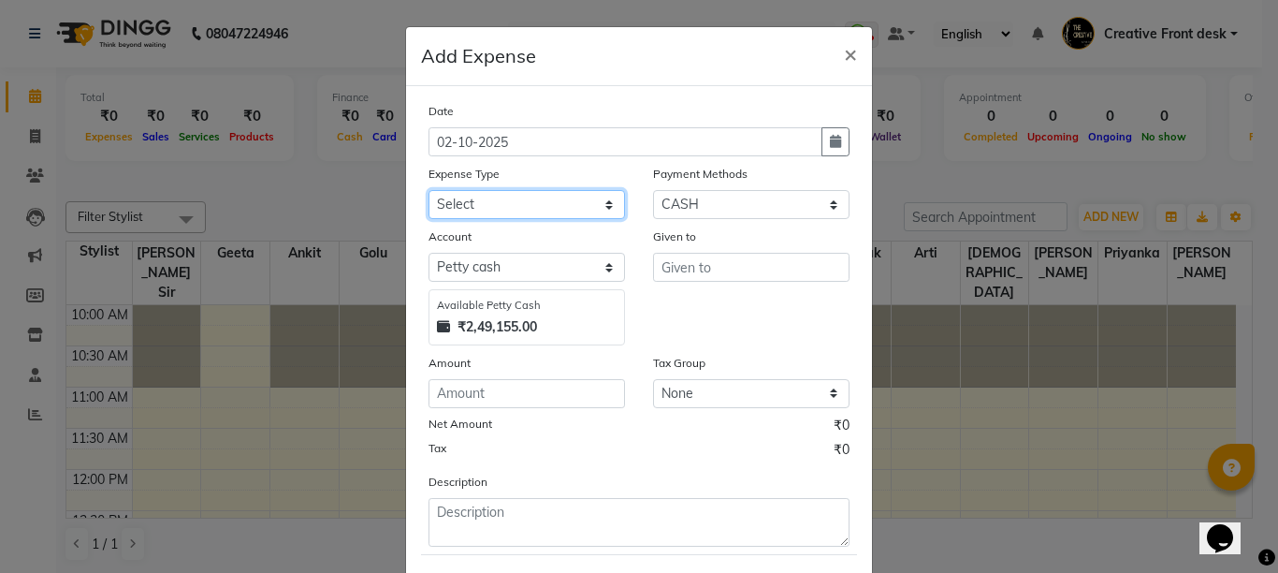
click at [520, 206] on select "Select Advance Salary Bank charges Cash Handed Over to Owner Cash transfer to b…" at bounding box center [527, 204] width 197 height 29
select select "12948"
click at [429, 190] on select "Select Advance Salary Bank charges Cash Handed Over to Owner Cash transfer to b…" at bounding box center [527, 204] width 197 height 29
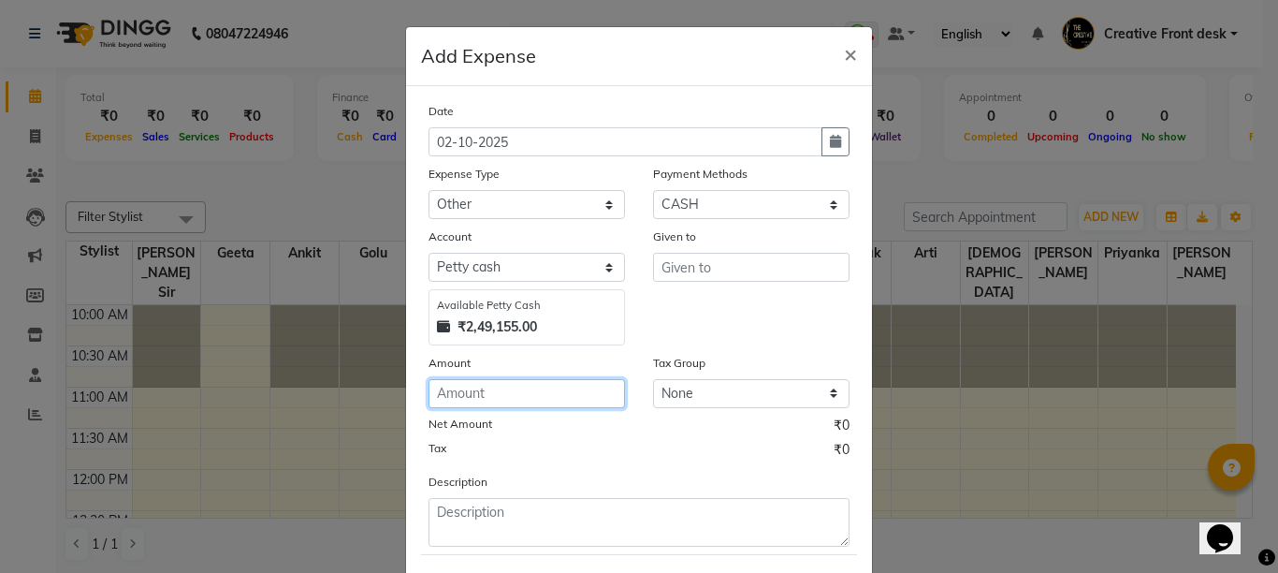
click at [483, 391] on input "number" at bounding box center [527, 393] width 197 height 29
type input "1580"
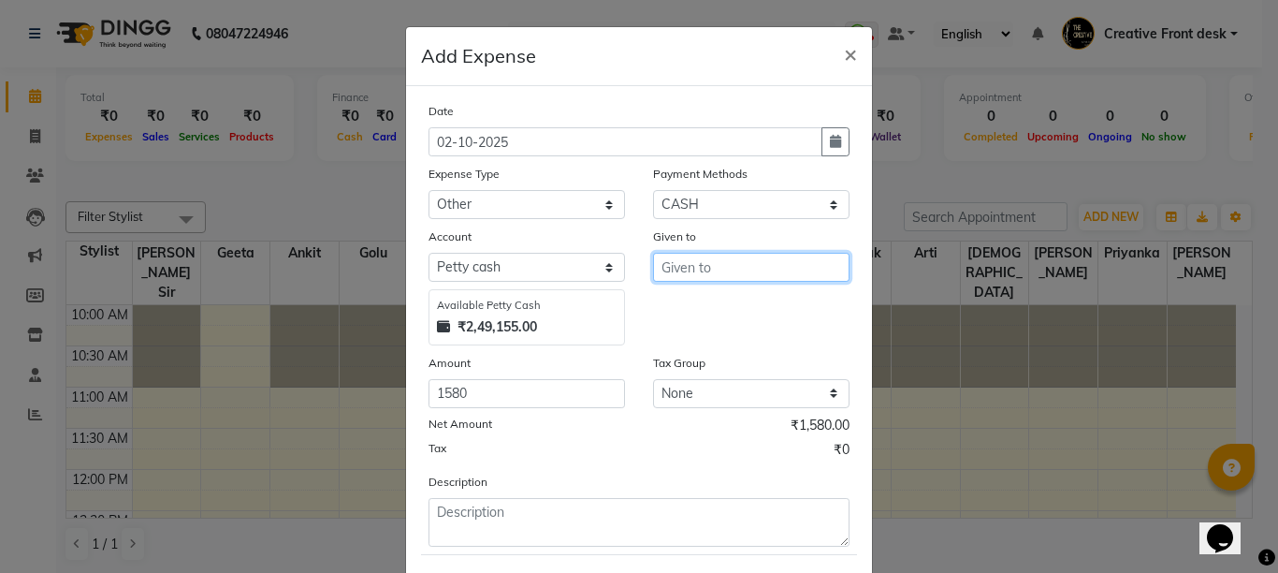
click at [695, 260] on input "text" at bounding box center [751, 267] width 197 height 29
type input "Hamper"
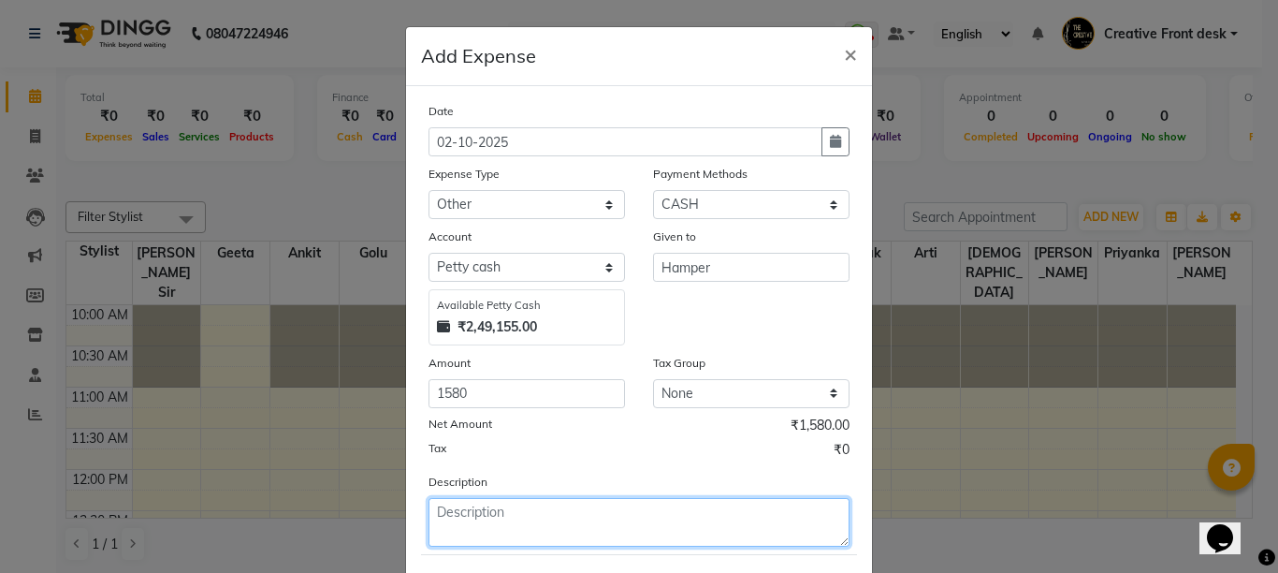
click at [484, 524] on textarea at bounding box center [639, 522] width 421 height 49
type textarea "Hamper for [PERSON_NAME] sir"
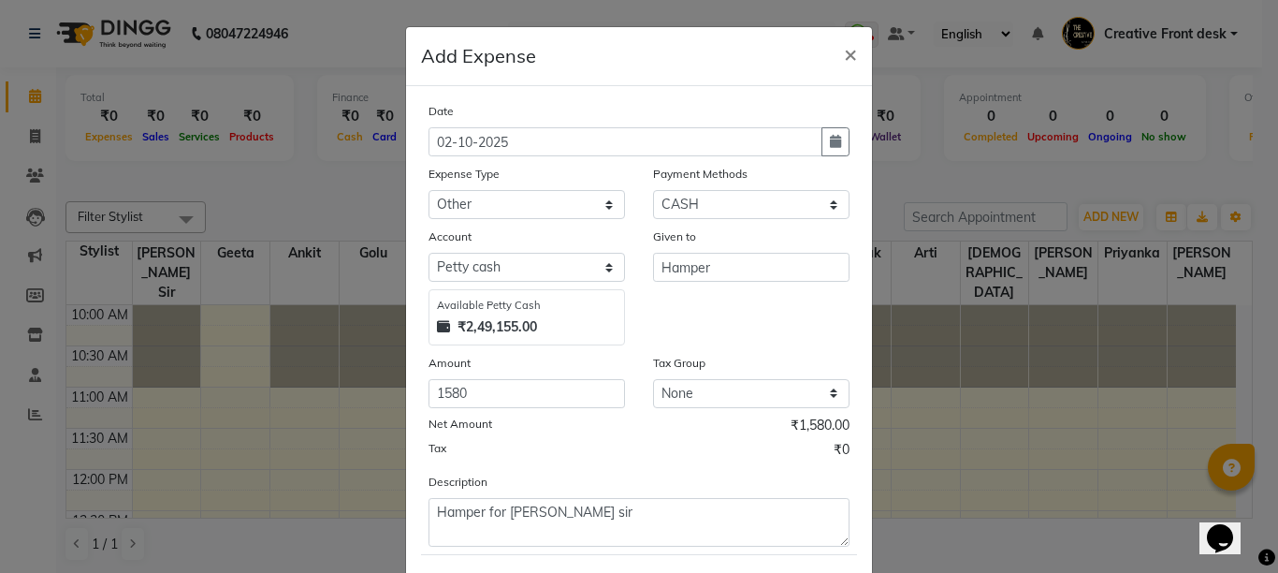
click at [490, 477] on div "Description Hamper for [PERSON_NAME] sir" at bounding box center [639, 509] width 449 height 75
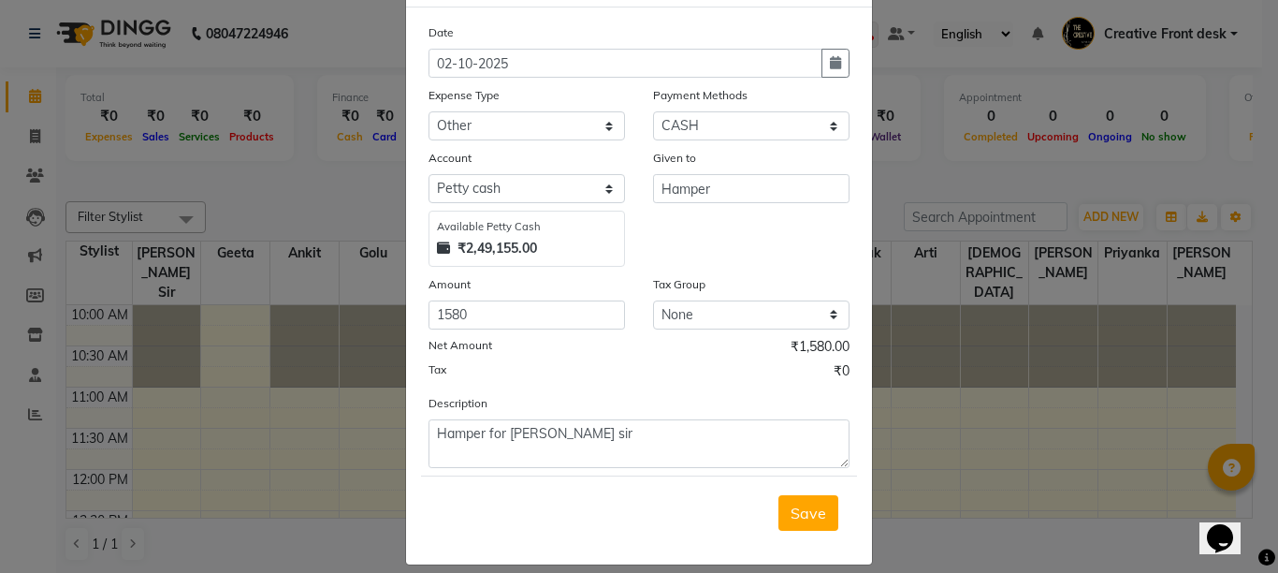
scroll to position [97, 0]
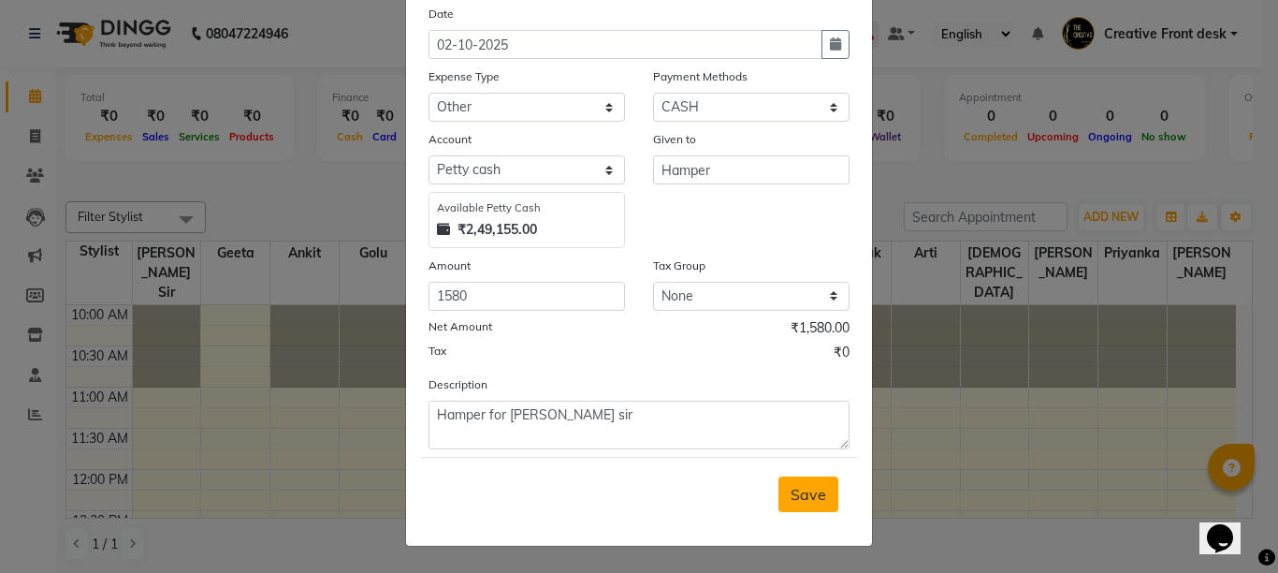
click at [791, 488] on span "Save" at bounding box center [809, 494] width 36 height 19
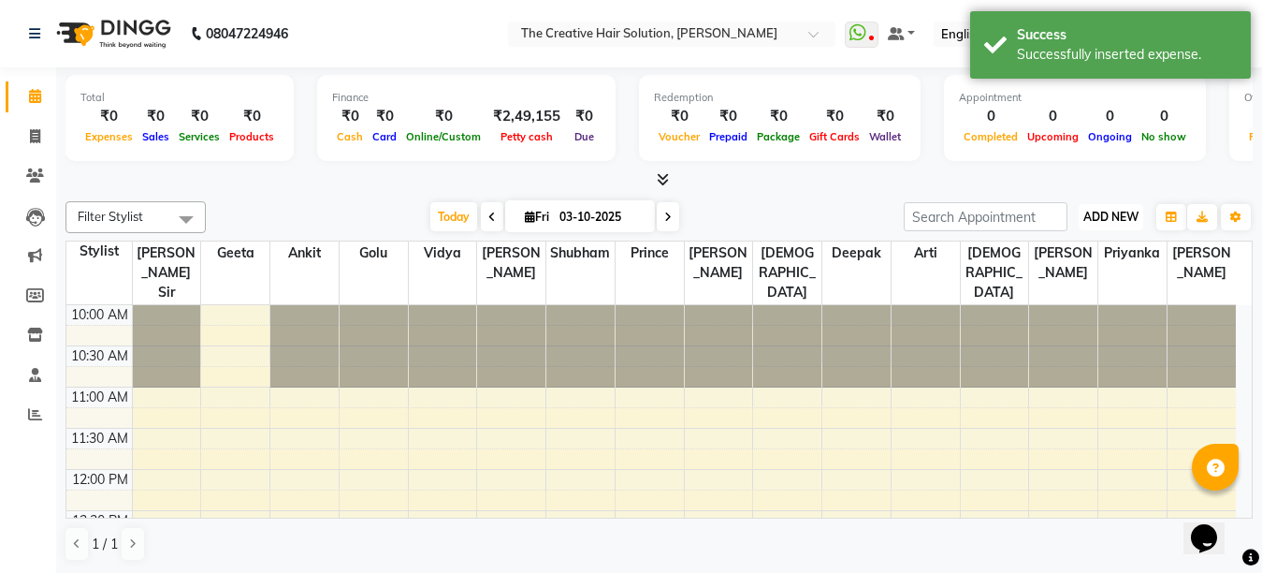
click at [1087, 223] on span "ADD NEW" at bounding box center [1111, 217] width 55 height 14
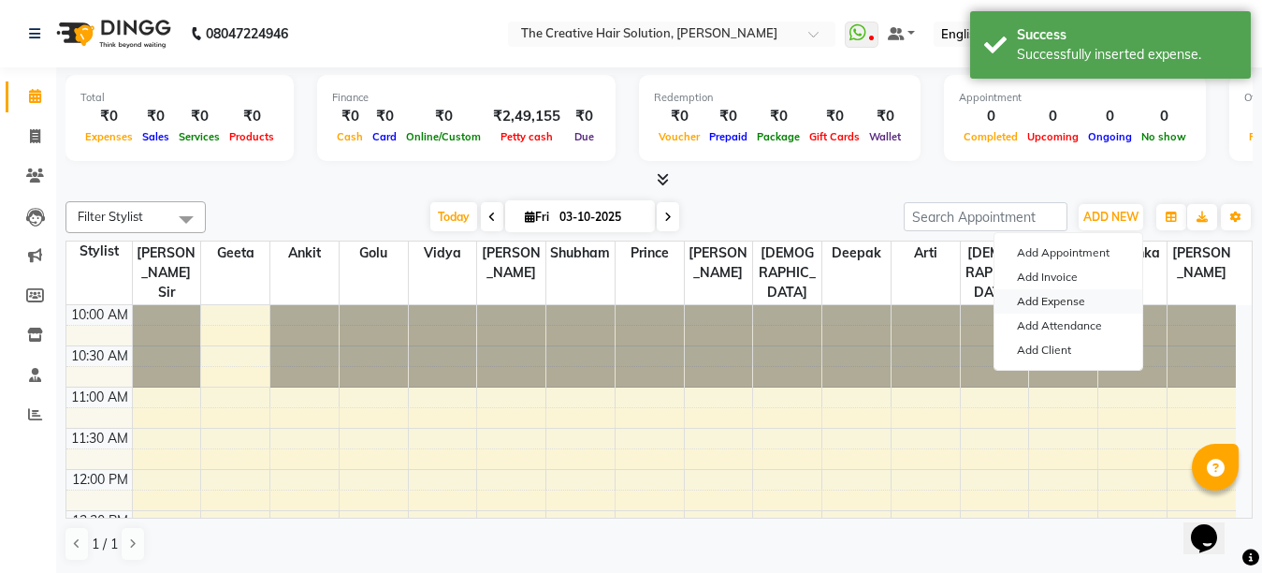
click at [1055, 309] on link "Add Expense" at bounding box center [1069, 301] width 148 height 24
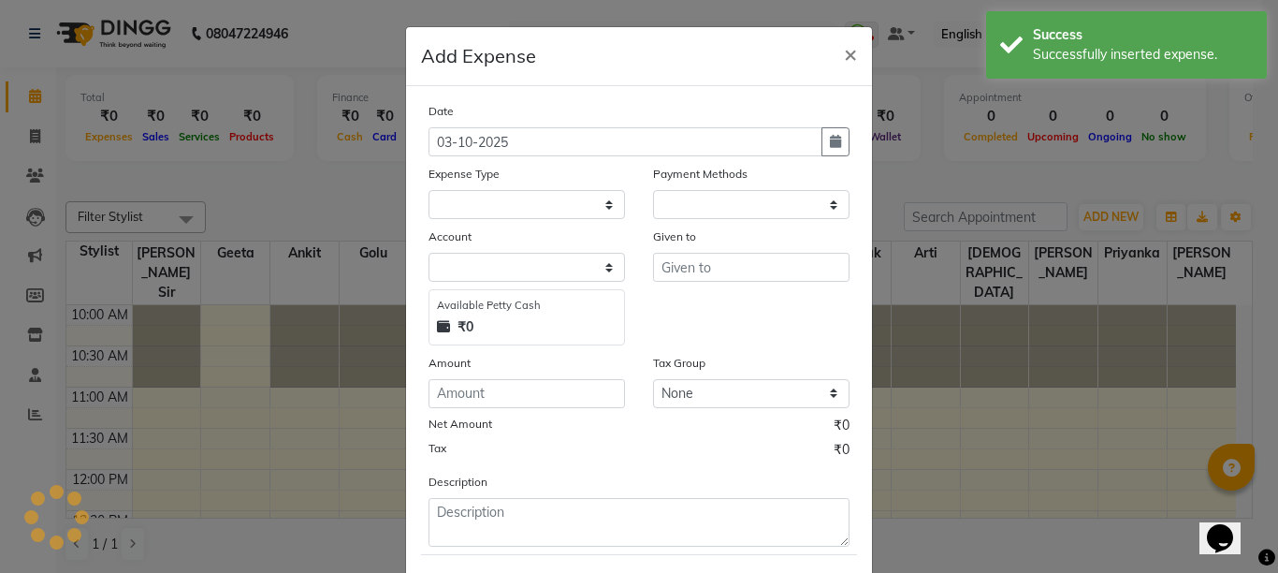
select select "1"
select select "2093"
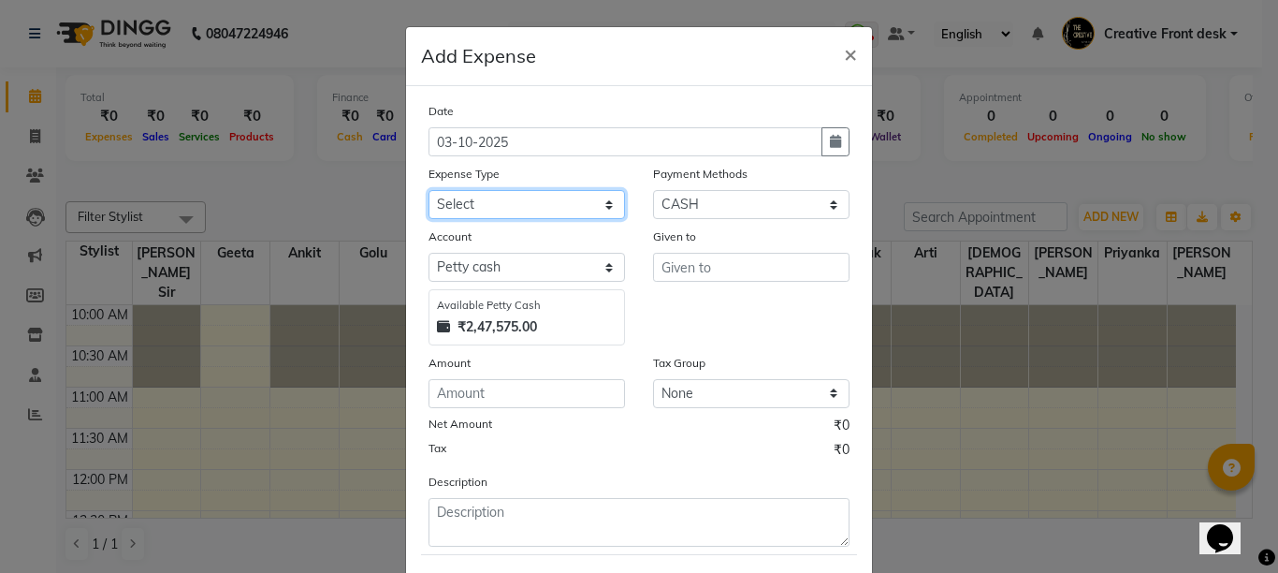
click at [534, 203] on select "Select Advance Salary Bank charges Cash Handed Over to Owner Cash transfer to b…" at bounding box center [527, 204] width 197 height 29
select select "12948"
click at [429, 190] on select "Select Advance Salary Bank charges Cash Handed Over to Owner Cash transfer to b…" at bounding box center [527, 204] width 197 height 29
click at [829, 128] on button "button" at bounding box center [836, 141] width 28 height 29
select select "10"
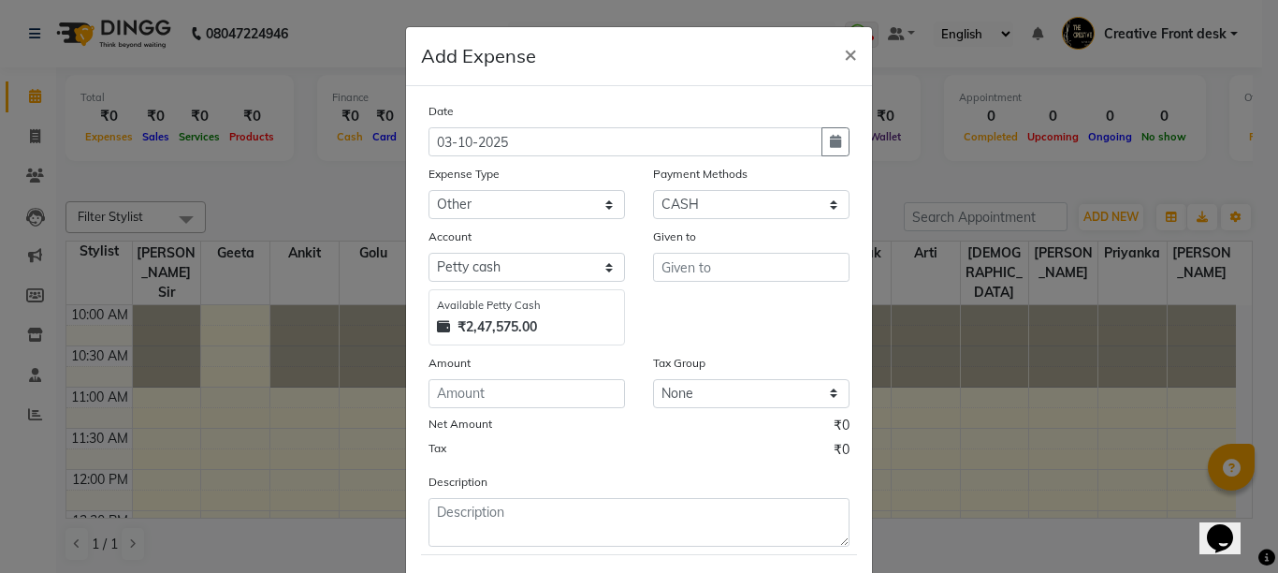
select select "2025"
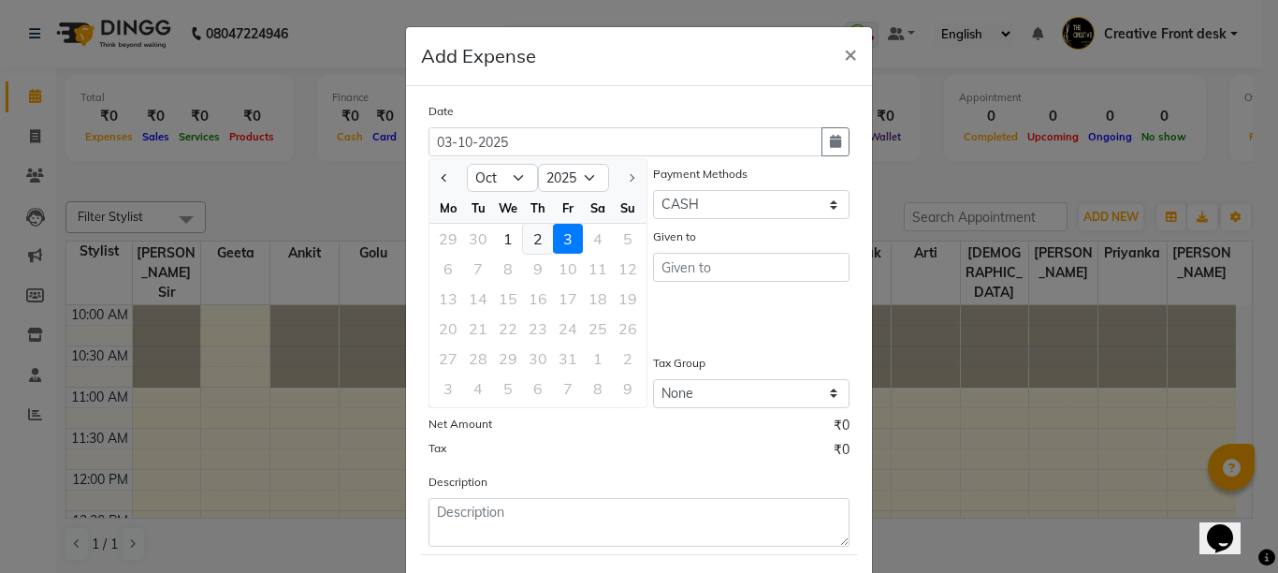
click at [532, 241] on div "2" at bounding box center [538, 239] width 30 height 30
type input "02-10-2025"
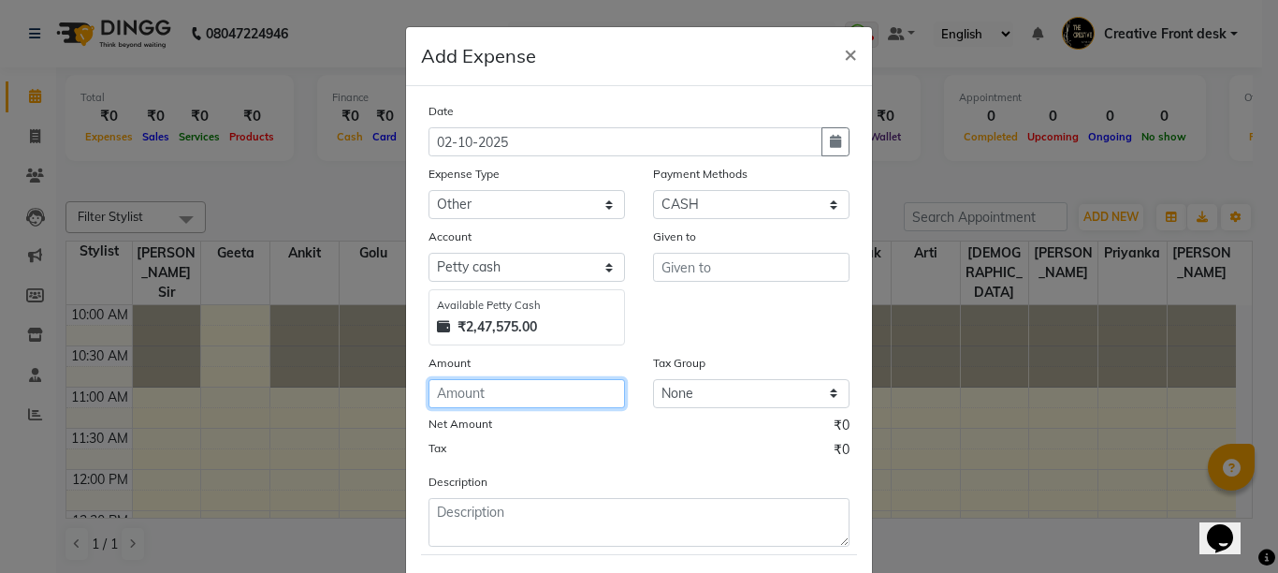
click at [459, 394] on input "number" at bounding box center [527, 393] width 197 height 29
type input "85"
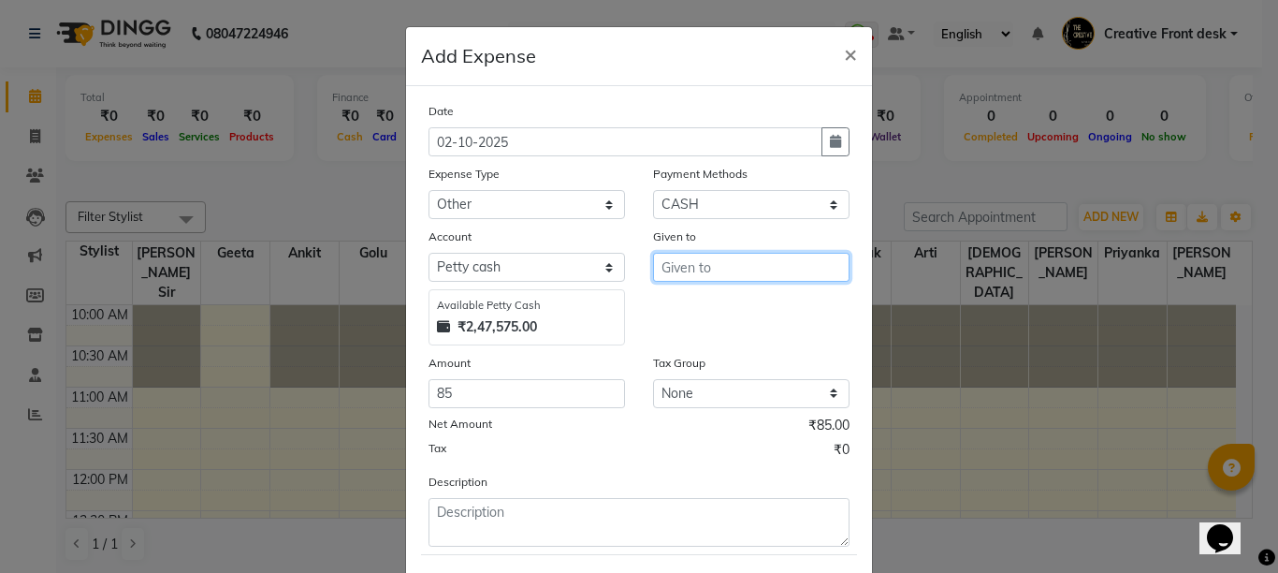
click at [708, 270] on input "text" at bounding box center [751, 267] width 197 height 29
type input "kiryana shop"
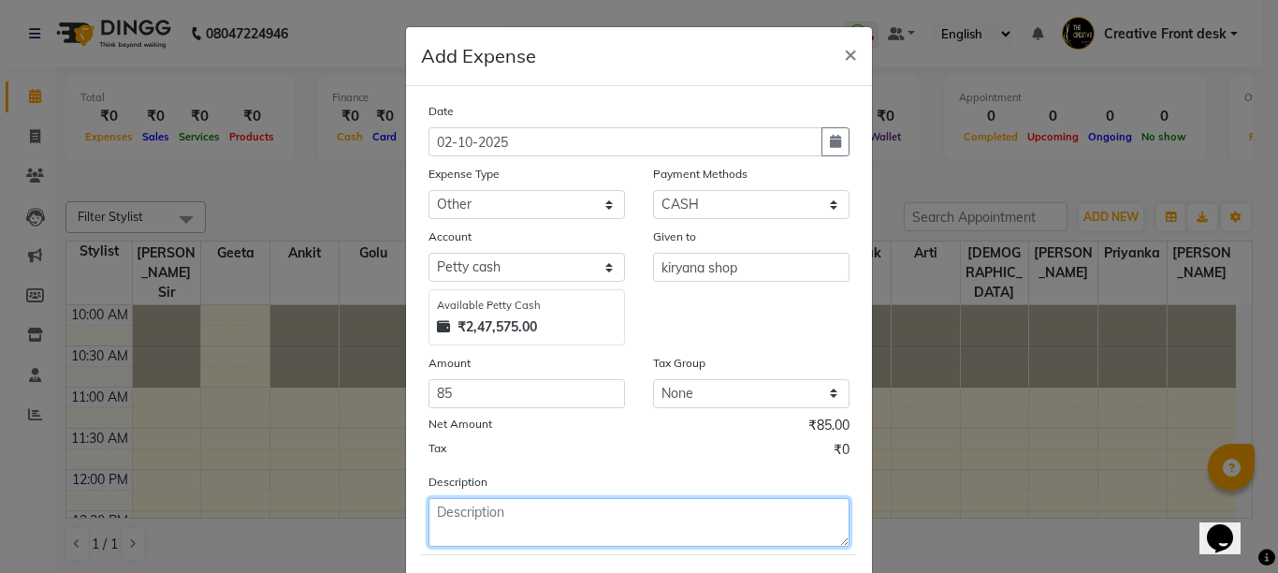
click at [477, 543] on textarea at bounding box center [639, 522] width 421 height 49
type textarea "soan papdi & water bottle"
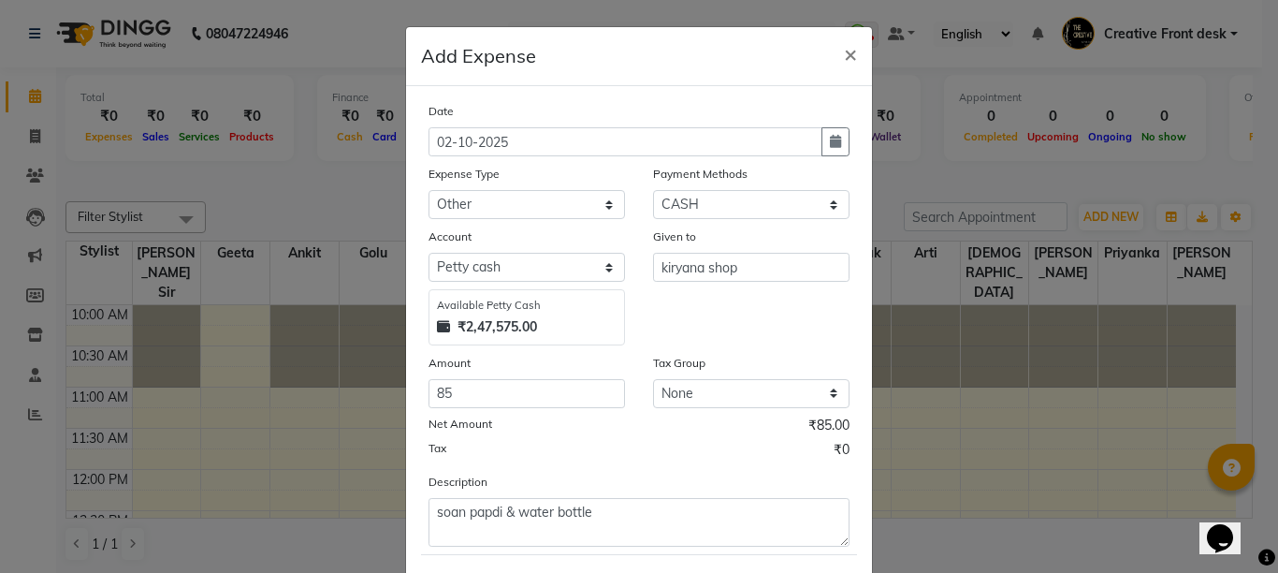
click at [586, 445] on div "Tax ₹0" at bounding box center [639, 452] width 421 height 24
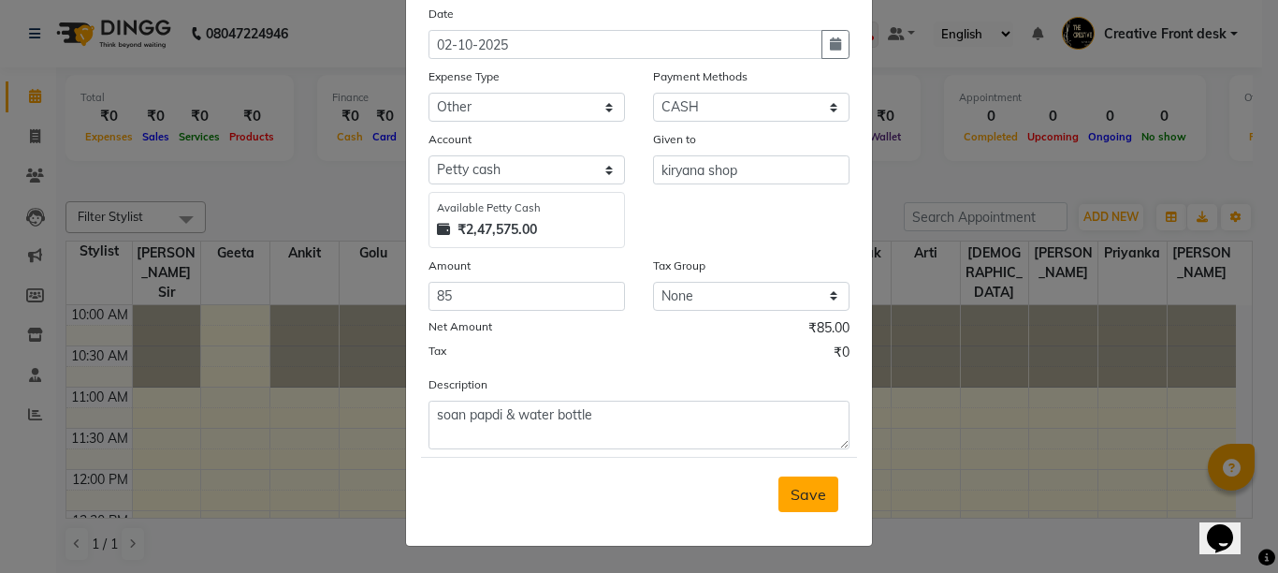
click at [803, 502] on span "Save" at bounding box center [809, 494] width 36 height 19
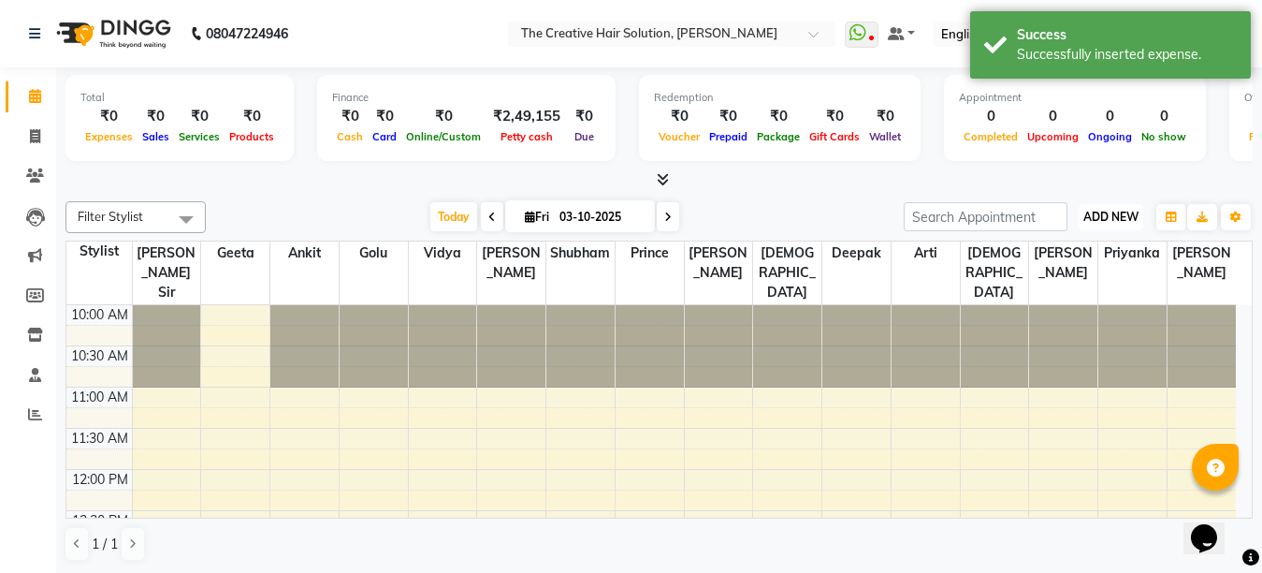
click at [1101, 217] on span "ADD NEW" at bounding box center [1111, 217] width 55 height 14
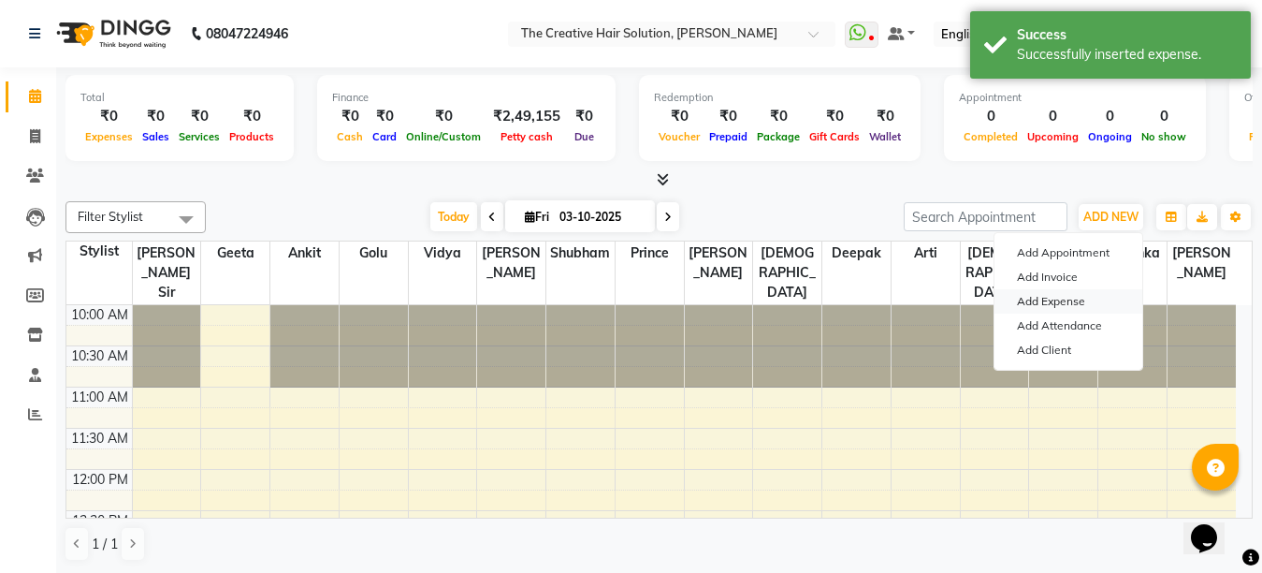
click at [1043, 295] on link "Add Expense" at bounding box center [1069, 301] width 148 height 24
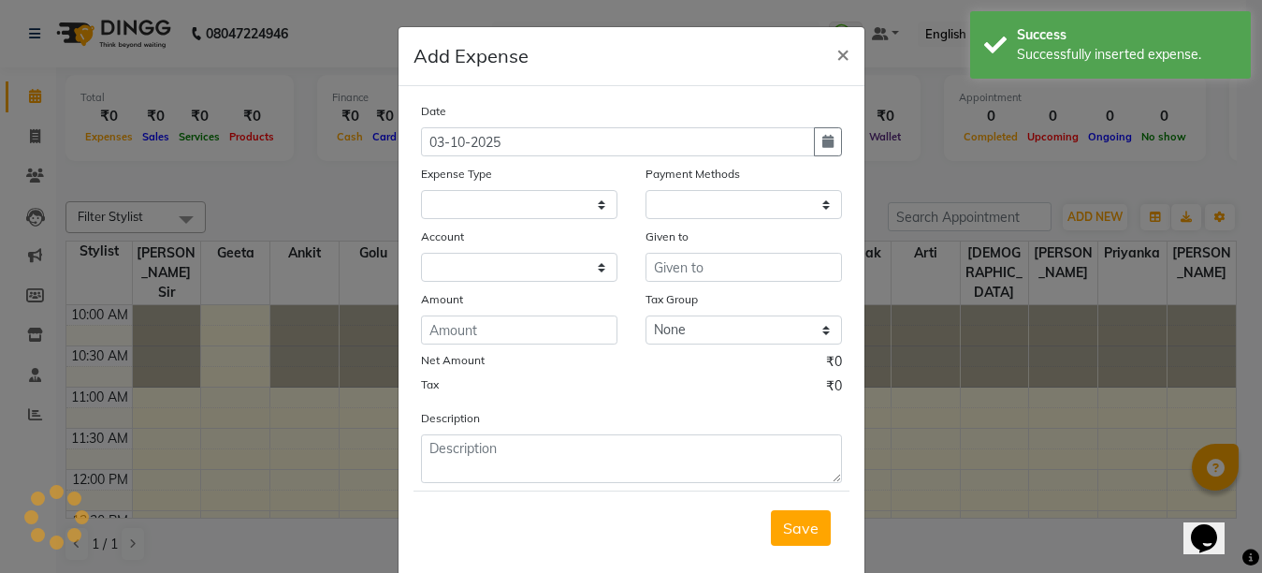
select select
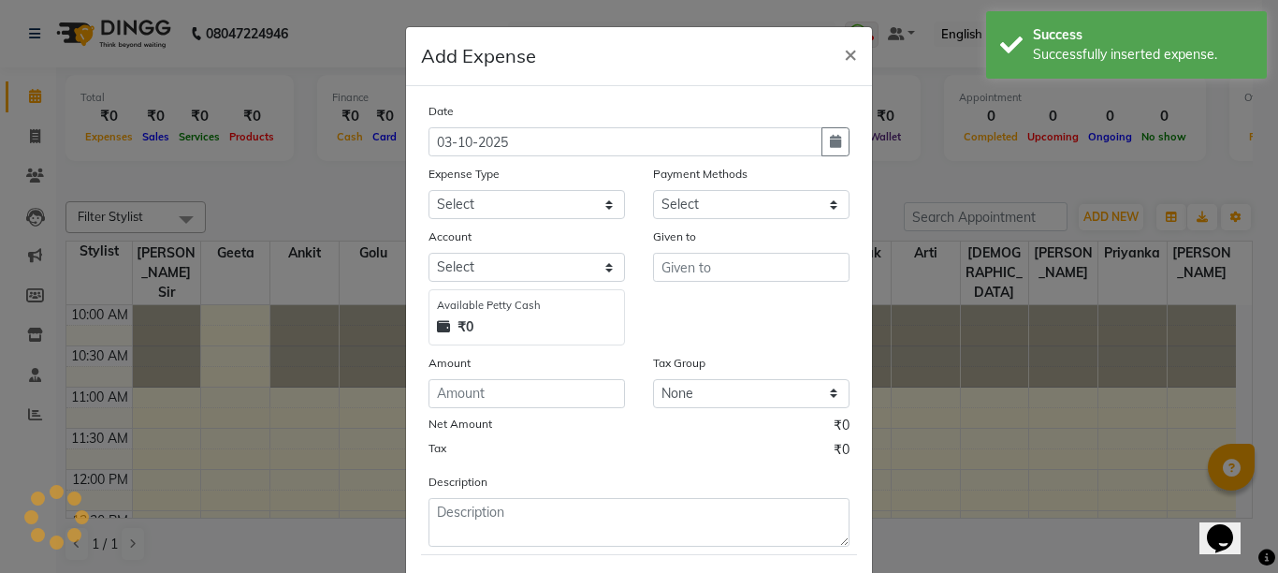
select select "1"
select select "2093"
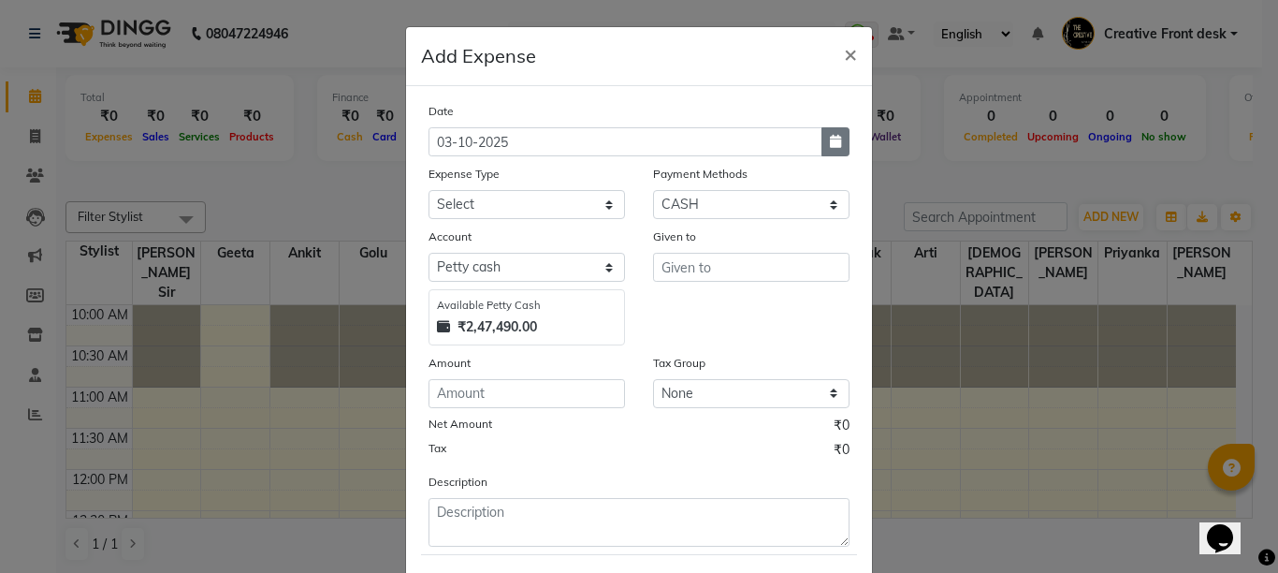
click at [830, 141] on icon "button" at bounding box center [835, 141] width 11 height 13
select select "10"
select select "2025"
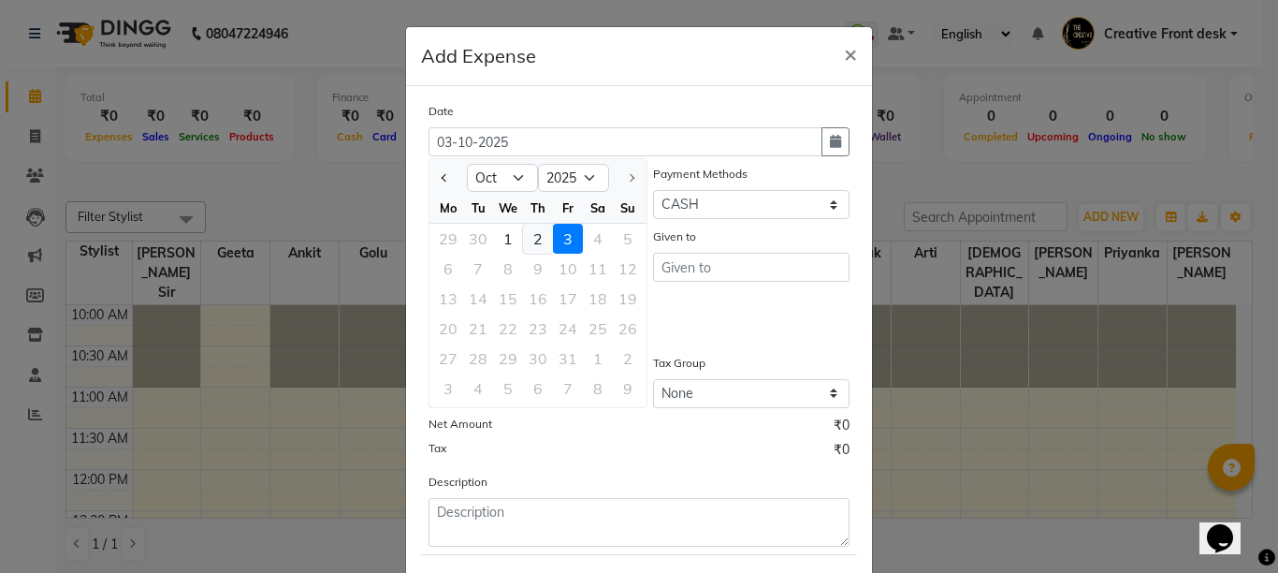
click at [532, 236] on div "2" at bounding box center [538, 239] width 30 height 30
type input "02-10-2025"
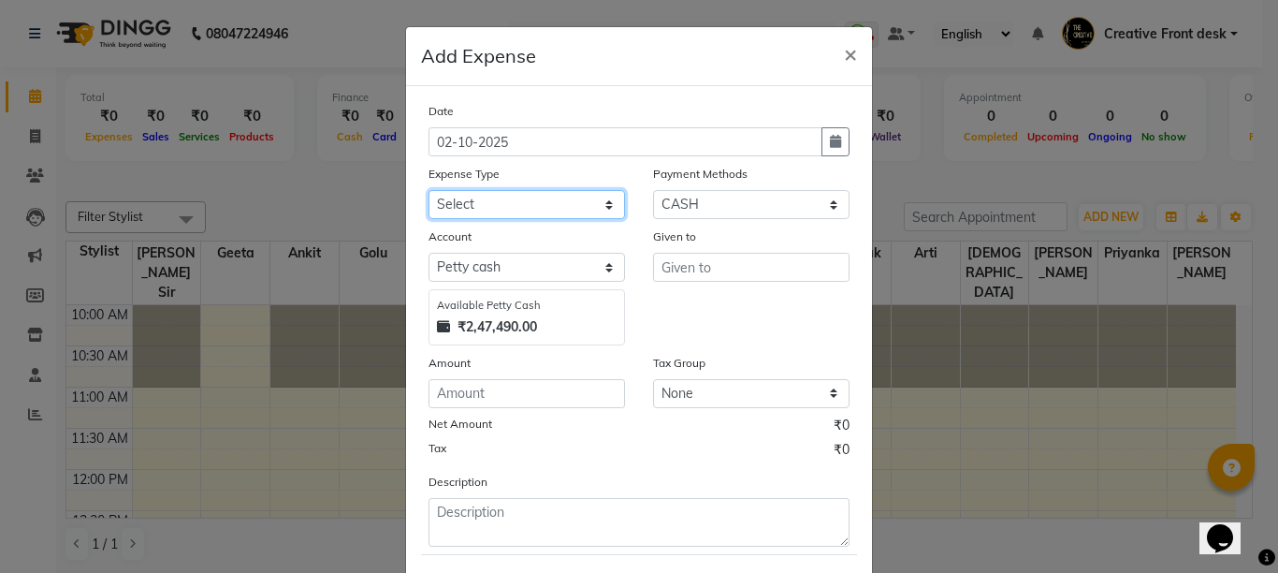
click at [489, 209] on select "Select Advance Salary Bank charges Cash Handed Over to Owner Cash transfer to b…" at bounding box center [527, 204] width 197 height 29
select select "12948"
click at [429, 190] on select "Select Advance Salary Bank charges Cash Handed Over to Owner Cash transfer to b…" at bounding box center [527, 204] width 197 height 29
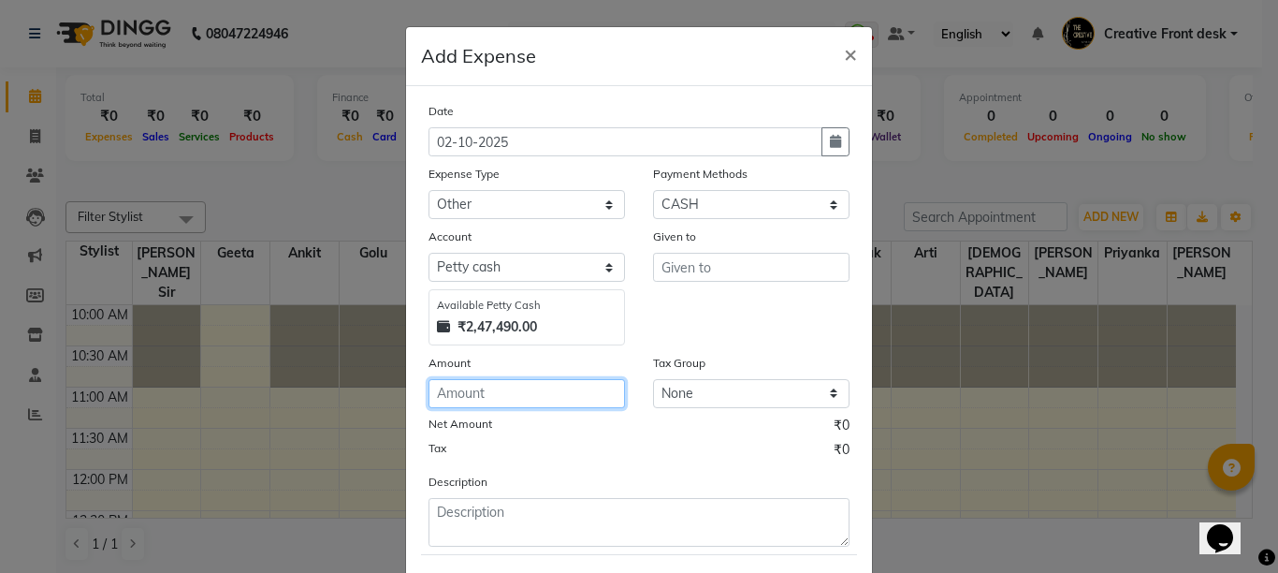
click at [455, 392] on input "number" at bounding box center [527, 393] width 197 height 29
type input "80"
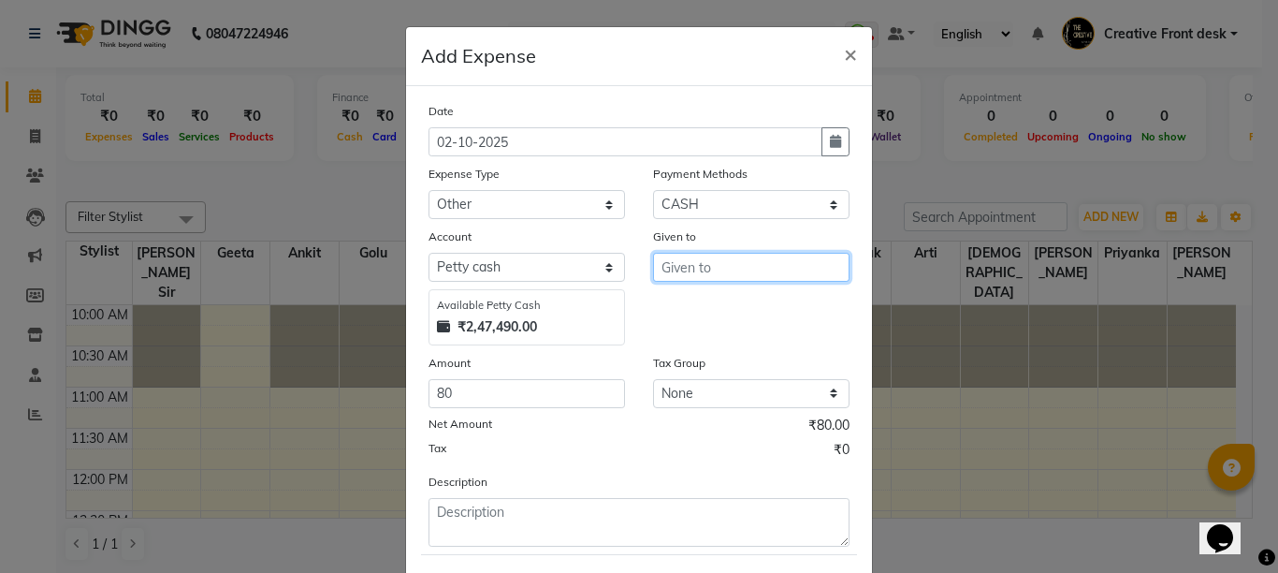
click at [737, 255] on input "text" at bounding box center [751, 267] width 197 height 29
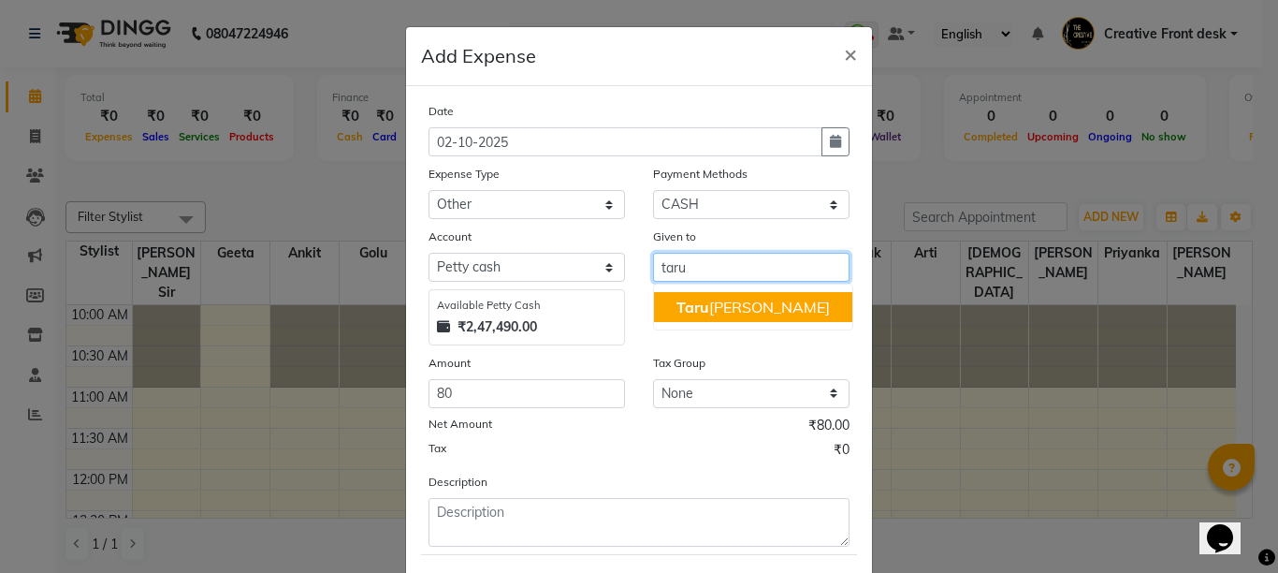
click at [716, 304] on ngb-highlight "Taru [PERSON_NAME]" at bounding box center [753, 307] width 153 height 19
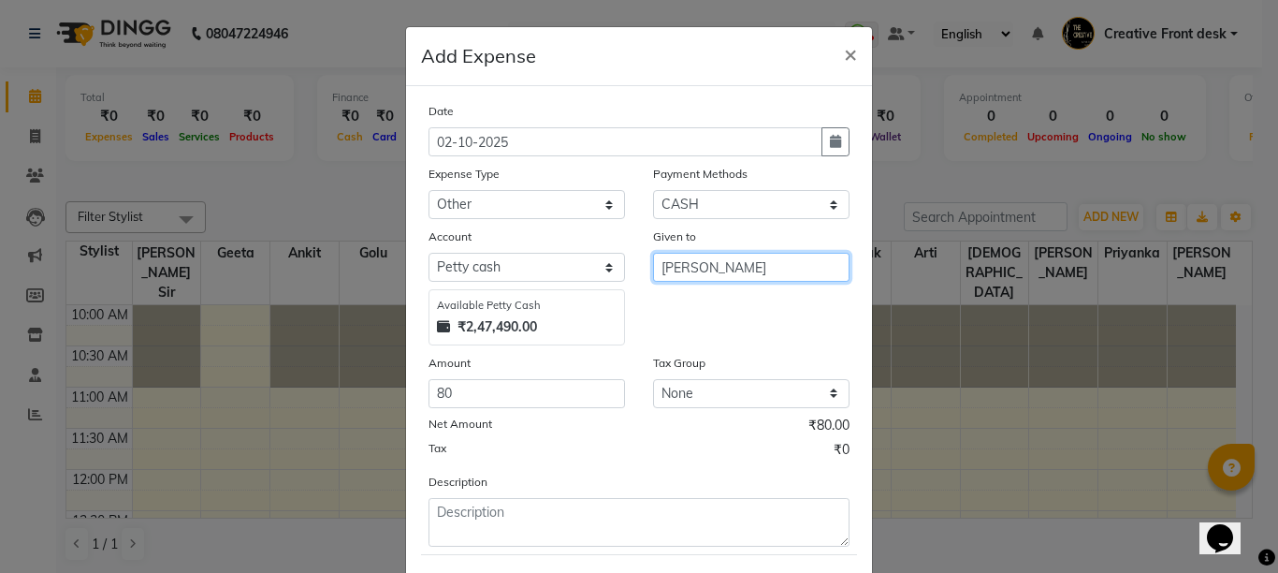
type input "[PERSON_NAME]"
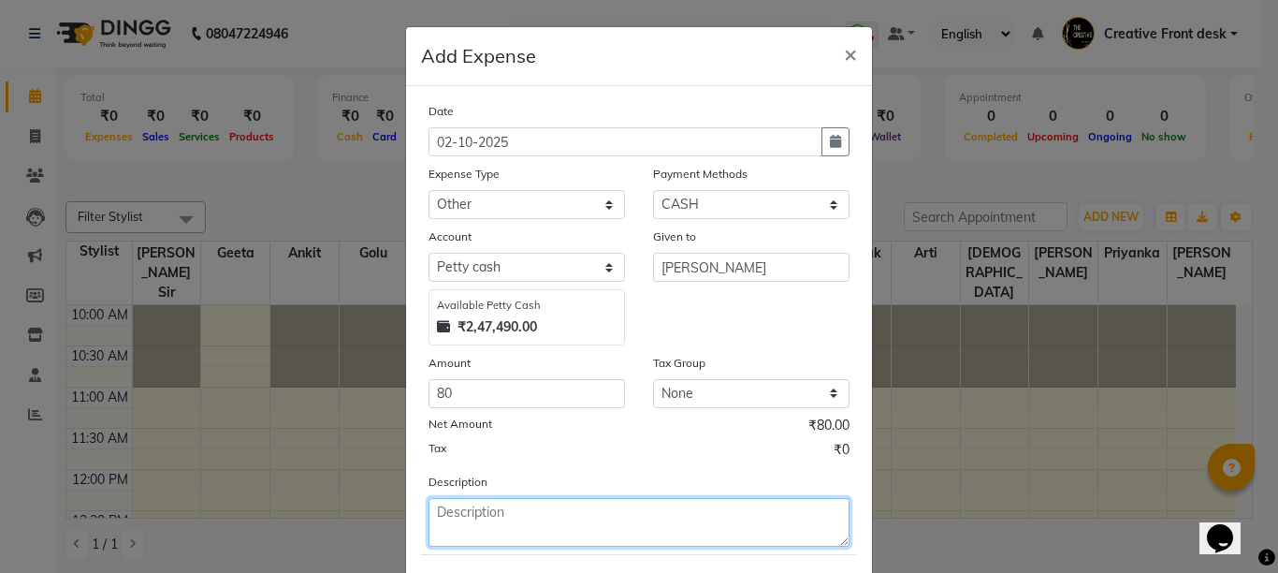
click at [444, 514] on textarea at bounding box center [639, 522] width 421 height 49
type textarea "auto rent for hamper"
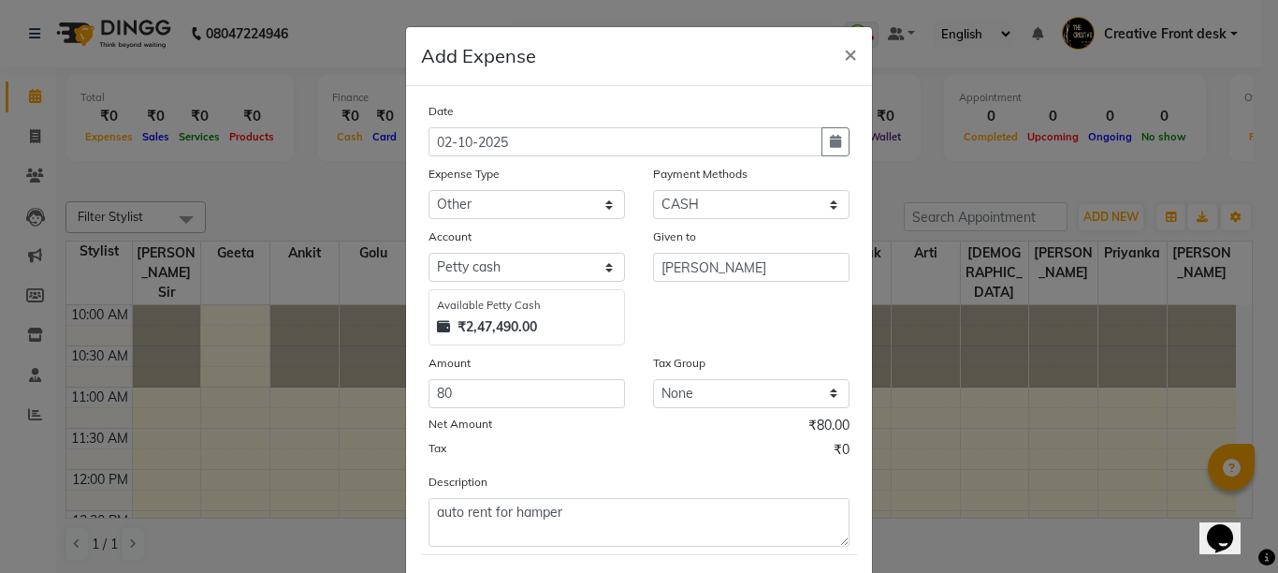
click at [518, 459] on div "Tax ₹0" at bounding box center [639, 452] width 421 height 24
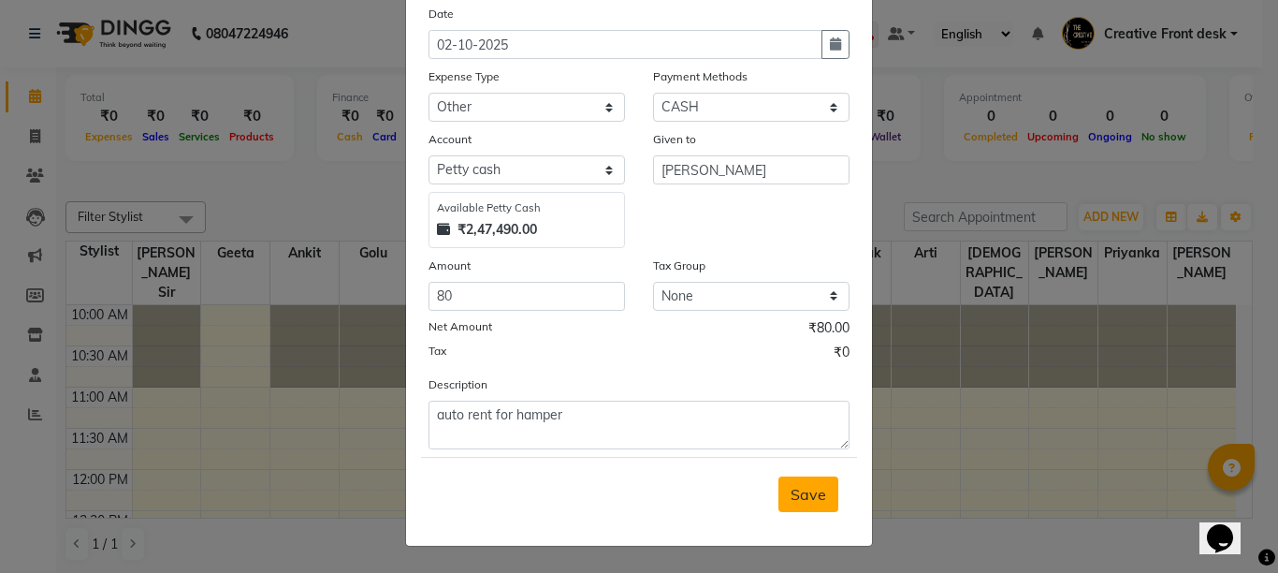
click at [808, 487] on span "Save" at bounding box center [809, 494] width 36 height 19
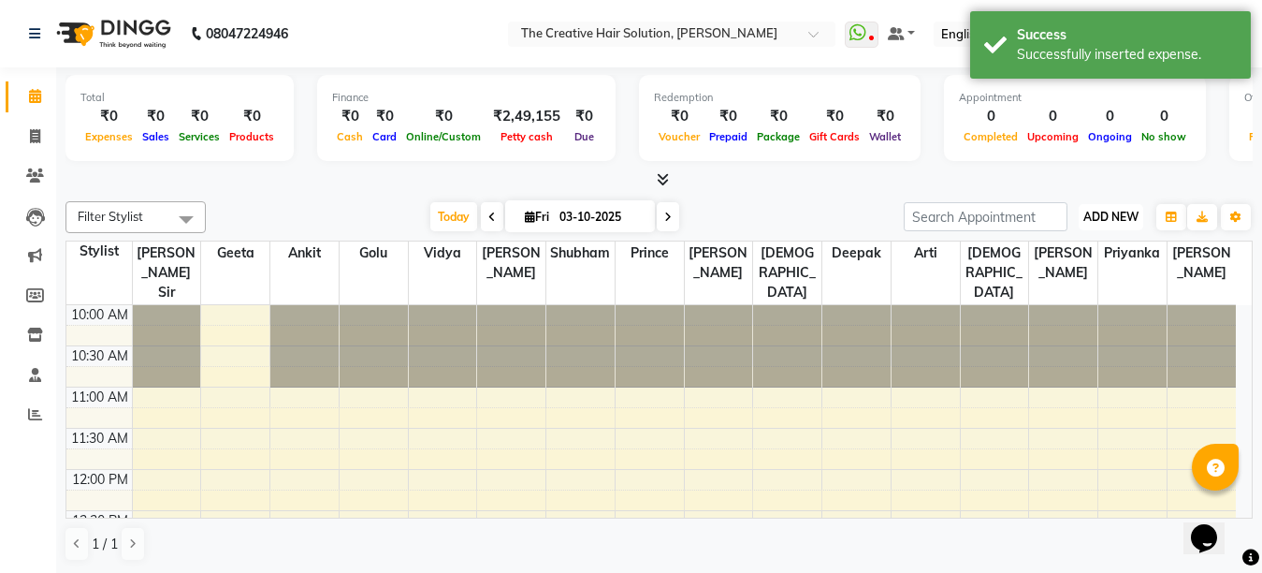
click at [1113, 216] on span "ADD NEW" at bounding box center [1111, 217] width 55 height 14
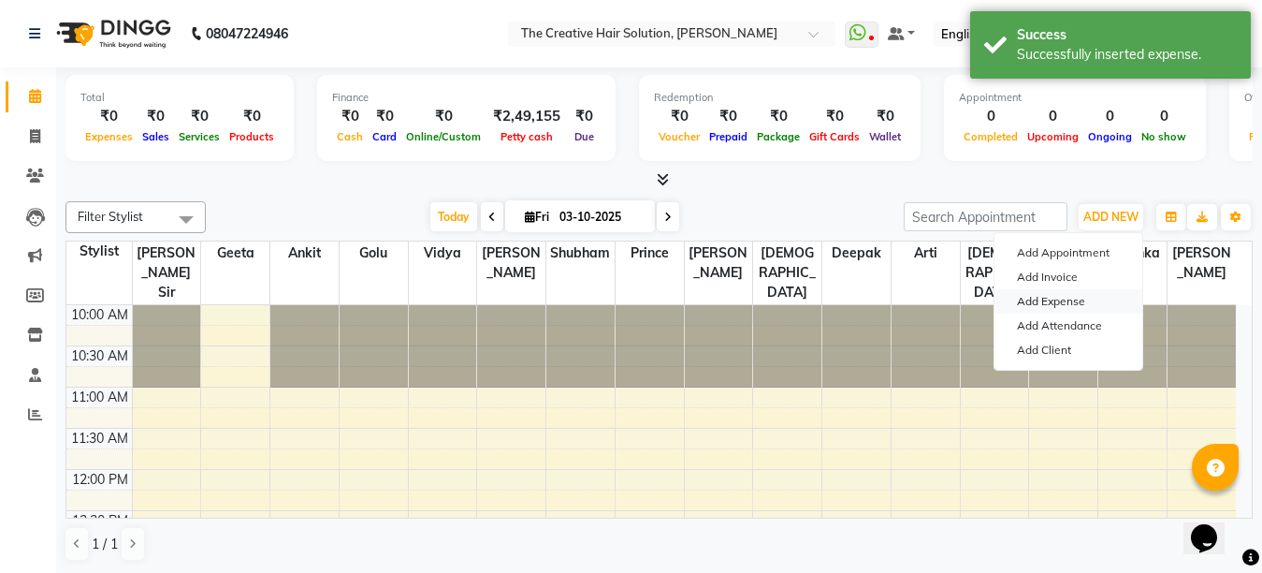
click at [1033, 309] on link "Add Expense" at bounding box center [1069, 301] width 148 height 24
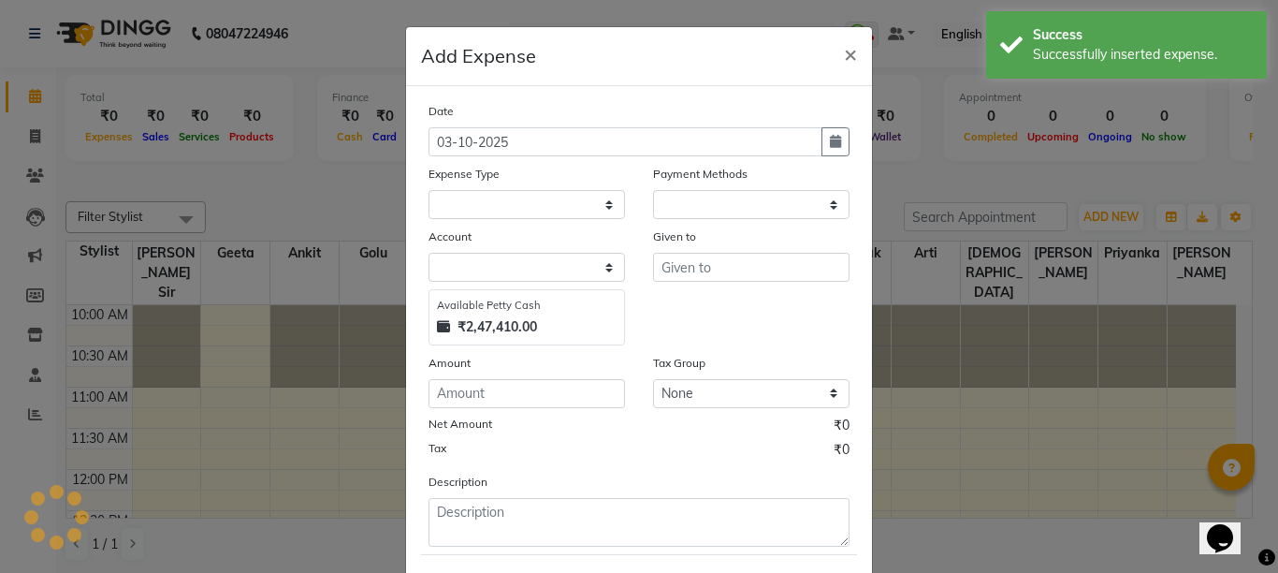
select select "1"
select select "2093"
click at [838, 133] on button "button" at bounding box center [836, 141] width 28 height 29
select select "10"
select select "2025"
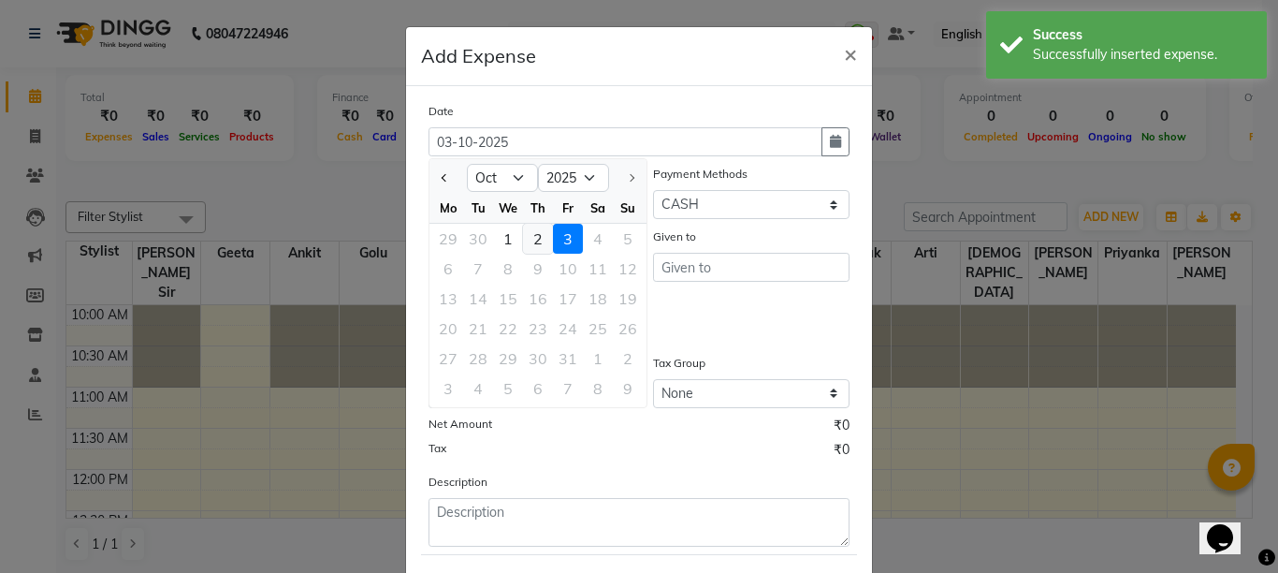
click at [537, 230] on div "2" at bounding box center [538, 239] width 30 height 30
type input "02-10-2025"
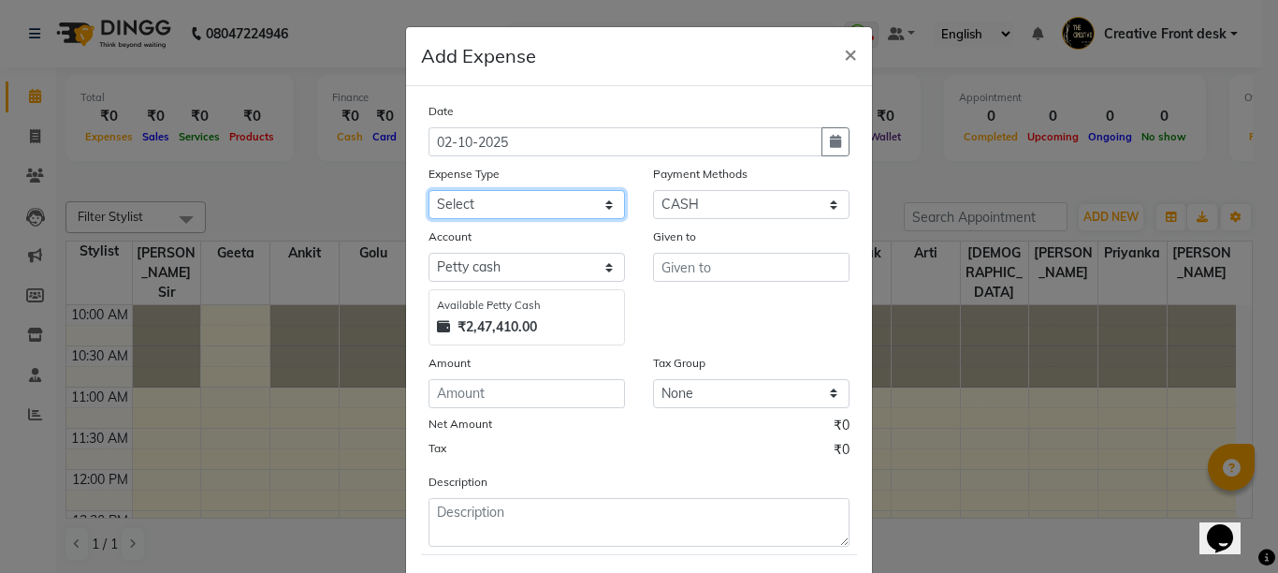
click at [507, 211] on select "Select Advance Salary Bank charges Cash Handed Over to Owner Cash transfer to b…" at bounding box center [527, 204] width 197 height 29
select select "12948"
click at [429, 190] on select "Select Advance Salary Bank charges Cash Handed Over to Owner Cash transfer to b…" at bounding box center [527, 204] width 197 height 29
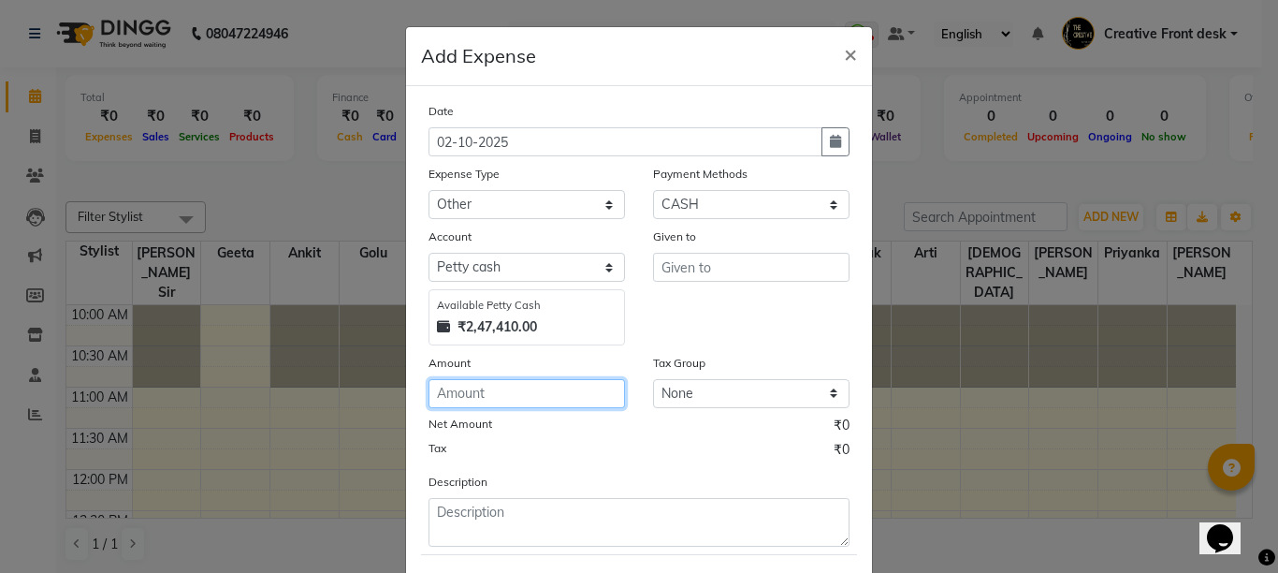
click at [451, 393] on input "number" at bounding box center [527, 393] width 197 height 29
type input "490"
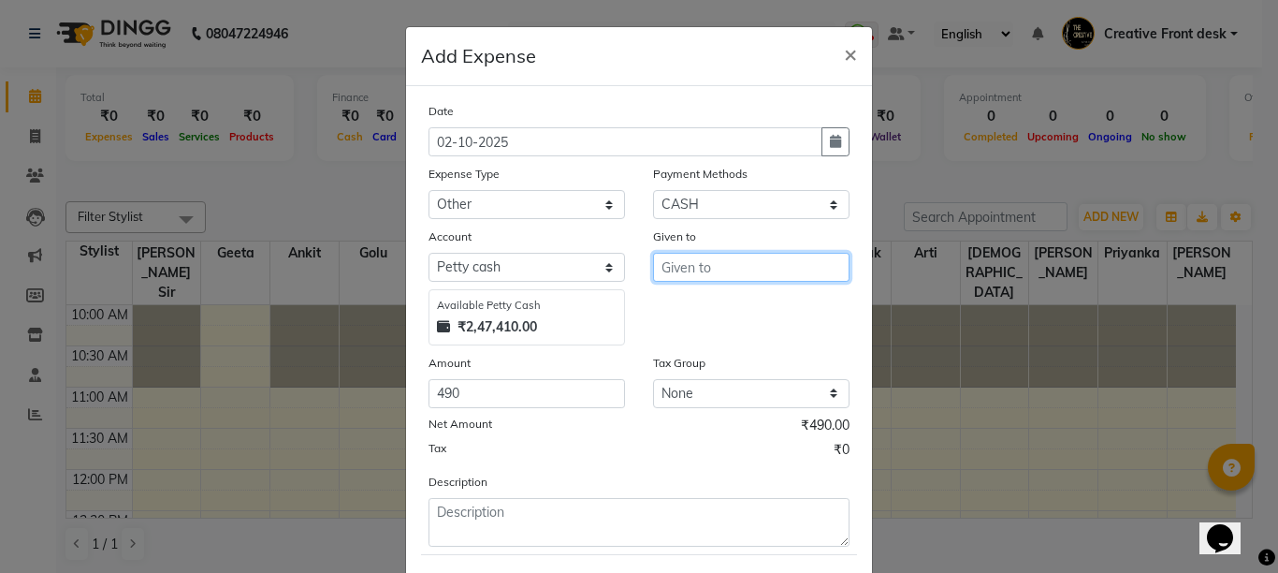
click at [707, 269] on input "text" at bounding box center [751, 267] width 197 height 29
type input "hamper"
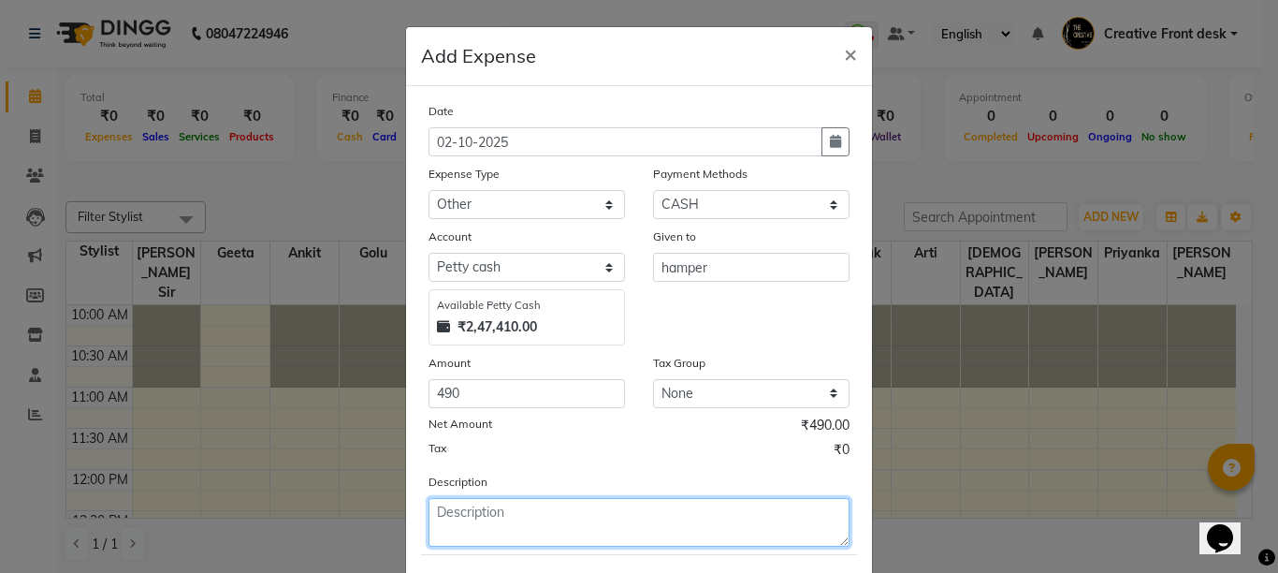
click at [479, 518] on textarea at bounding box center [639, 522] width 421 height 49
type textarea "Namkeen & biscuit for hampers"
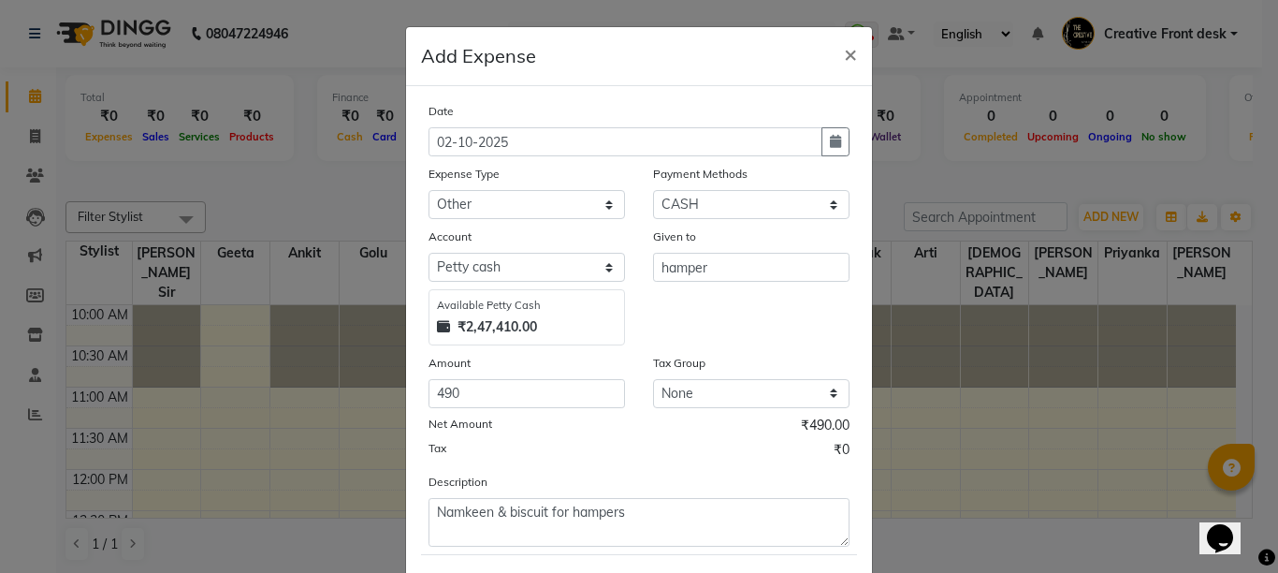
click at [550, 445] on div "Tax ₹0" at bounding box center [639, 452] width 421 height 24
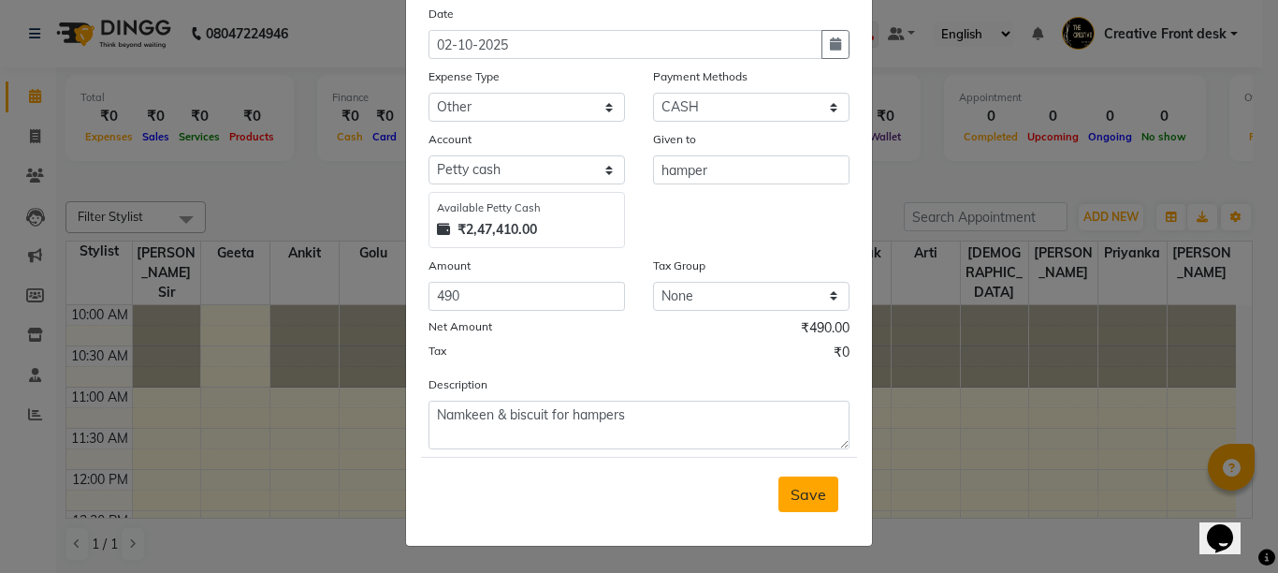
click at [808, 491] on span "Save" at bounding box center [809, 494] width 36 height 19
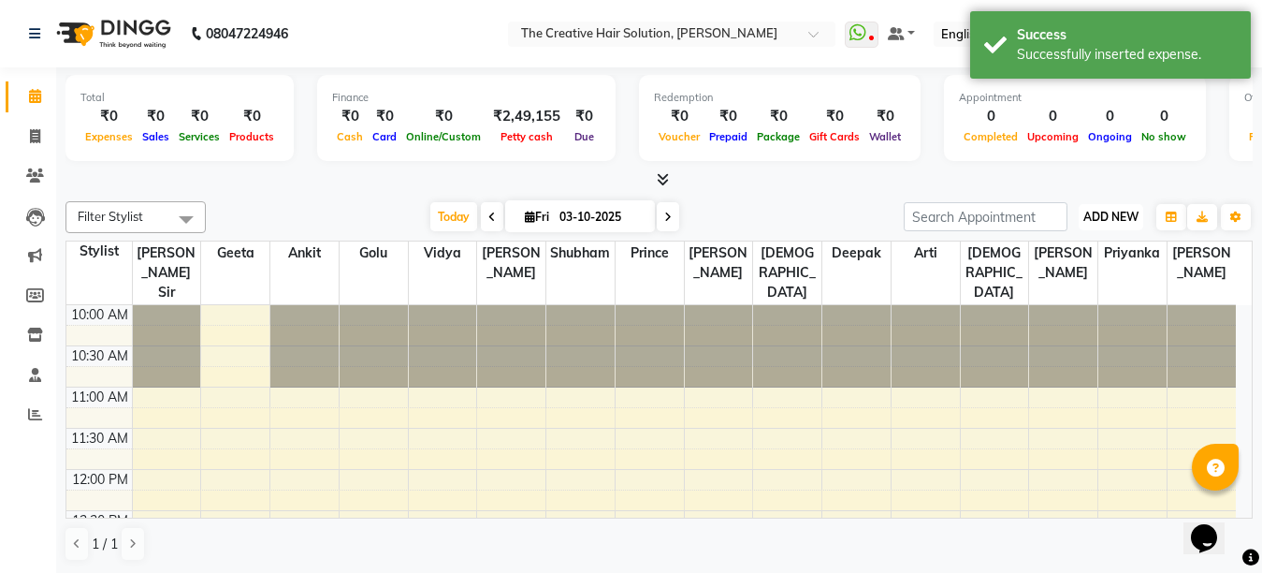
click at [1119, 210] on span "ADD NEW" at bounding box center [1111, 217] width 55 height 14
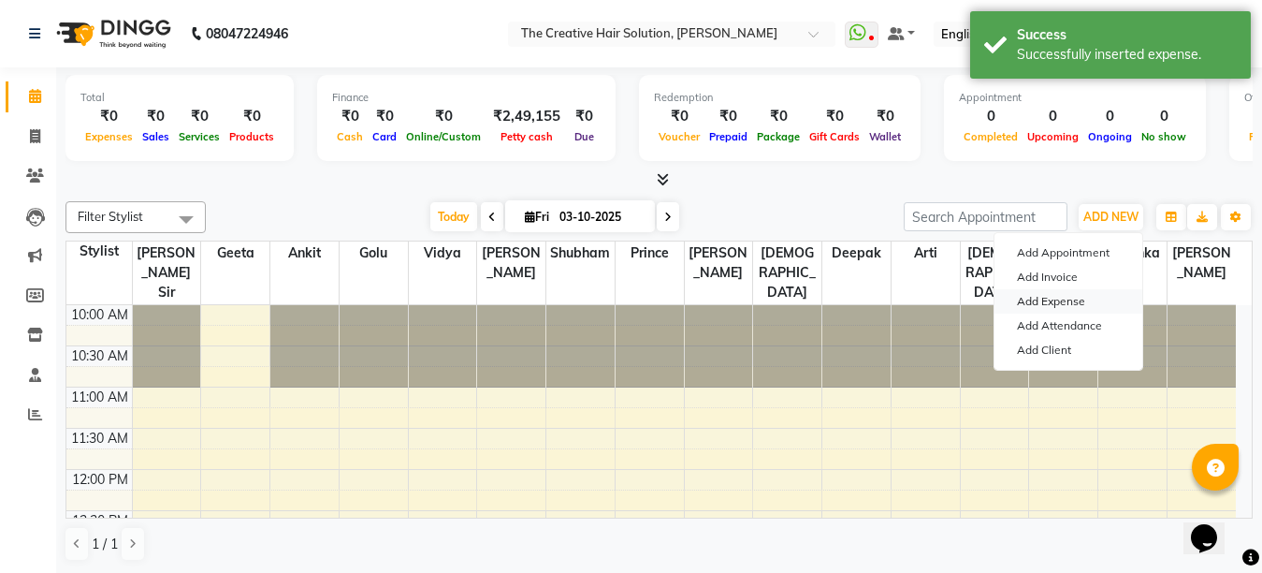
click at [1056, 305] on link "Add Expense" at bounding box center [1069, 301] width 148 height 24
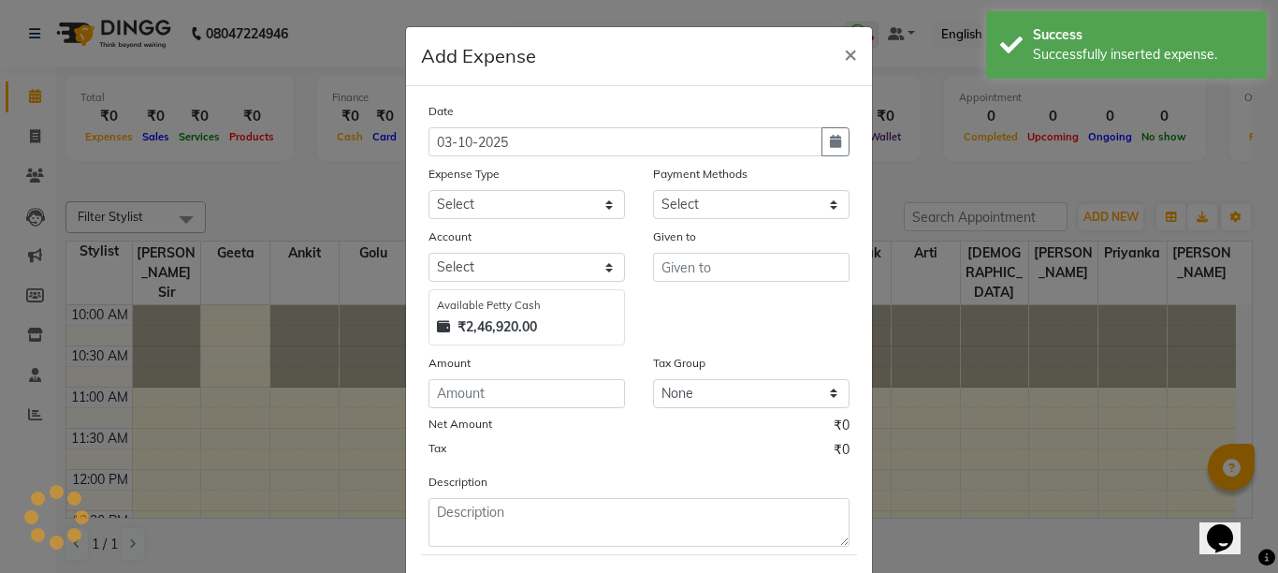
select select "1"
select select "2093"
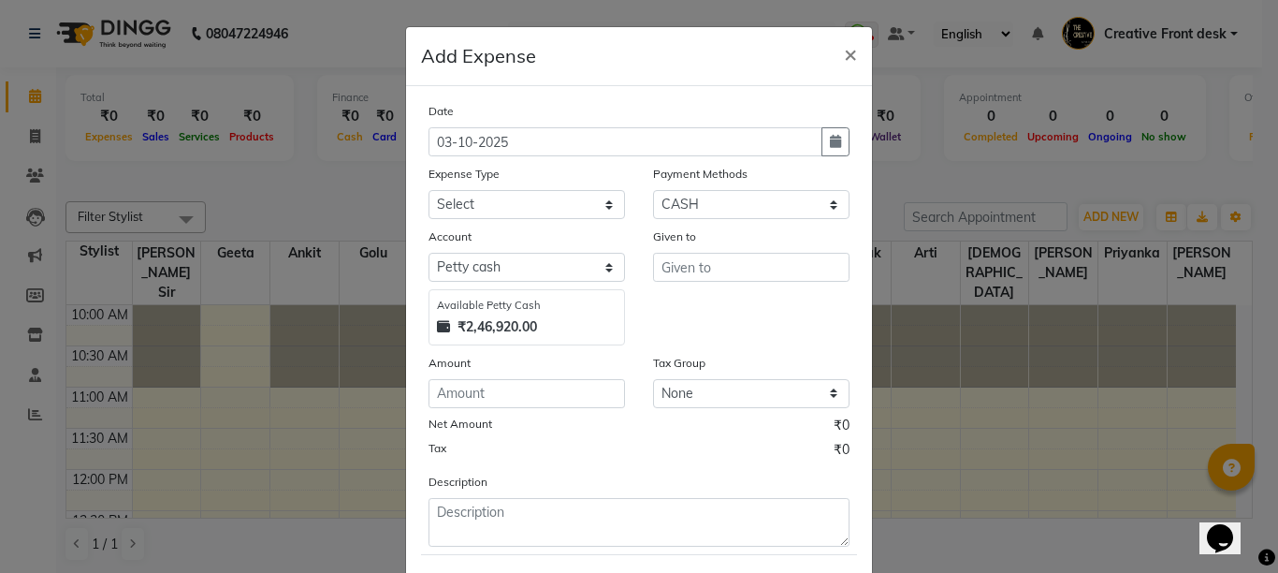
click at [836, 126] on div "Date" at bounding box center [639, 114] width 421 height 26
click at [830, 133] on button "button" at bounding box center [836, 141] width 28 height 29
select select "10"
select select "2025"
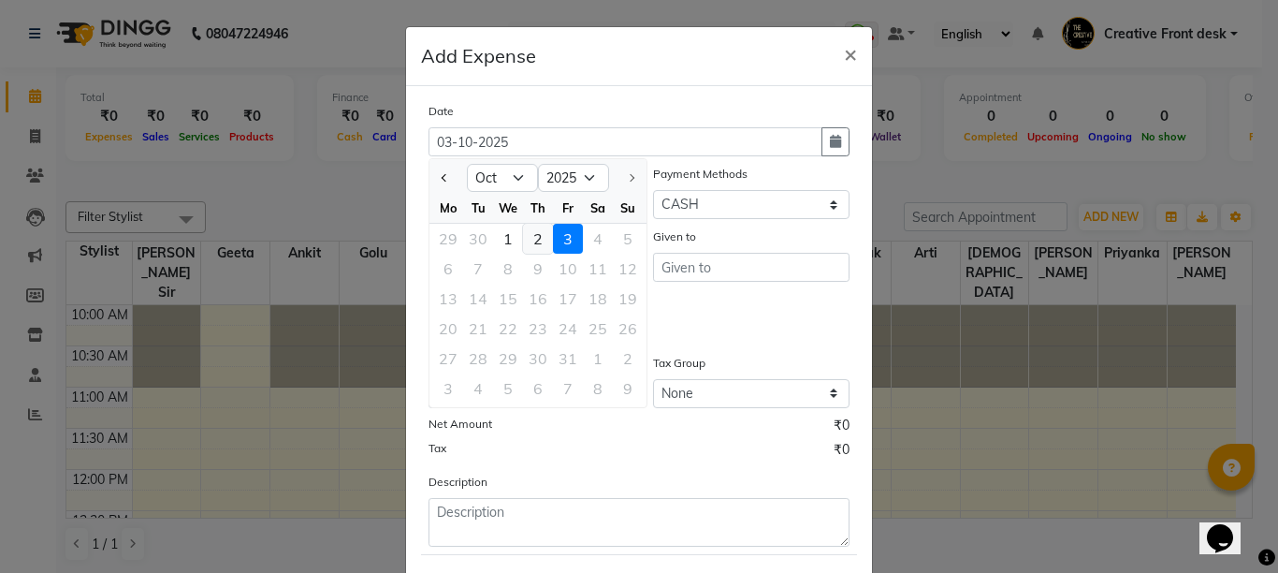
click at [523, 241] on div "2" at bounding box center [538, 239] width 30 height 30
type input "02-10-2025"
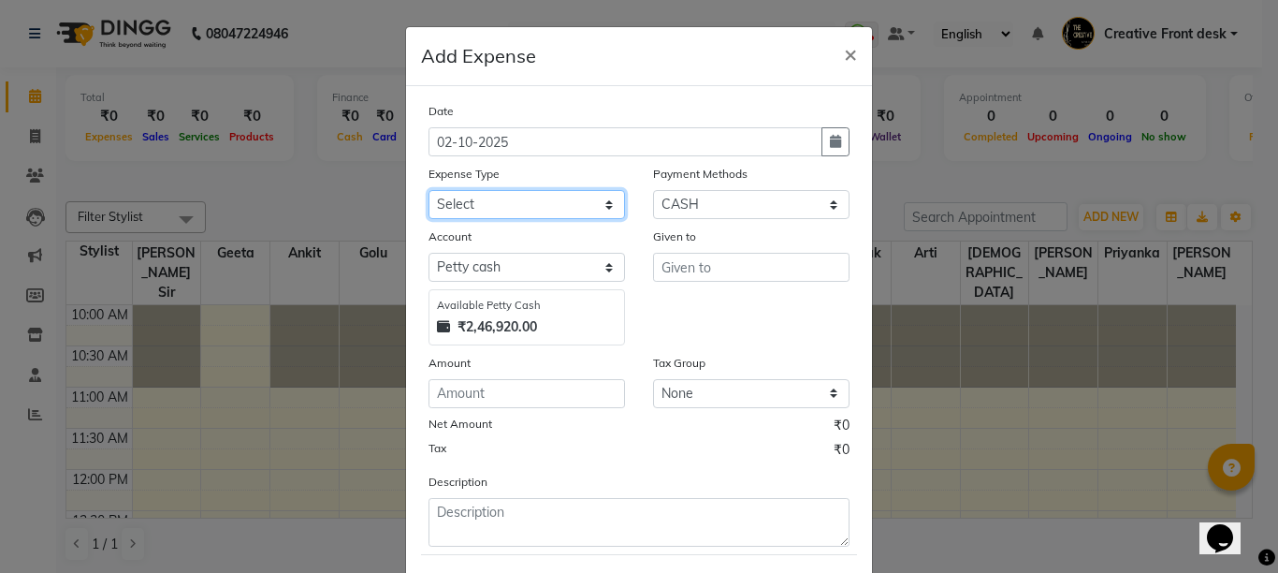
click at [489, 210] on select "Select Advance Salary Bank charges Cash Handed Over to Owner Cash transfer to b…" at bounding box center [527, 204] width 197 height 29
select select "12948"
click at [429, 190] on select "Select Advance Salary Bank charges Cash Handed Over to Owner Cash transfer to b…" at bounding box center [527, 204] width 197 height 29
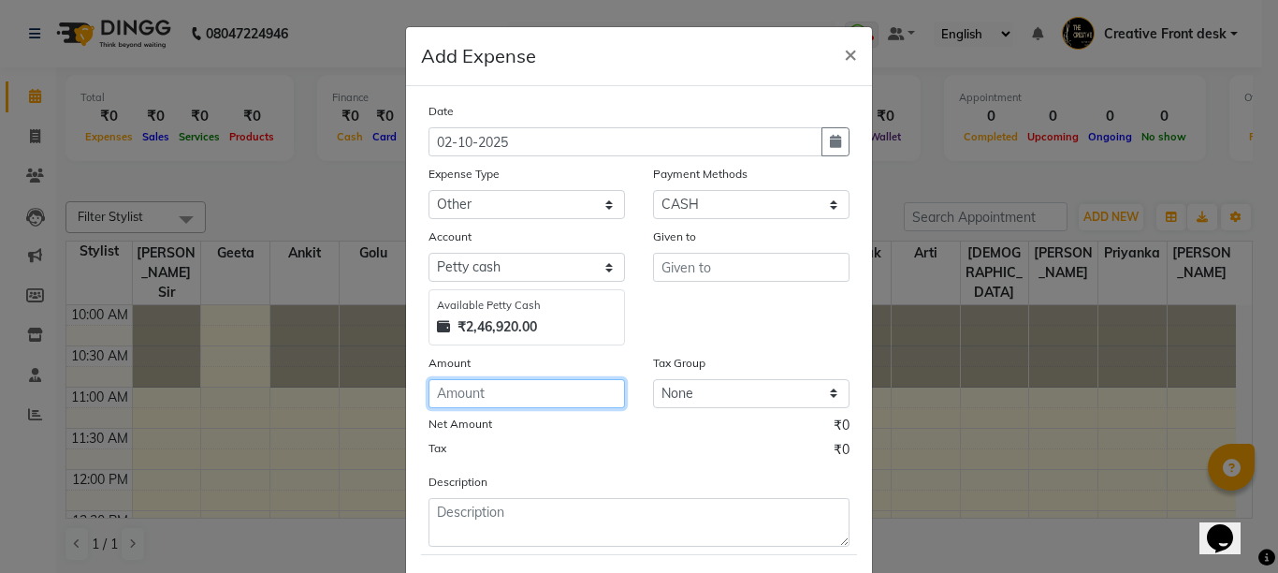
click at [478, 398] on input "number" at bounding box center [527, 393] width 197 height 29
type input "59"
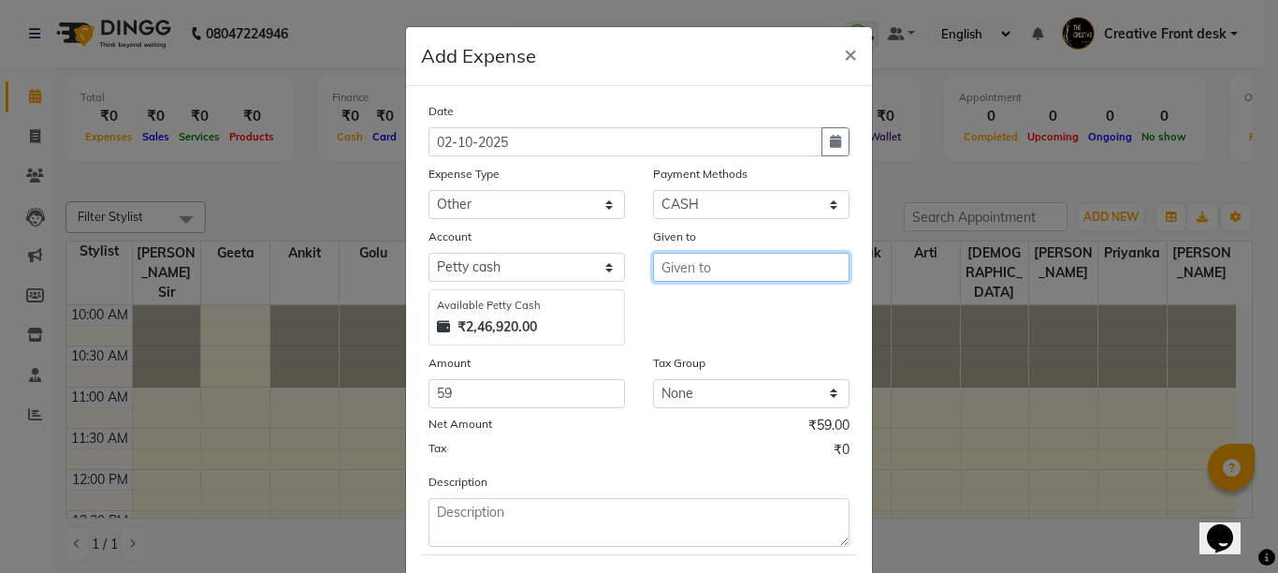
click at [714, 280] on input "text" at bounding box center [751, 267] width 197 height 29
type input "Tea"
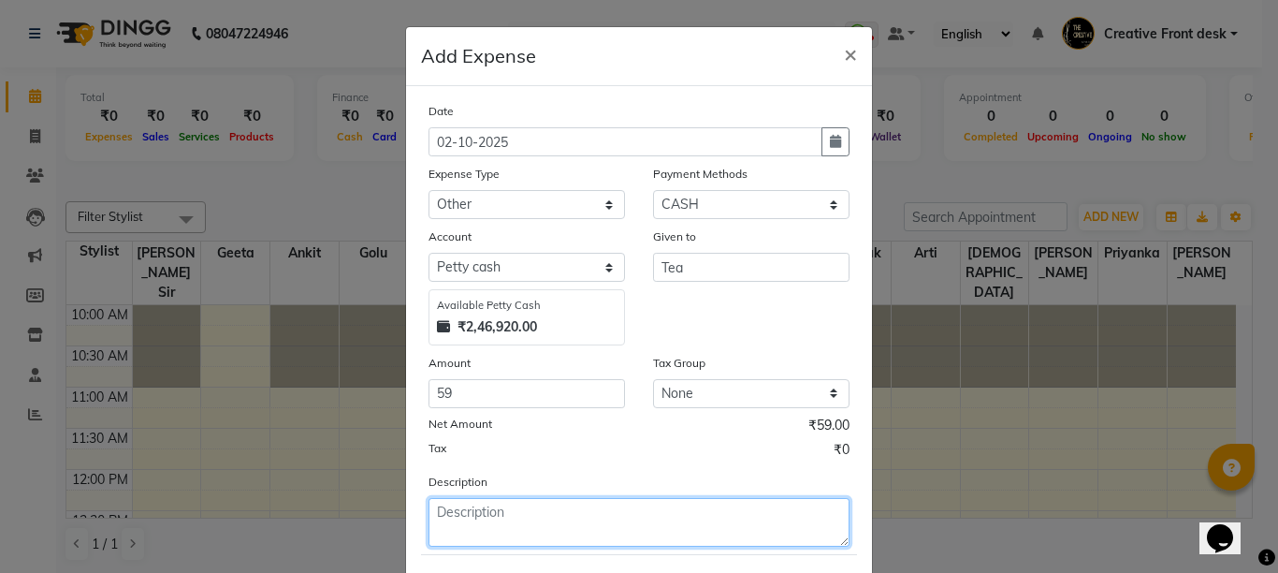
click at [511, 518] on textarea at bounding box center [639, 522] width 421 height 49
type textarea "R"
type textarea "Tea"
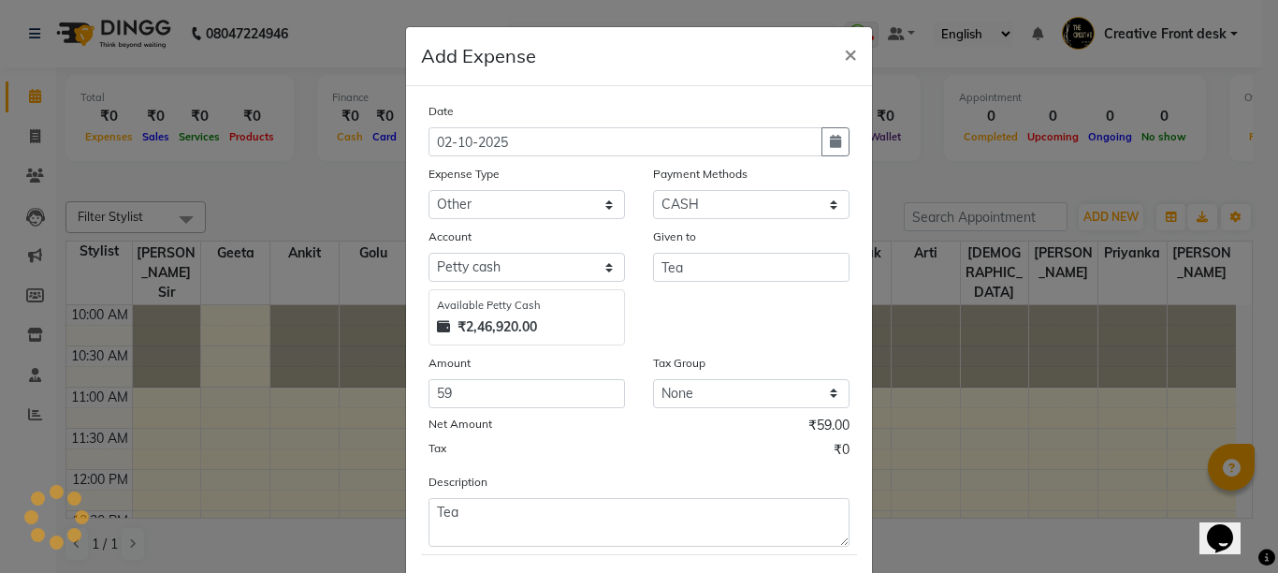
click at [542, 458] on div "Tax ₹0" at bounding box center [639, 452] width 421 height 24
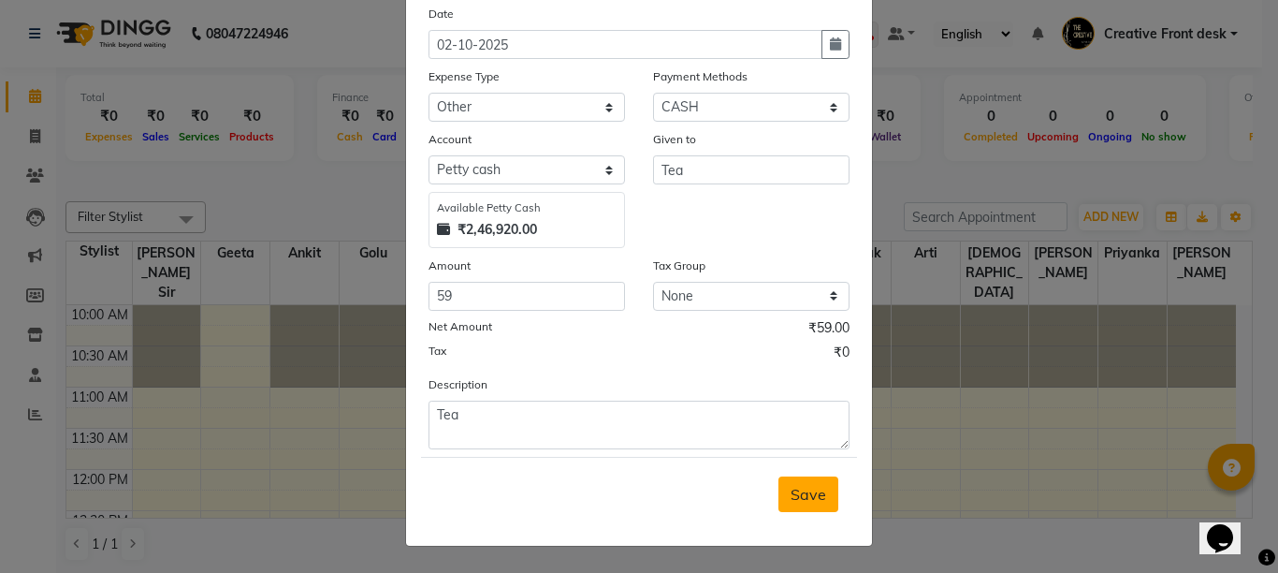
click at [819, 483] on button "Save" at bounding box center [809, 494] width 60 height 36
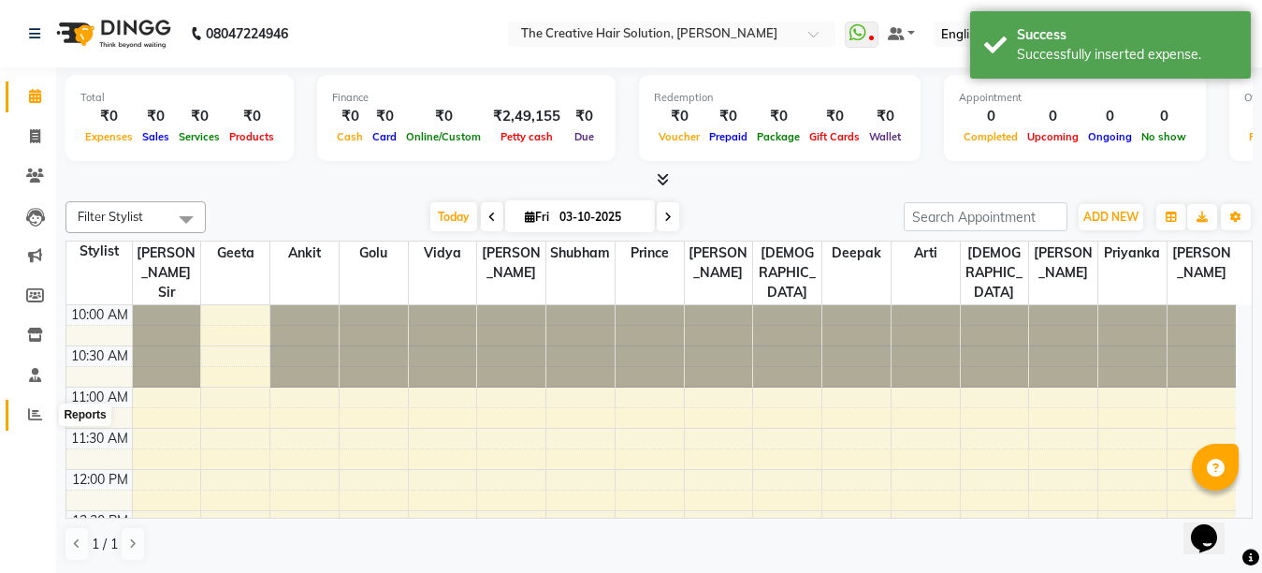
click at [36, 415] on icon at bounding box center [35, 414] width 14 height 14
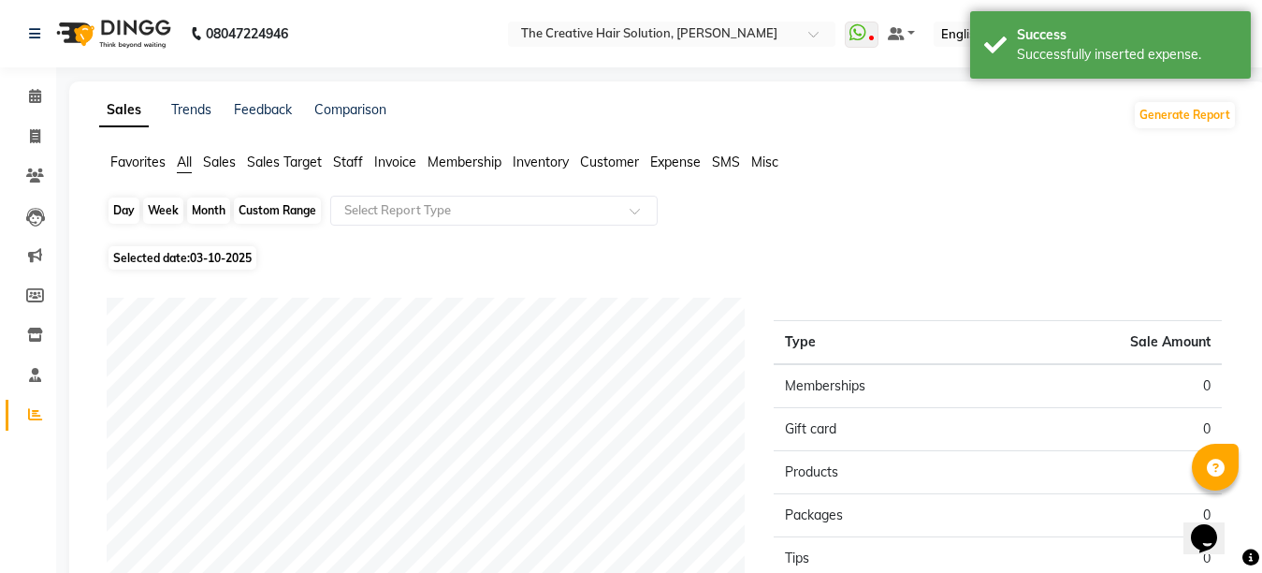
click at [127, 213] on div "Day" at bounding box center [124, 210] width 31 height 26
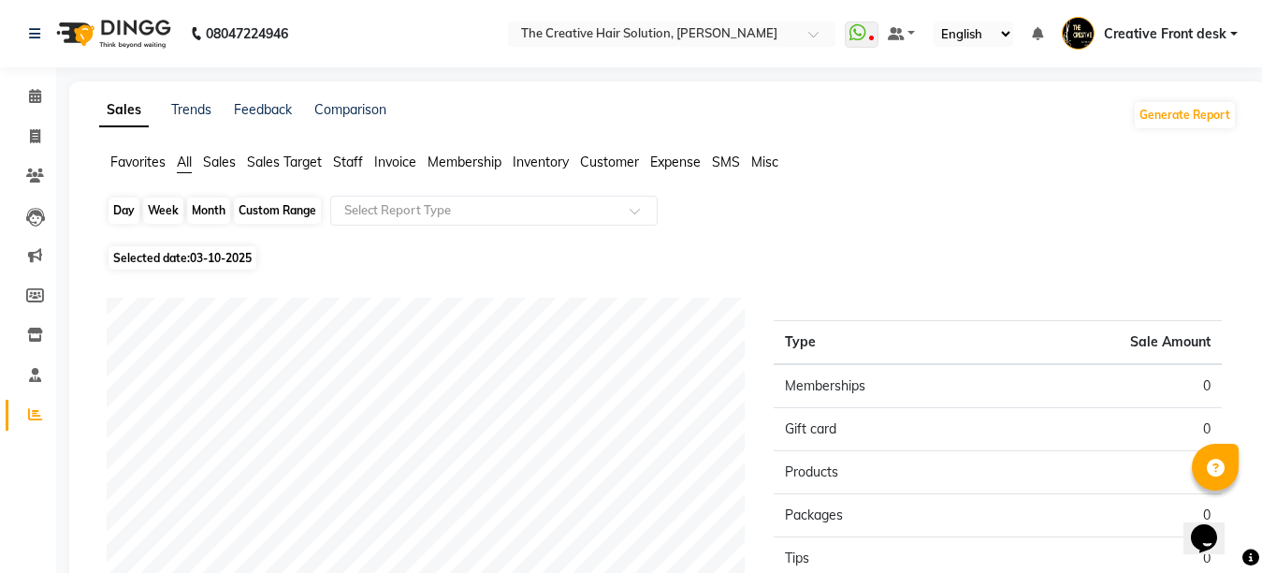
select select "10"
select select "2025"
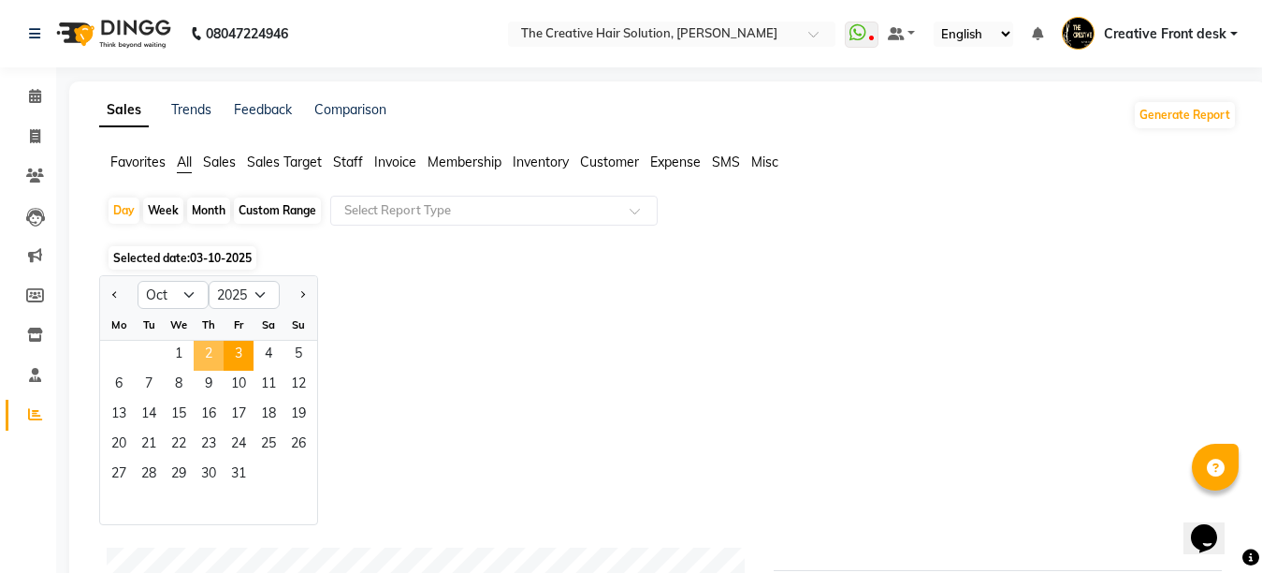
click at [211, 352] on span "2" at bounding box center [209, 356] width 30 height 30
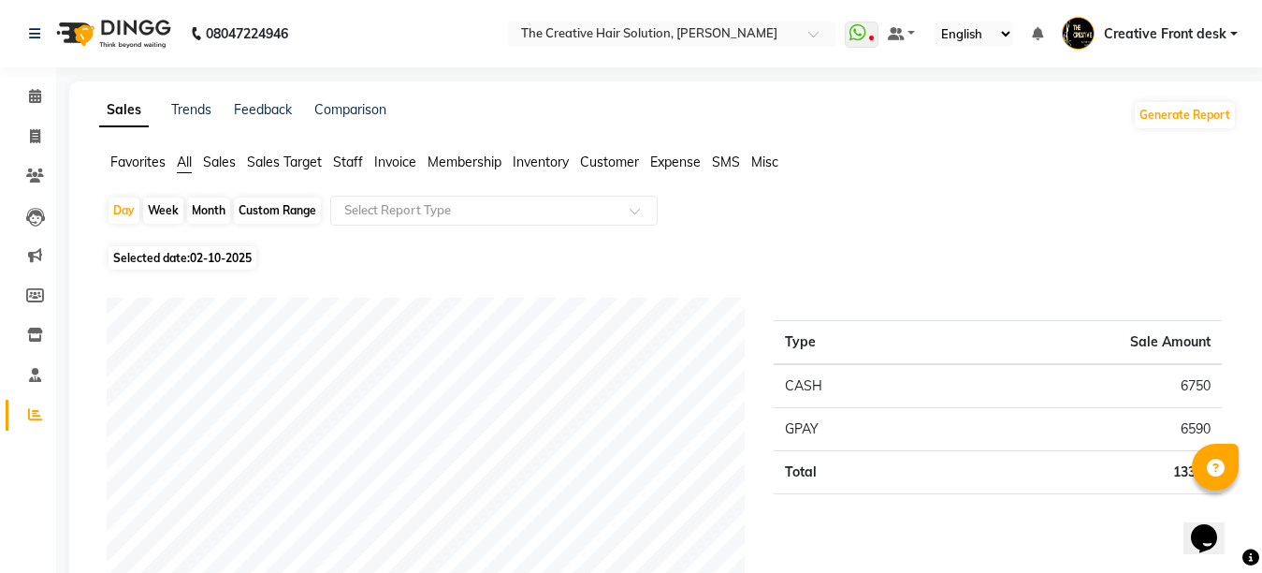
click at [496, 240] on div "Day Week Month Custom Range Select Report Type" at bounding box center [668, 218] width 1123 height 45
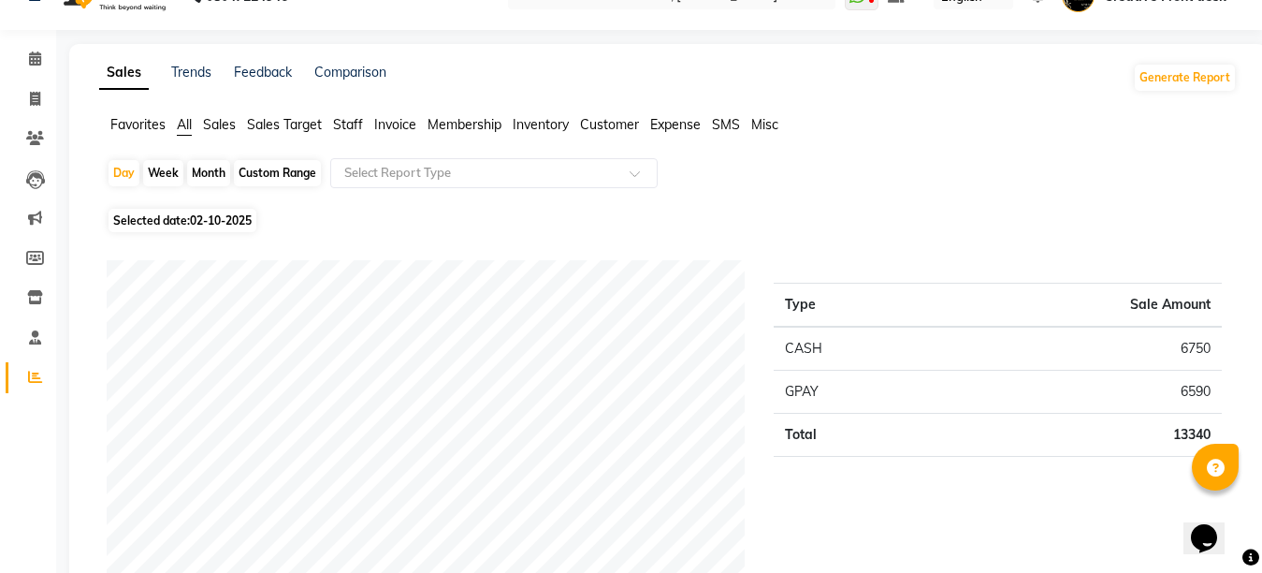
scroll to position [75, 0]
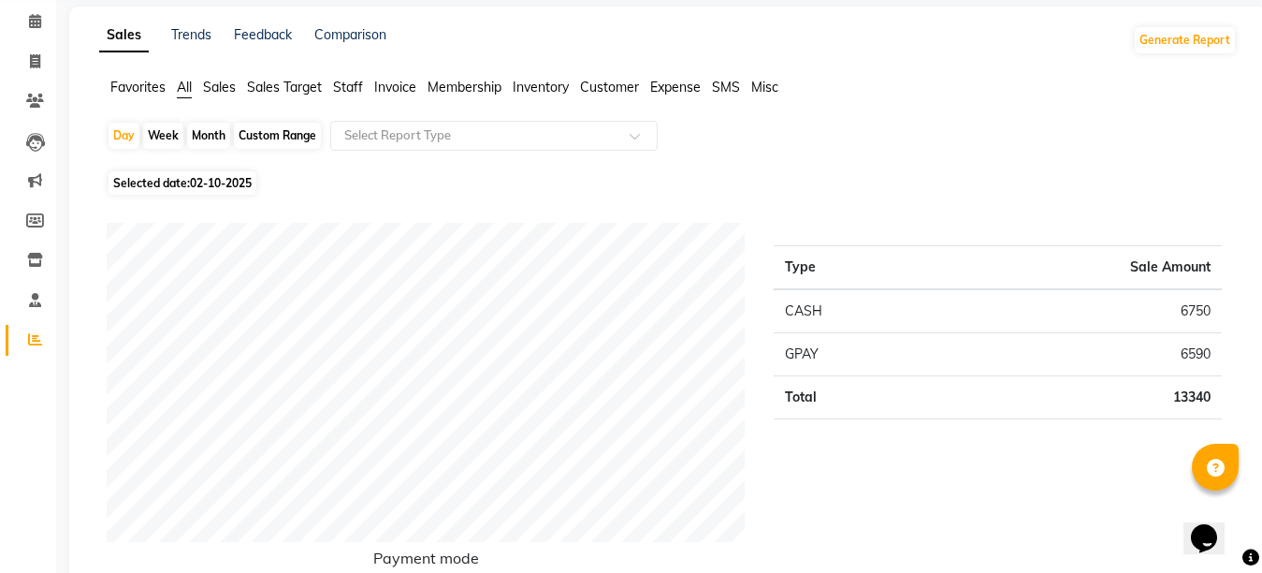
click at [679, 84] on span "Expense" at bounding box center [675, 87] width 51 height 17
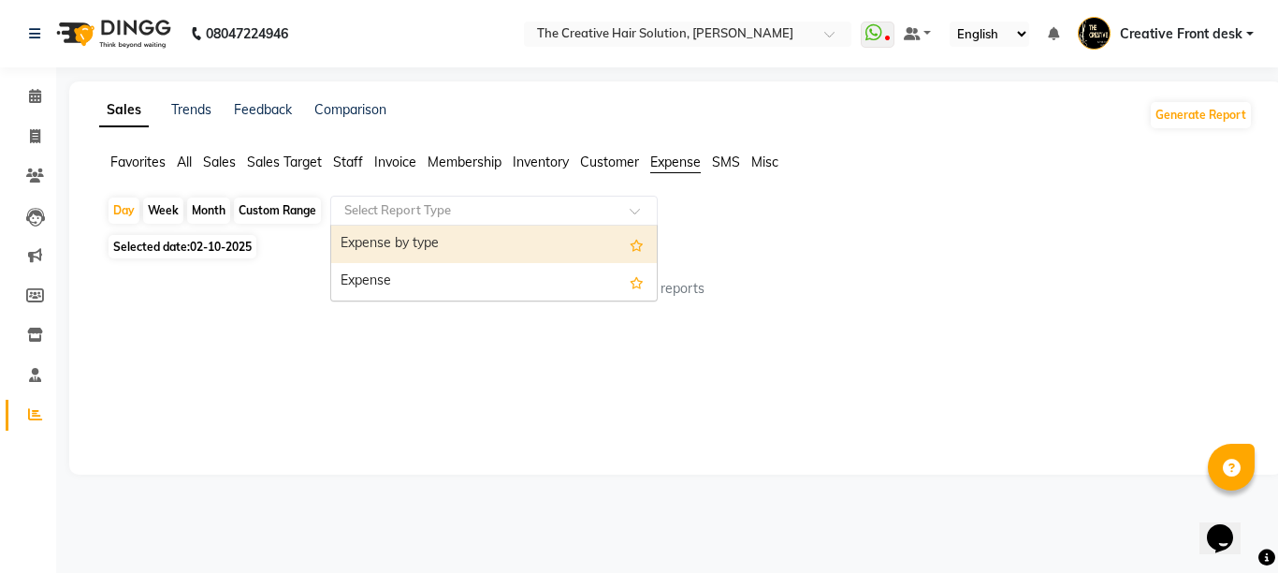
click at [578, 210] on input "text" at bounding box center [476, 210] width 270 height 19
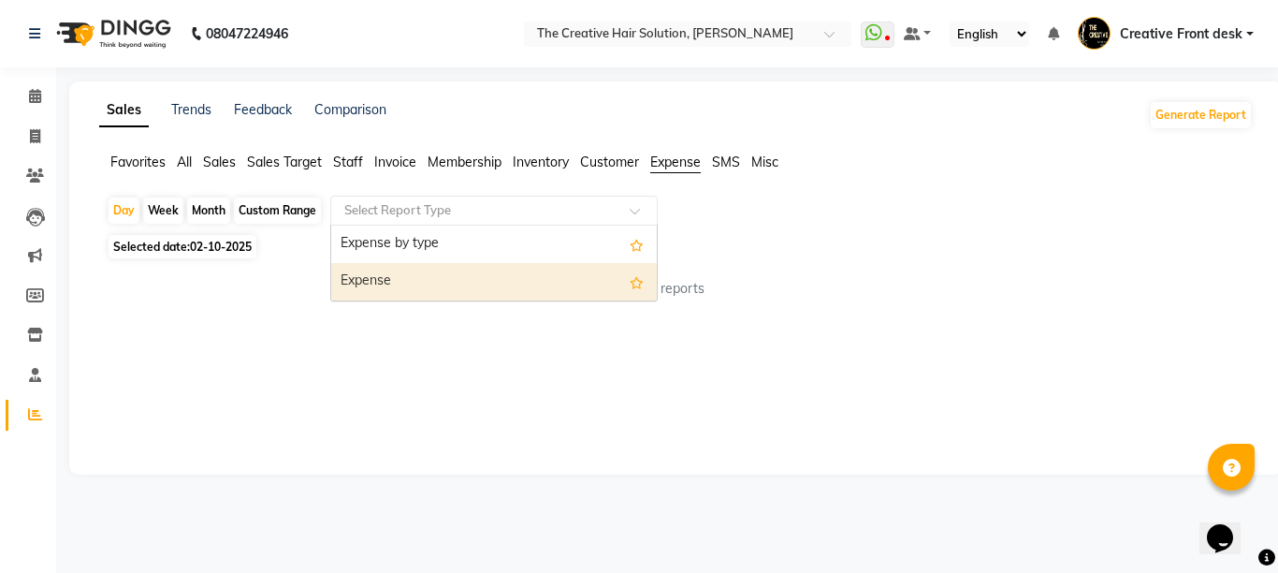
click at [512, 278] on div "Expense" at bounding box center [494, 281] width 326 height 37
select select "pdf"
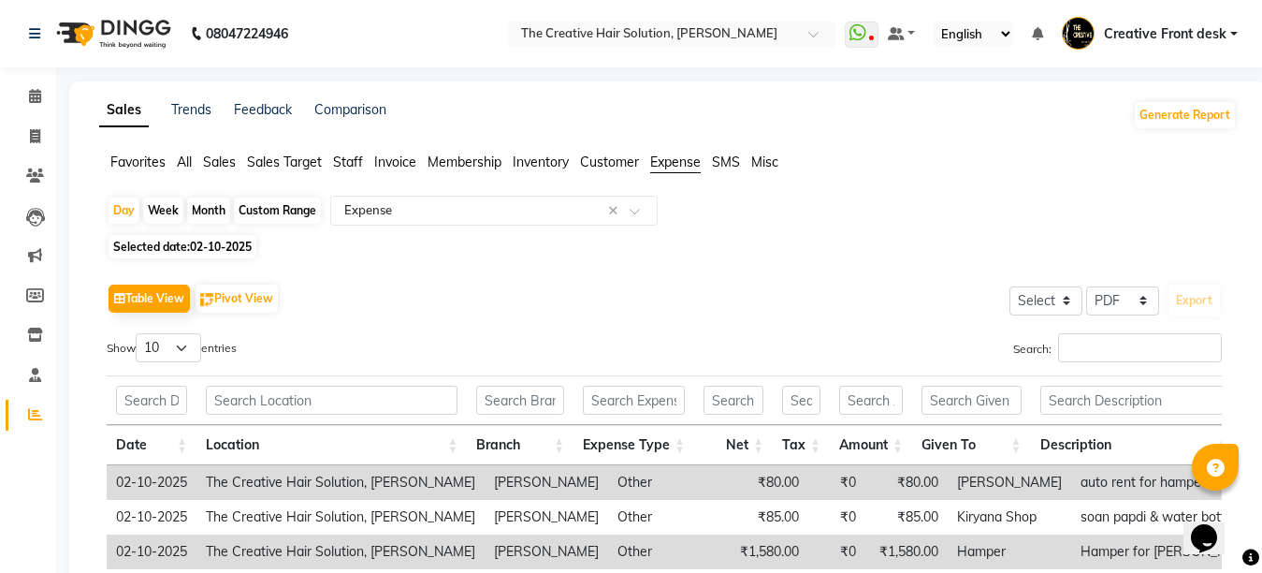
click at [512, 278] on div "Table View Pivot View Select Select CSV PDF Export Show 10 25 50 100 entries Se…" at bounding box center [664, 498] width 1145 height 469
click at [42, 140] on span at bounding box center [35, 137] width 33 height 22
select select "service"
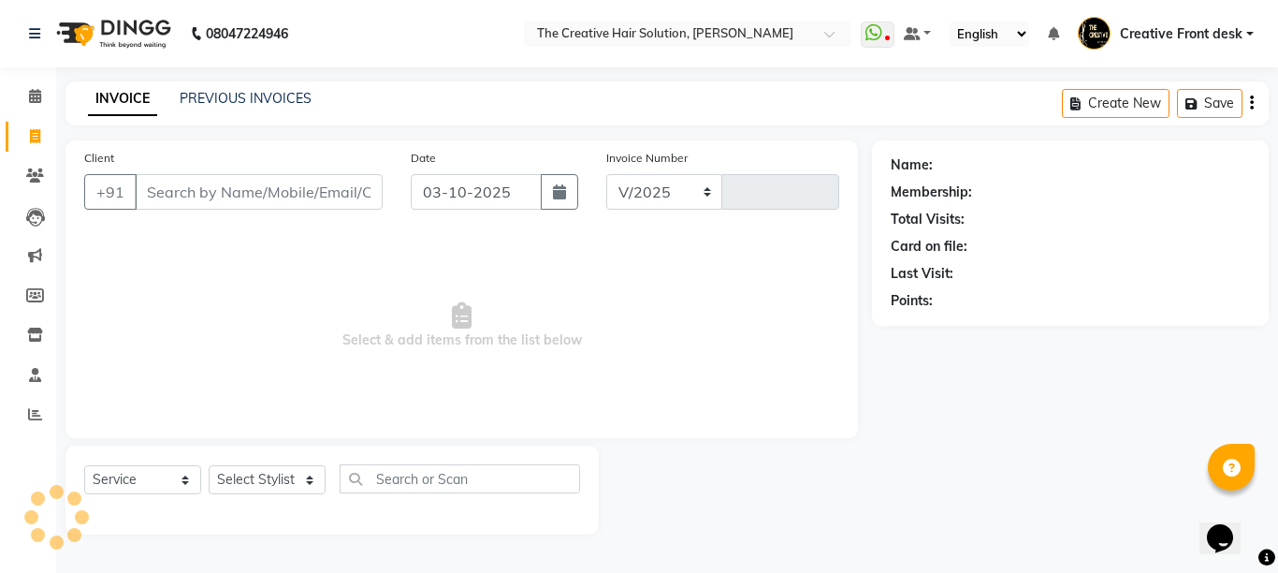
select select "146"
type input "3133"
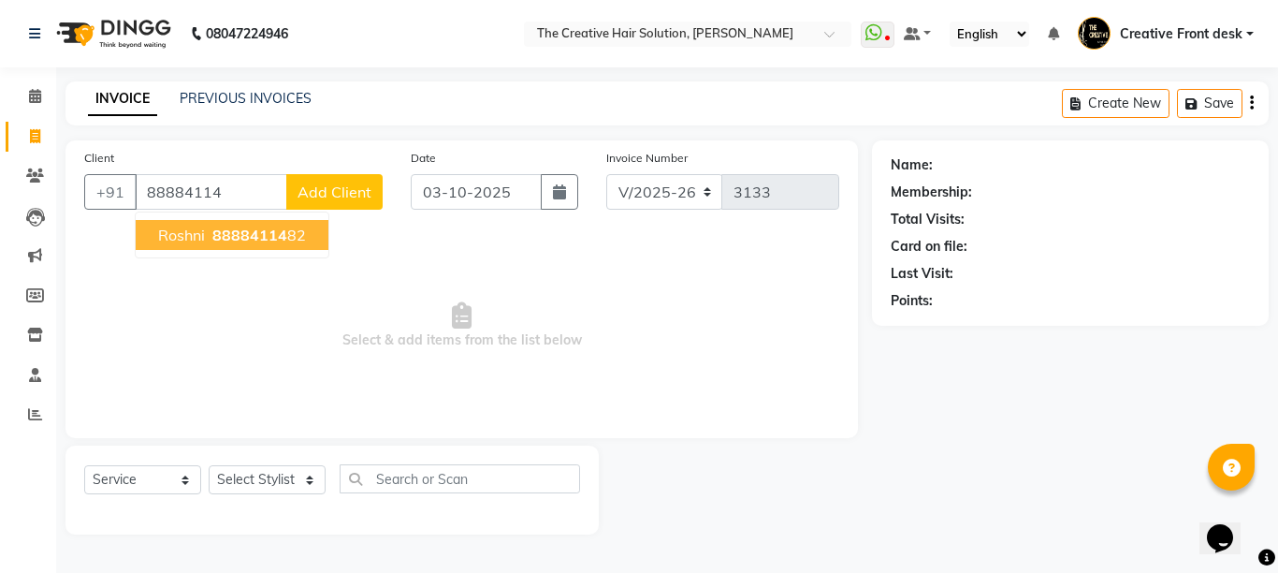
click at [274, 239] on span "88884114" at bounding box center [249, 235] width 75 height 19
type input "8888411482"
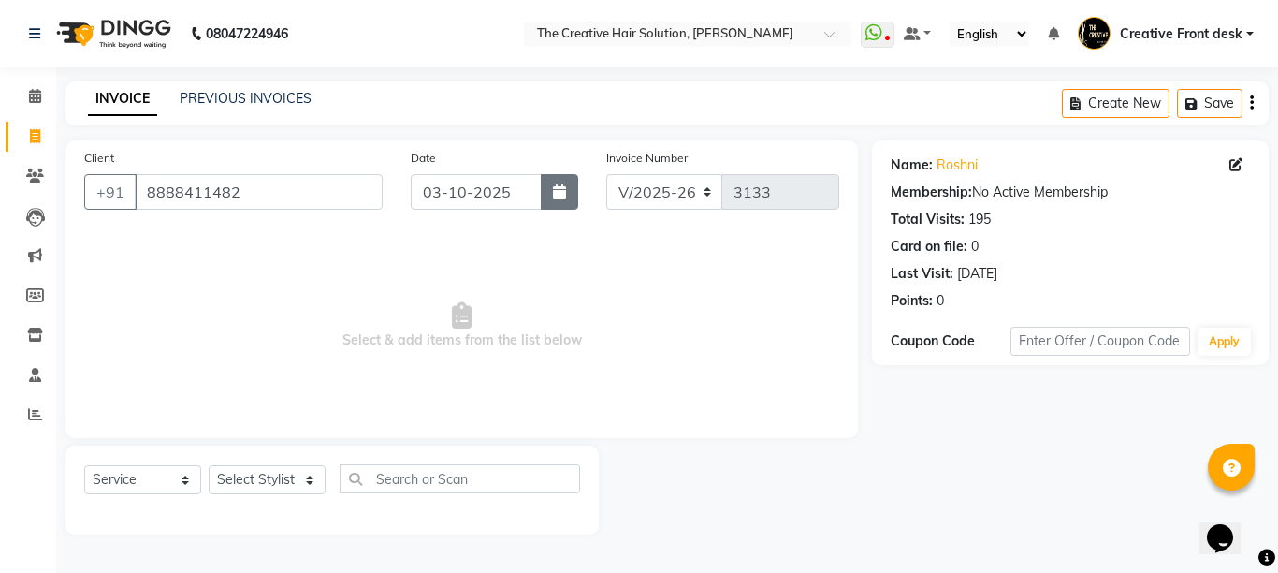
click at [547, 184] on button "button" at bounding box center [559, 192] width 37 height 36
select select "10"
select select "2025"
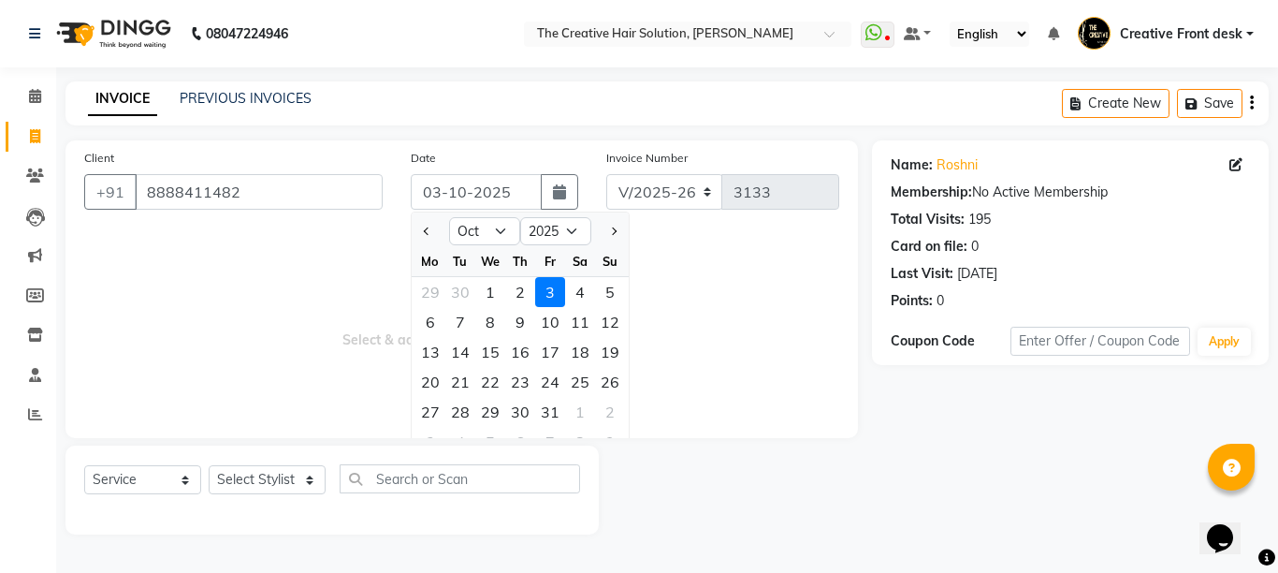
click at [551, 292] on div "3" at bounding box center [550, 292] width 30 height 30
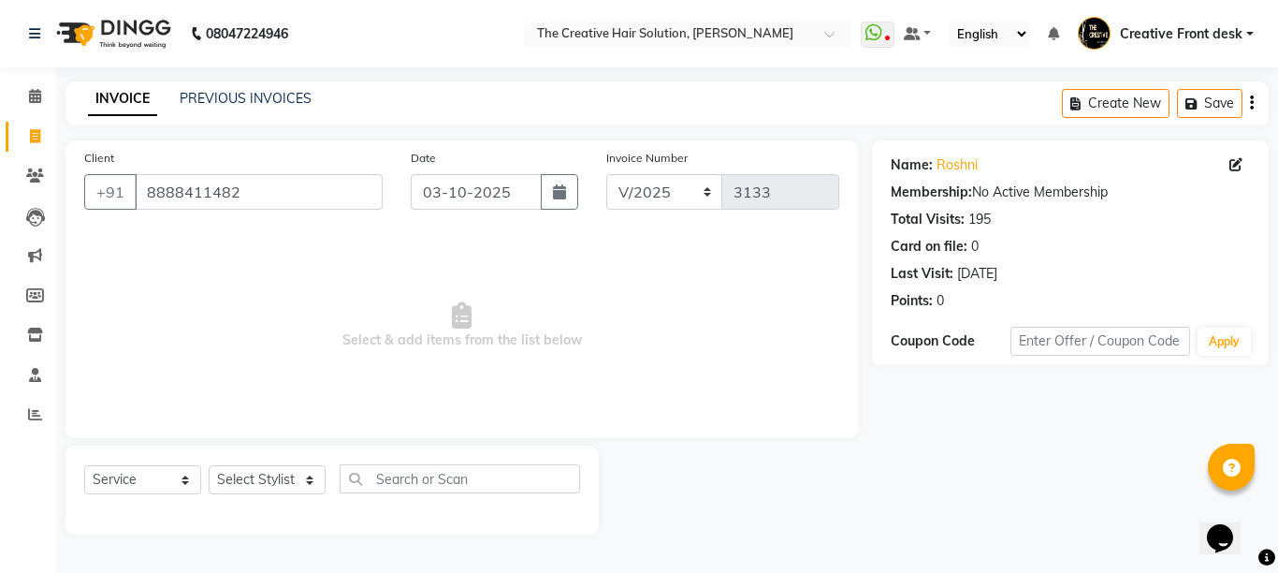
click at [413, 306] on span "Select & add items from the list below" at bounding box center [461, 325] width 755 height 187
click at [299, 478] on select "Select Stylist Ankit Arti Creative Front desk [PERSON_NAME] [PERSON_NAME] Priya…" at bounding box center [267, 479] width 117 height 29
select select "6791"
click at [209, 465] on select "Select Stylist Ankit Arti Creative Front desk [PERSON_NAME] [PERSON_NAME] Priya…" at bounding box center [267, 479] width 117 height 29
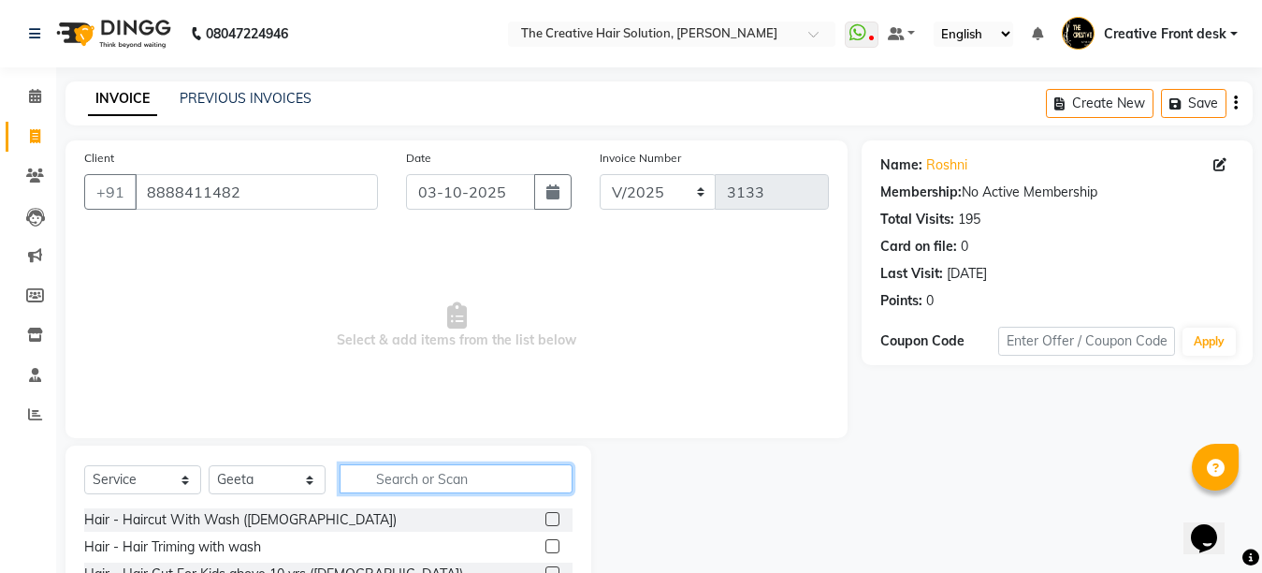
click at [405, 483] on input "text" at bounding box center [456, 478] width 233 height 29
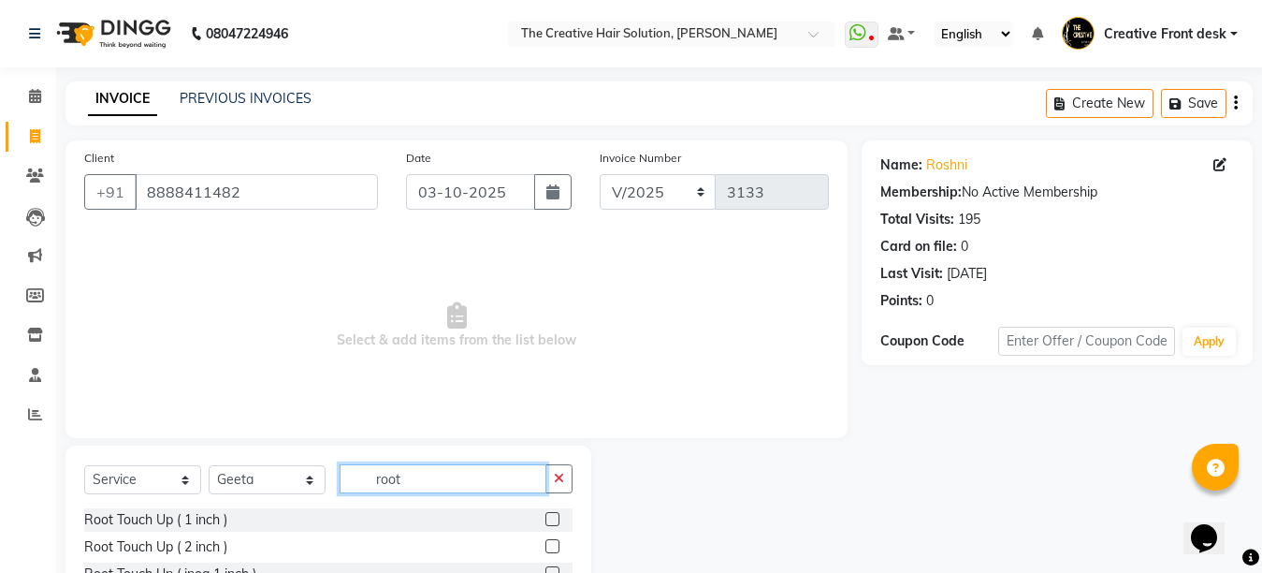
type input "root"
click at [557, 519] on label at bounding box center [553, 519] width 14 height 14
click at [557, 519] on input "checkbox" at bounding box center [552, 520] width 12 height 12
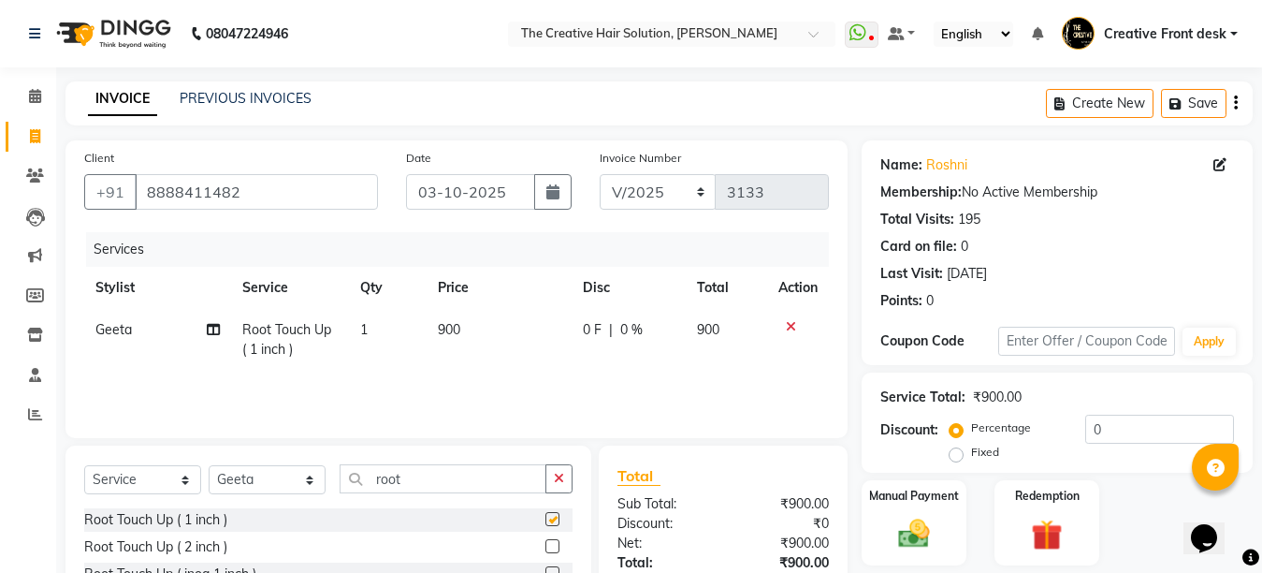
checkbox input "false"
click at [279, 179] on input "8888411482" at bounding box center [256, 192] width 243 height 36
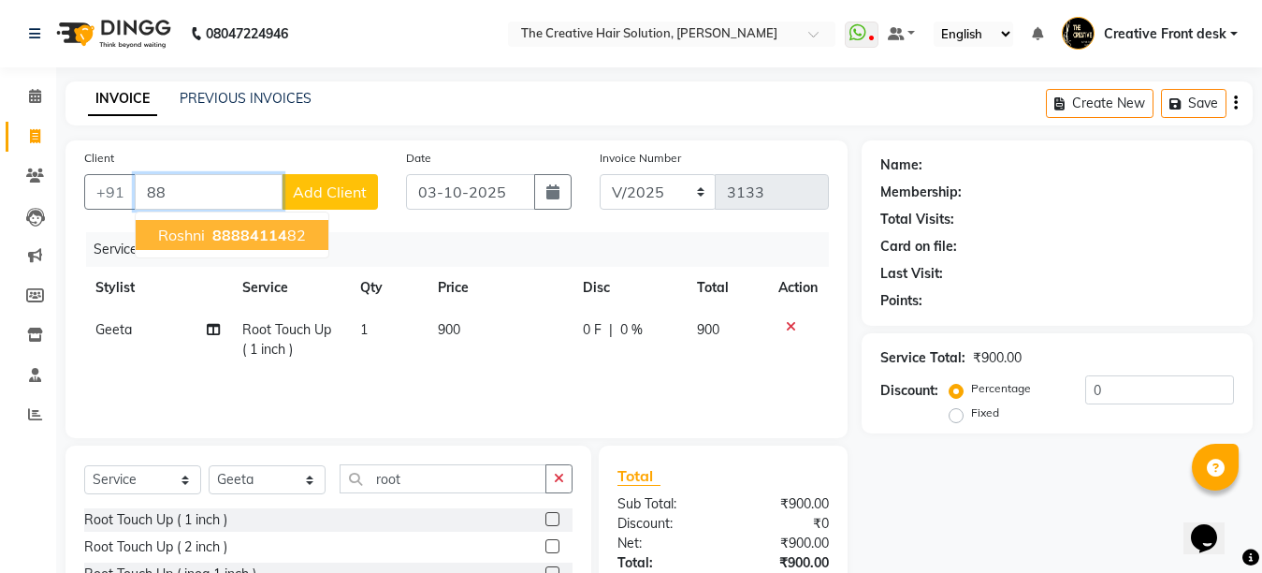
type input "8"
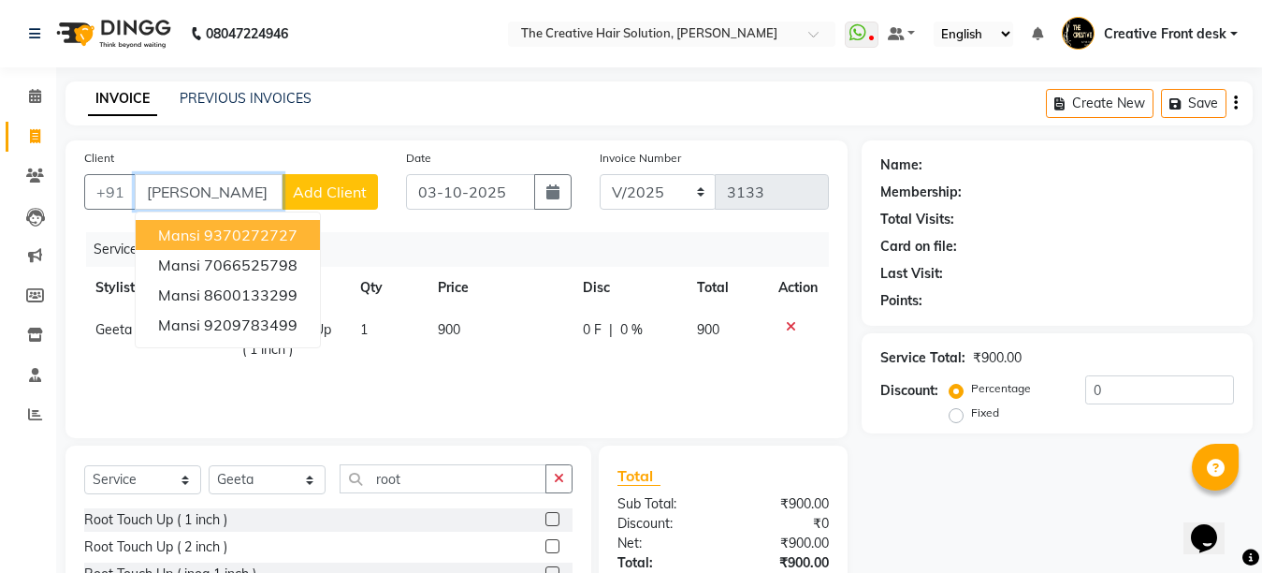
click at [303, 235] on button "[PERSON_NAME] 9370272727" at bounding box center [228, 235] width 184 height 30
type input "9370272727"
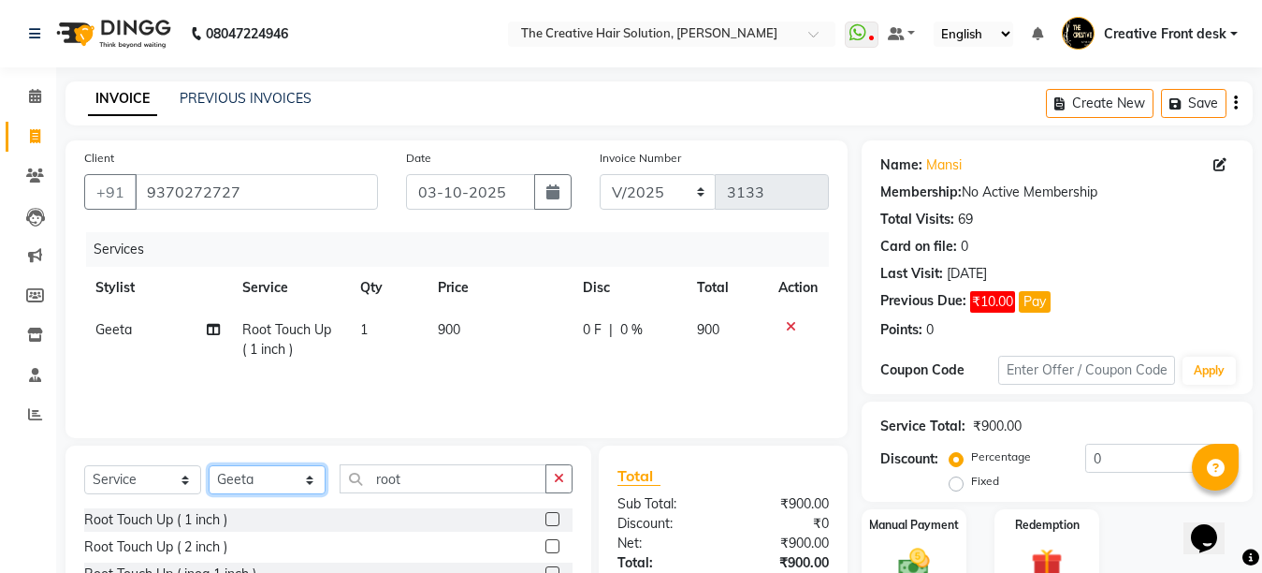
click at [303, 480] on select "Select Stylist Ankit Arti Creative Front desk [PERSON_NAME] [PERSON_NAME] Priya…" at bounding box center [267, 479] width 117 height 29
click at [124, 343] on td "Geeta" at bounding box center [157, 340] width 147 height 62
select select "6791"
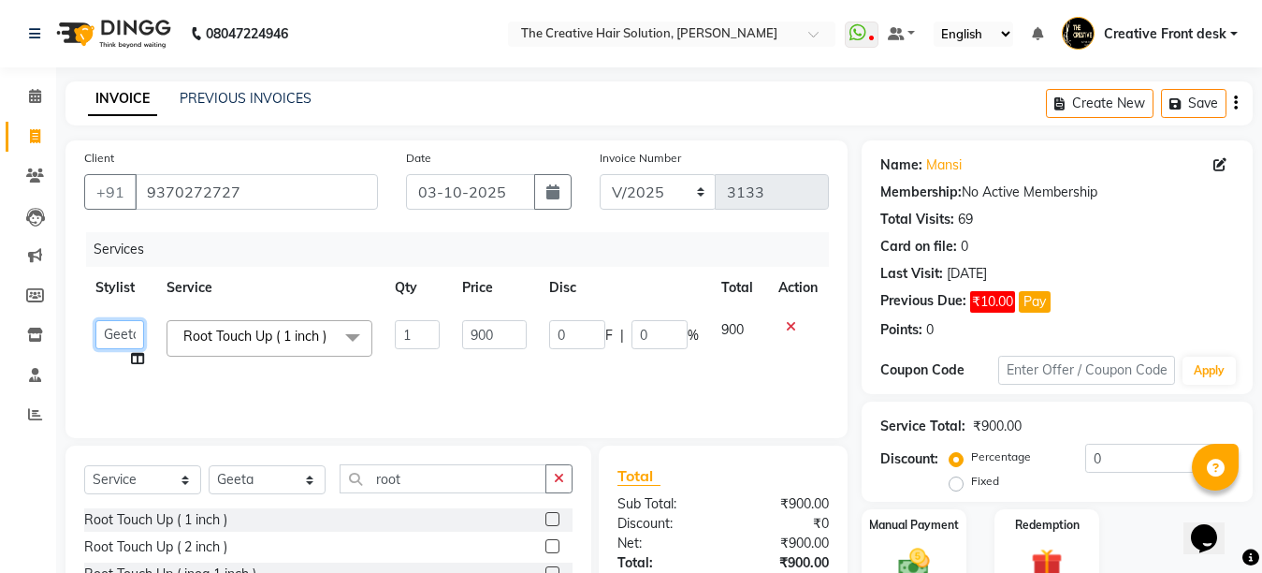
click at [124, 338] on select "Ankit Arti Creative Front desk [PERSON_NAME] Geeta [PERSON_NAME] Priyanka [PERS…" at bounding box center [119, 334] width 49 height 29
select select "4198"
click at [288, 476] on select "Select Stylist Ankit Arti Creative Front desk [PERSON_NAME] [PERSON_NAME] Priya…" at bounding box center [267, 479] width 117 height 29
select select "91100"
click at [209, 465] on select "Select Stylist Ankit Arti Creative Front desk [PERSON_NAME] [PERSON_NAME] Priya…" at bounding box center [267, 479] width 117 height 29
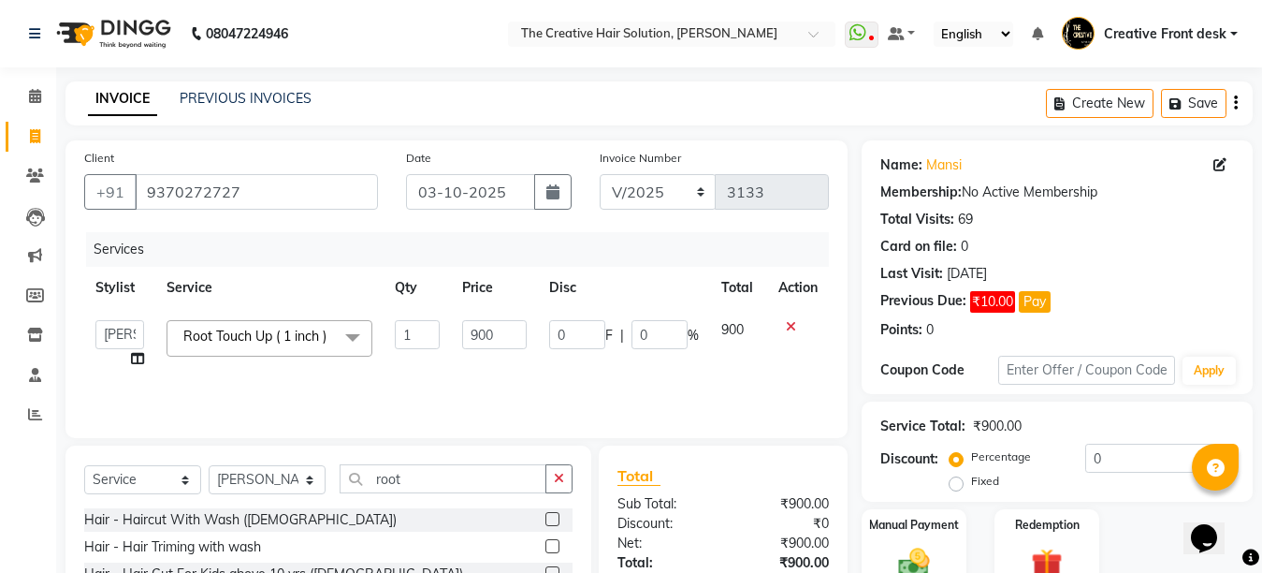
click at [418, 463] on div "Select Service Product Membership Package Voucher Prepaid Gift Card Select Styl…" at bounding box center [329, 583] width 526 height 276
click at [419, 481] on input "root" at bounding box center [443, 478] width 207 height 29
type input "r"
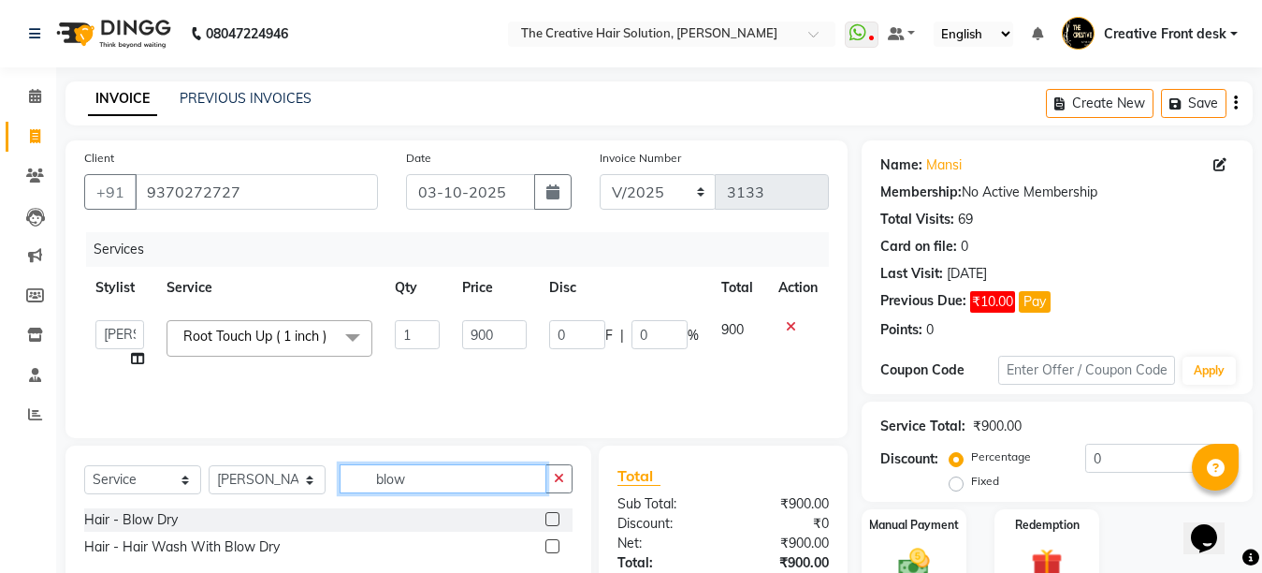
type input "blow"
click at [557, 516] on label at bounding box center [553, 519] width 14 height 14
click at [557, 516] on input "checkbox" at bounding box center [552, 520] width 12 height 12
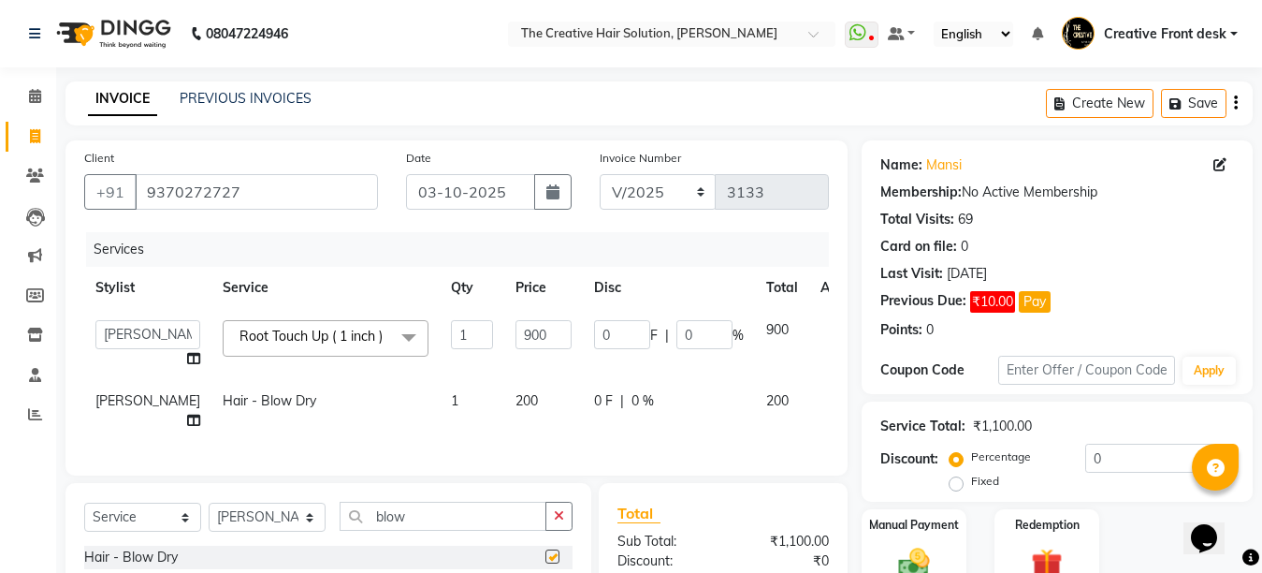
checkbox input "false"
click at [504, 395] on td "200" at bounding box center [543, 411] width 79 height 62
select select "91100"
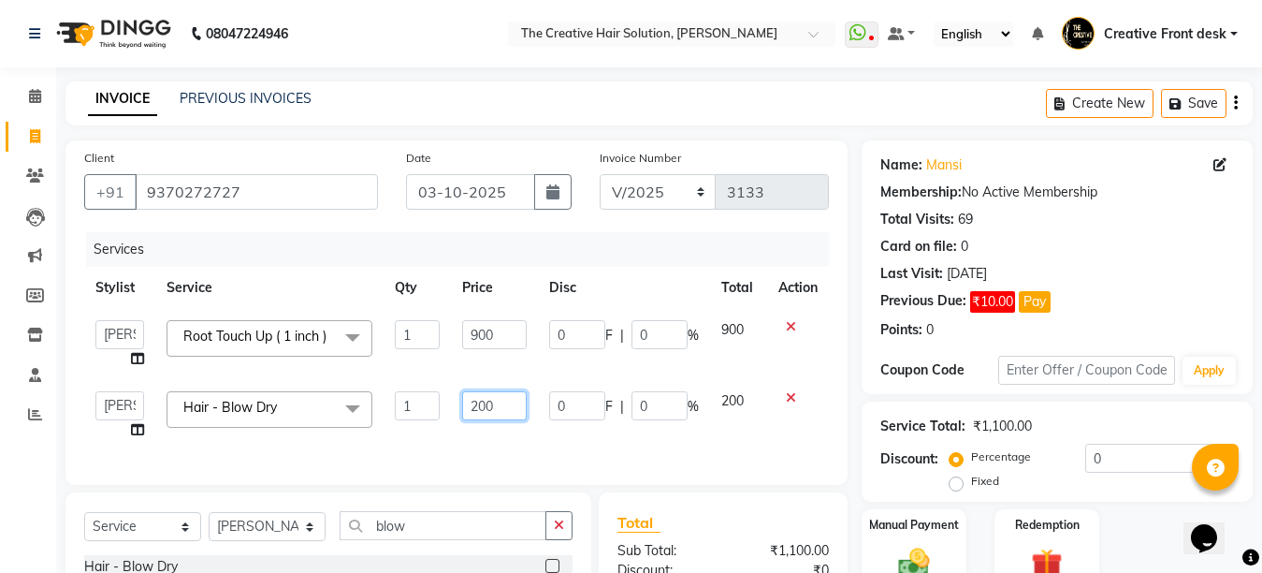
click at [476, 400] on input "200" at bounding box center [494, 405] width 65 height 29
type input "100"
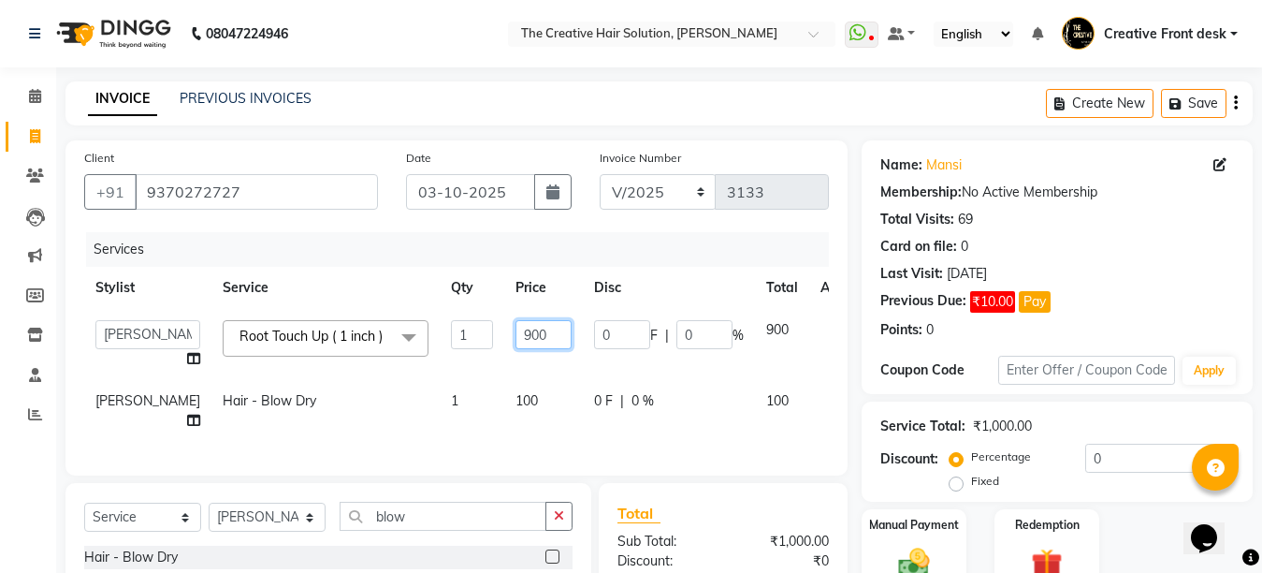
click at [516, 335] on input "900" at bounding box center [544, 334] width 56 height 29
type input "800"
click at [504, 389] on td "100" at bounding box center [543, 411] width 79 height 62
select select "91100"
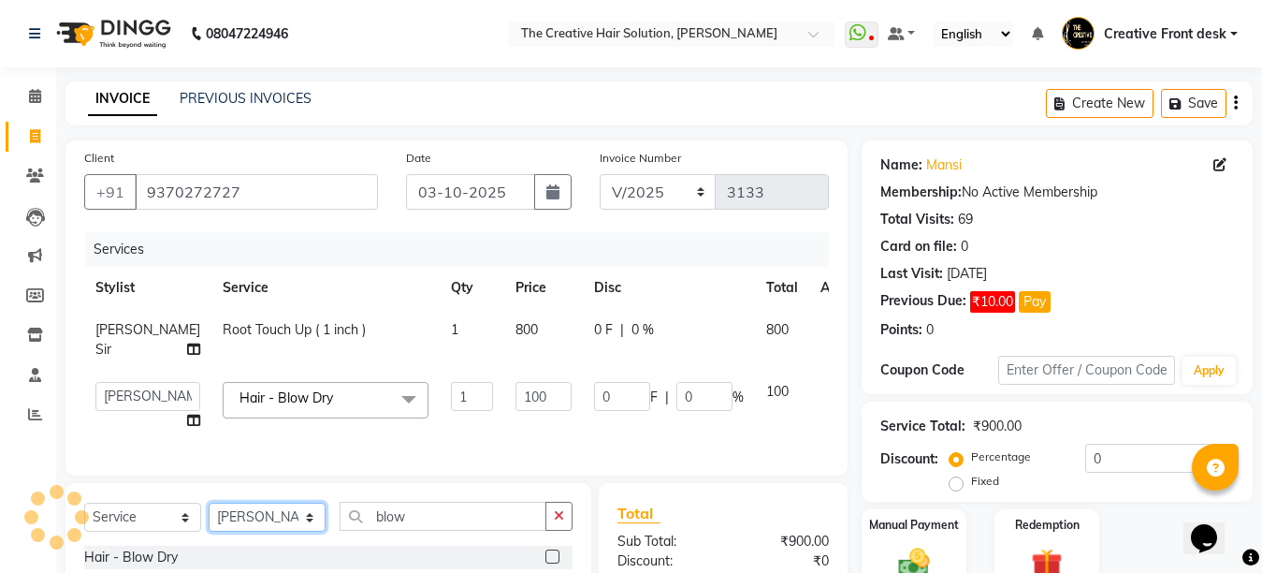
click at [303, 532] on select "Select Stylist Ankit Arti Creative Front desk [PERSON_NAME] [PERSON_NAME] Priya…" at bounding box center [267, 517] width 117 height 29
select select "55240"
click at [209, 518] on select "Select Stylist Ankit Arti Creative Front desk [PERSON_NAME] [PERSON_NAME] Priya…" at bounding box center [267, 517] width 117 height 29
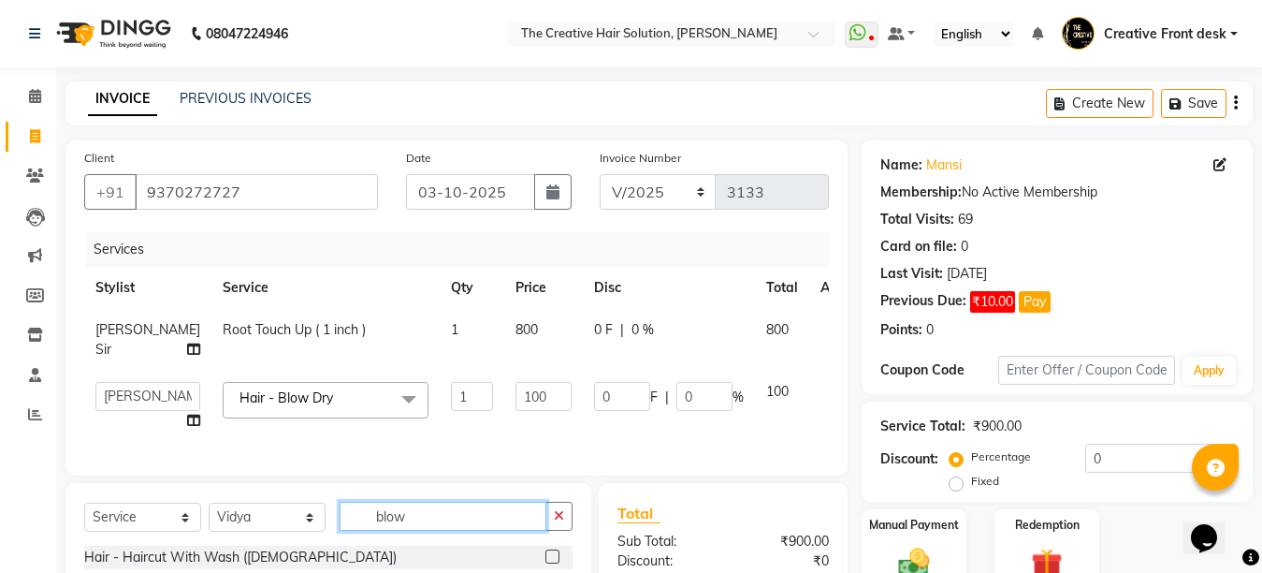
click at [441, 531] on input "blow" at bounding box center [443, 516] width 207 height 29
type input "b"
type input "eye"
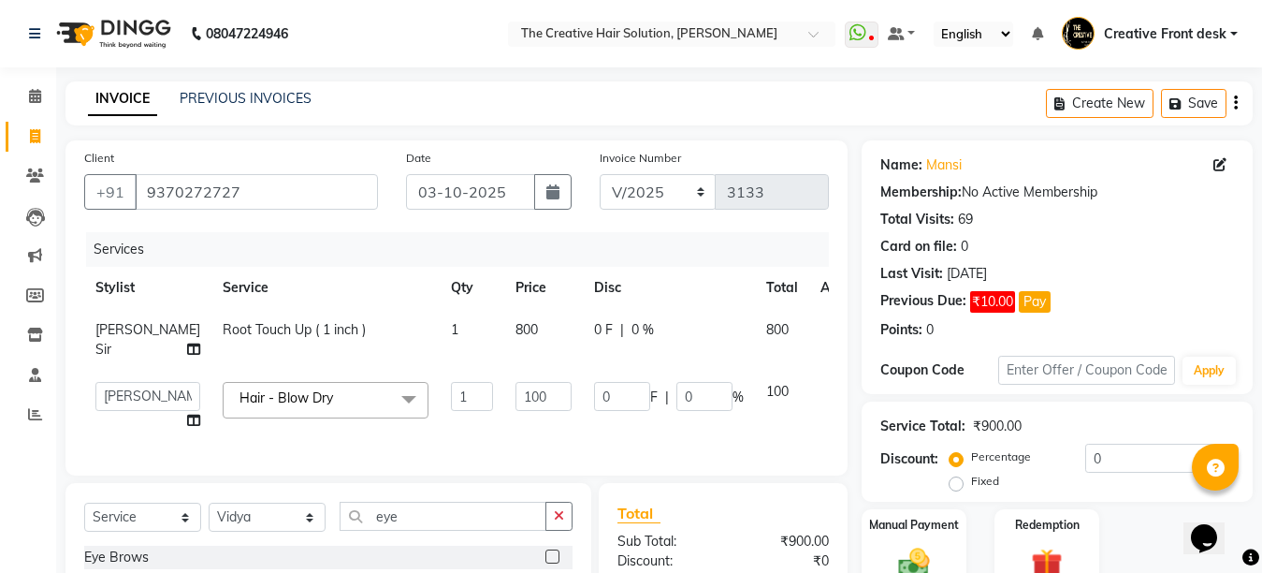
click at [583, 439] on td "0 F | 0 %" at bounding box center [669, 406] width 172 height 71
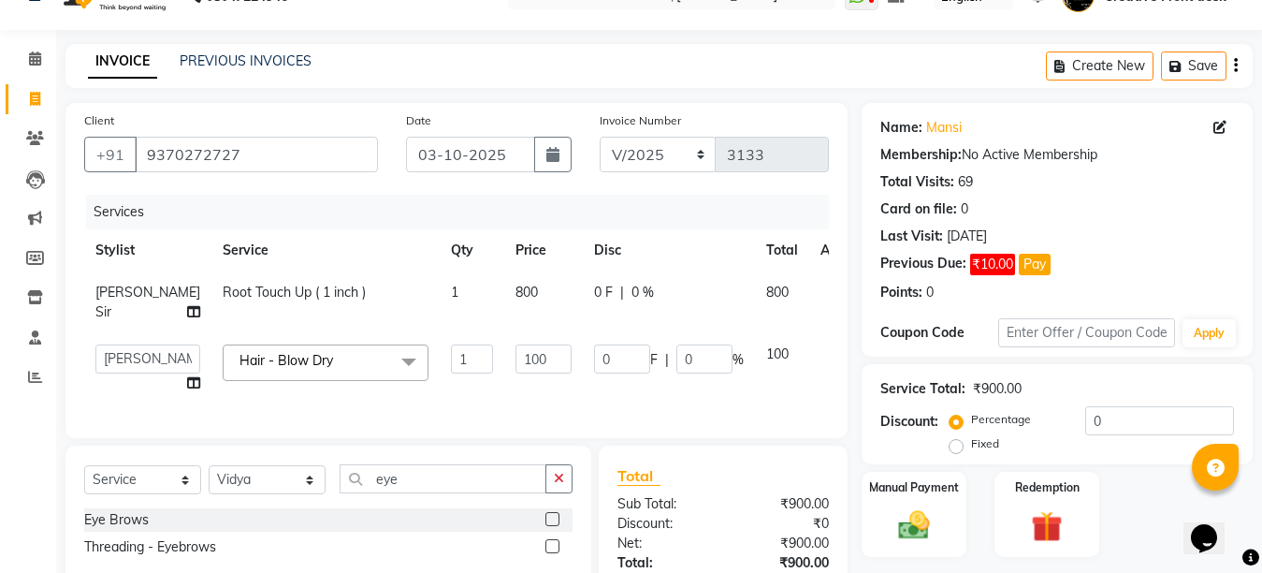
scroll to position [190, 0]
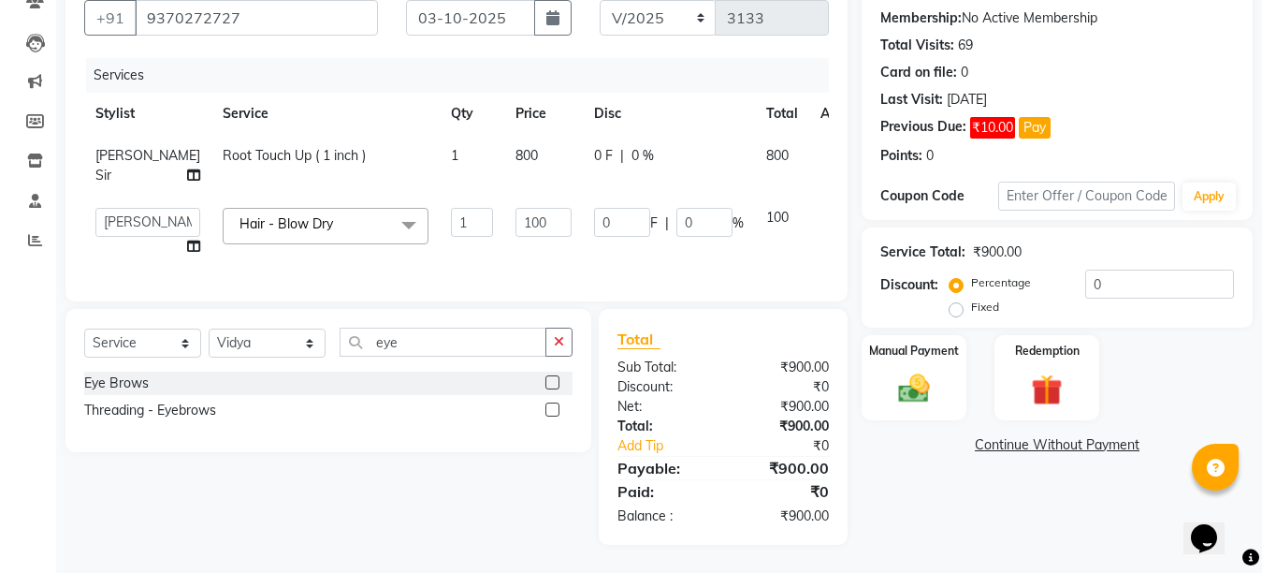
click at [556, 386] on label at bounding box center [553, 382] width 14 height 14
click at [556, 386] on input "checkbox" at bounding box center [552, 383] width 12 height 12
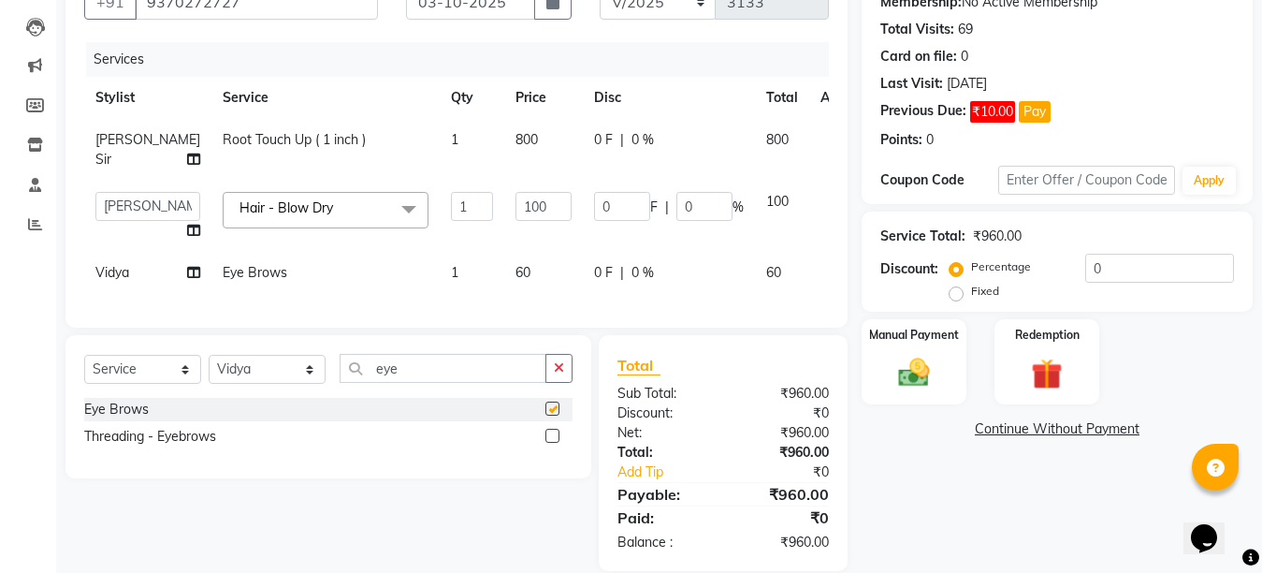
checkbox input "false"
click at [322, 376] on select "Select Stylist Ankit Arti Creative Front desk [PERSON_NAME] [PERSON_NAME] Priya…" at bounding box center [267, 369] width 117 height 29
select select "92338"
click at [209, 371] on select "Select Stylist Ankit Arti Creative Front desk [PERSON_NAME] [PERSON_NAME] Priya…" at bounding box center [267, 369] width 117 height 29
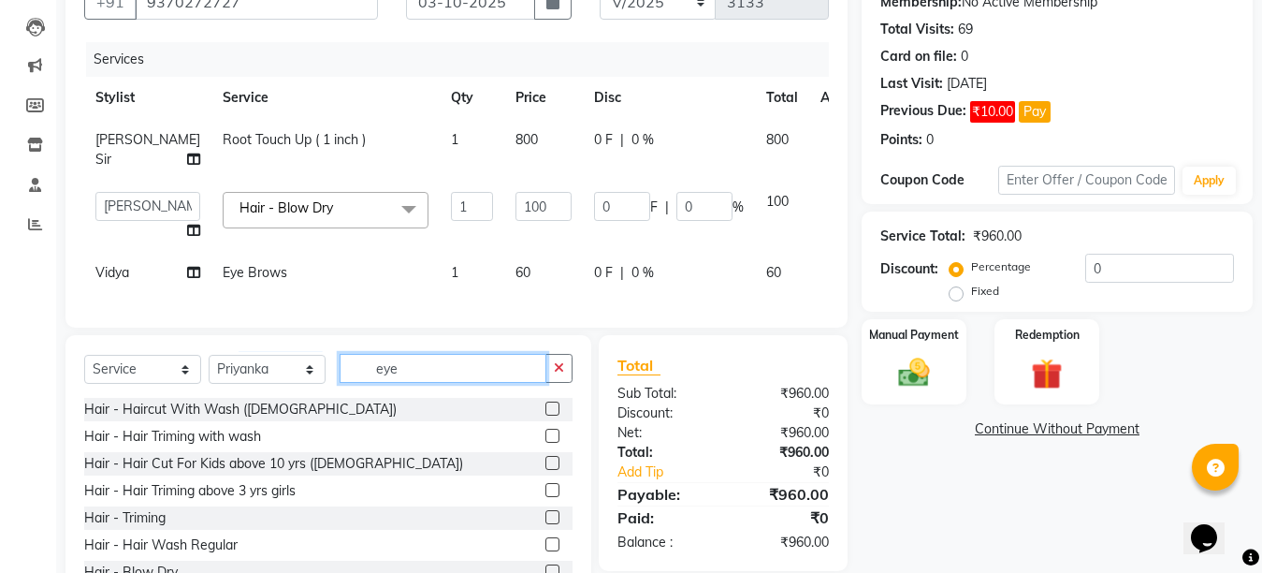
click at [416, 382] on input "eye" at bounding box center [443, 368] width 207 height 29
type input "e"
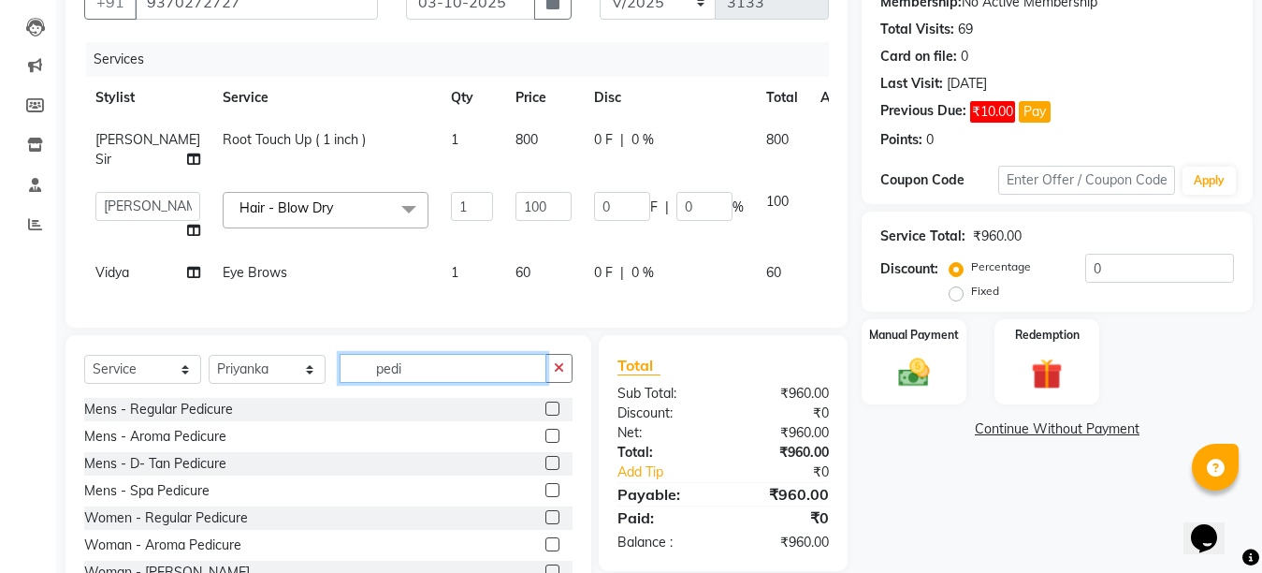
type input "pedi"
click at [546, 524] on label at bounding box center [553, 517] width 14 height 14
click at [546, 524] on input "checkbox" at bounding box center [552, 518] width 12 height 12
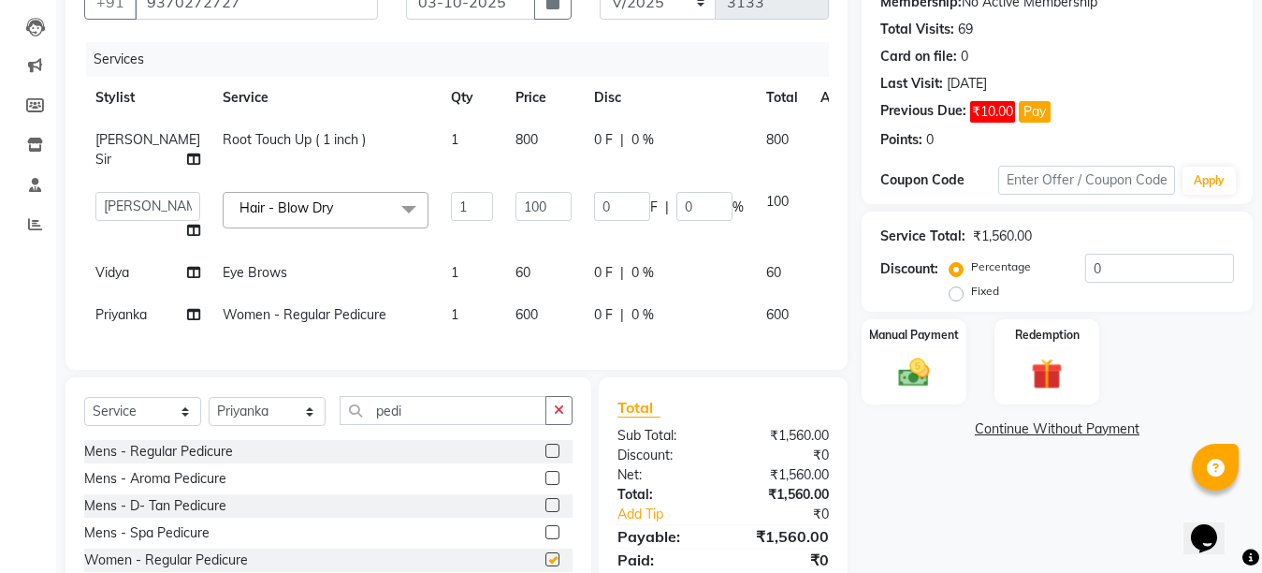
checkbox input "false"
click at [632, 317] on span "0 %" at bounding box center [643, 315] width 22 height 20
select select "92338"
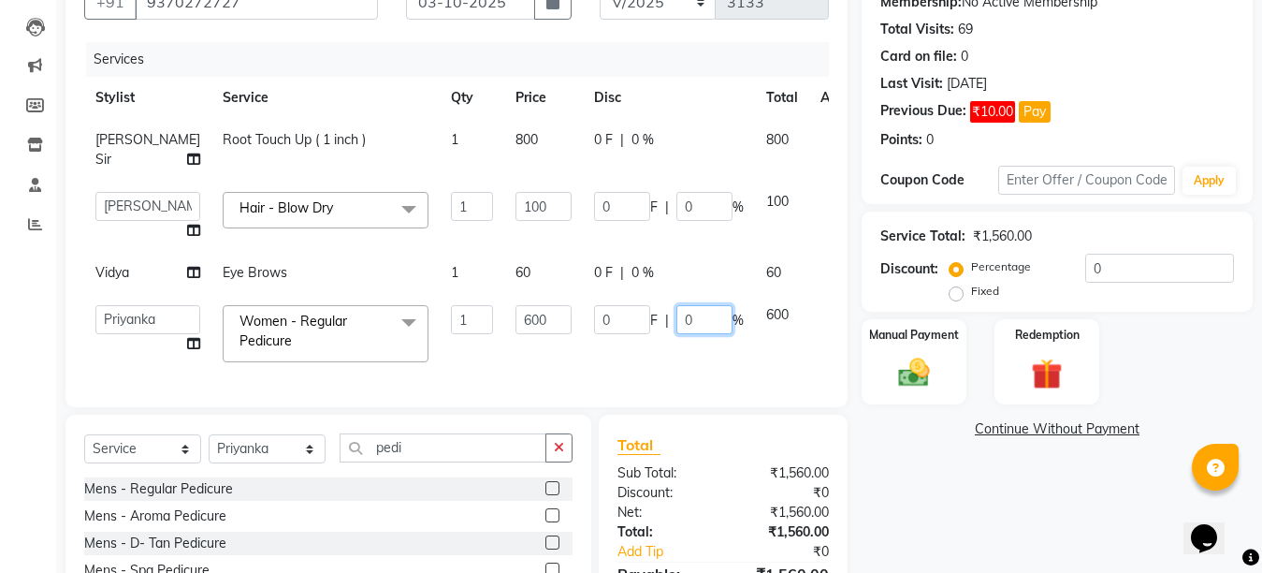
click at [677, 319] on input "0" at bounding box center [705, 319] width 56 height 29
type input "40"
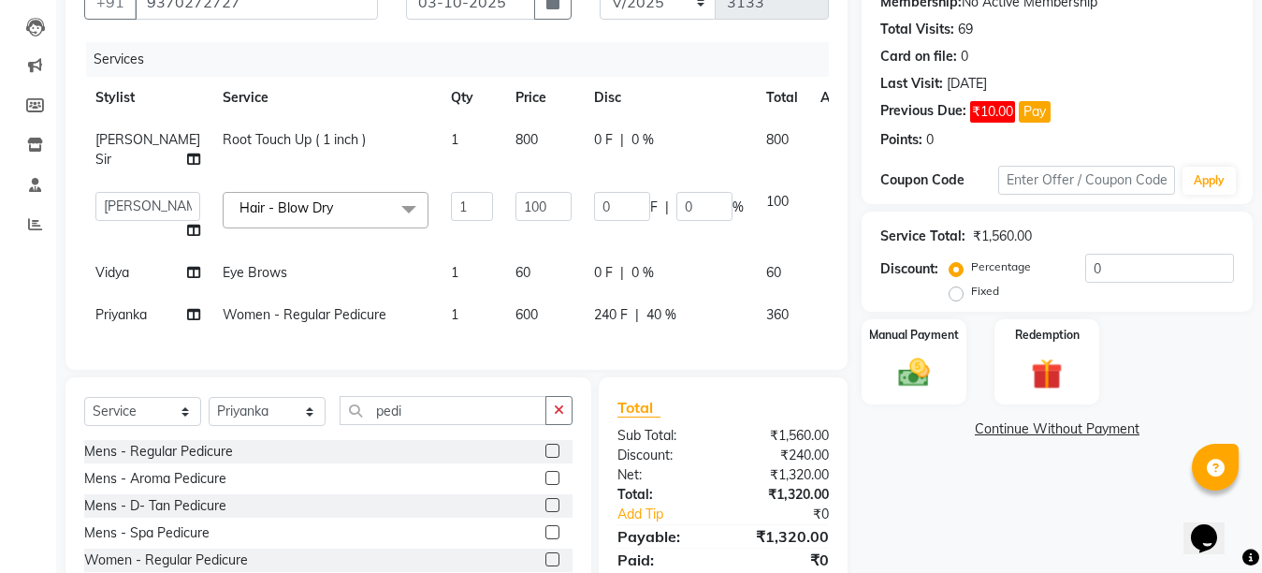
click at [672, 351] on div "Services Stylist Service Qty Price Disc Total Action [PERSON_NAME] [PERSON_NAME…" at bounding box center [456, 196] width 745 height 309
click at [928, 360] on img at bounding box center [914, 372] width 52 height 37
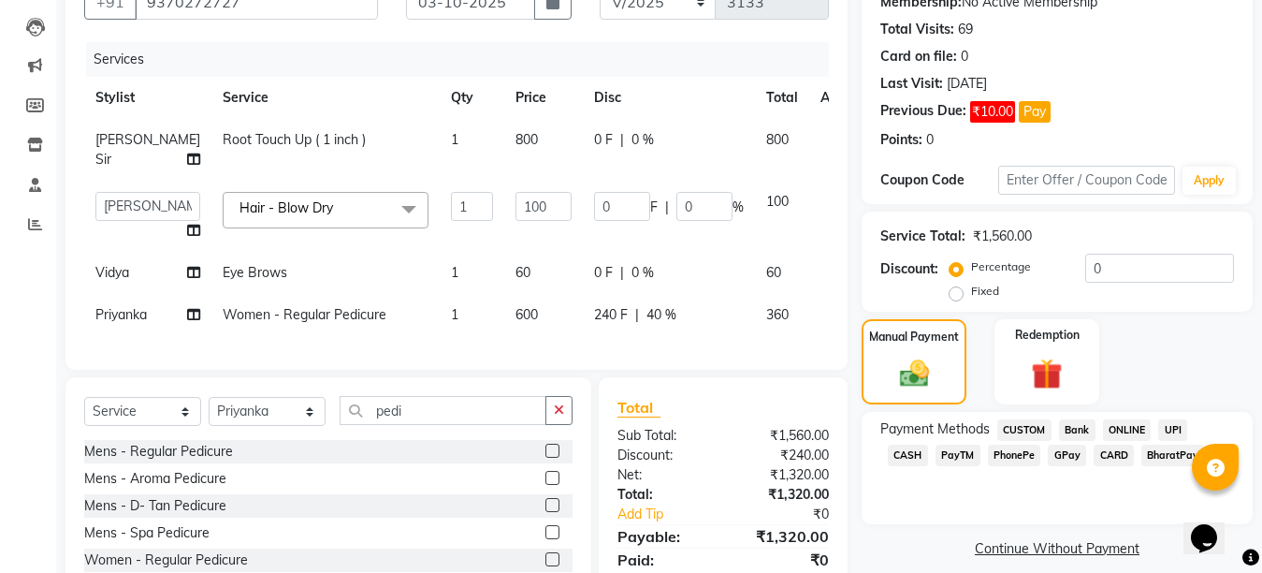
click at [928, 445] on span "CASH" at bounding box center [908, 456] width 40 height 22
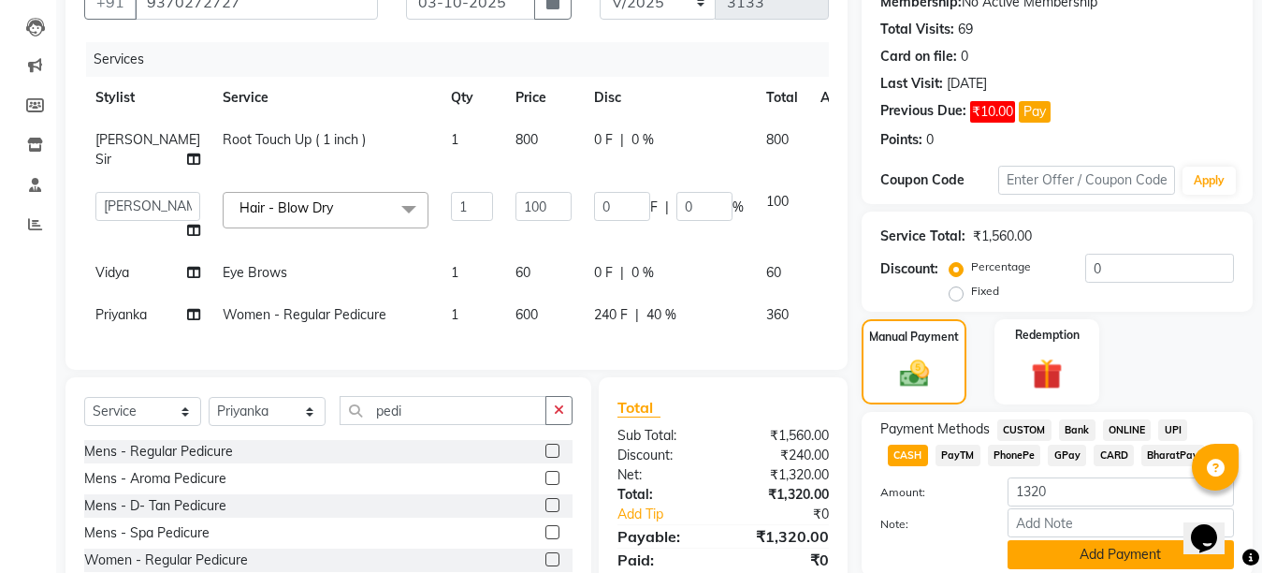
click at [1103, 553] on button "Add Payment" at bounding box center [1121, 554] width 226 height 29
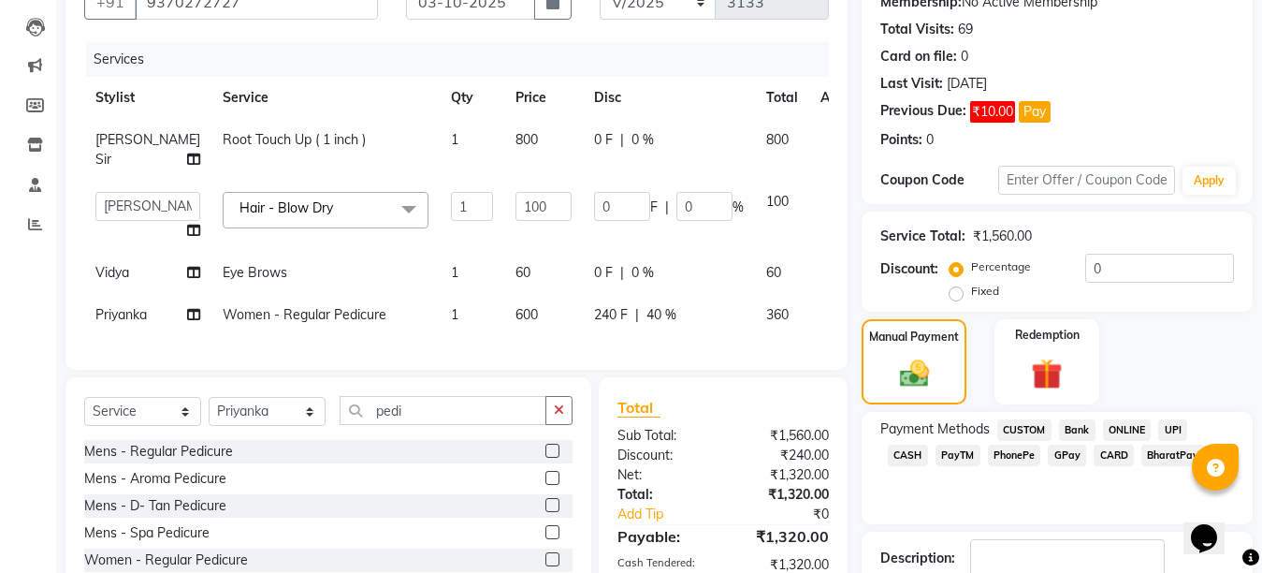
scroll to position [360, 0]
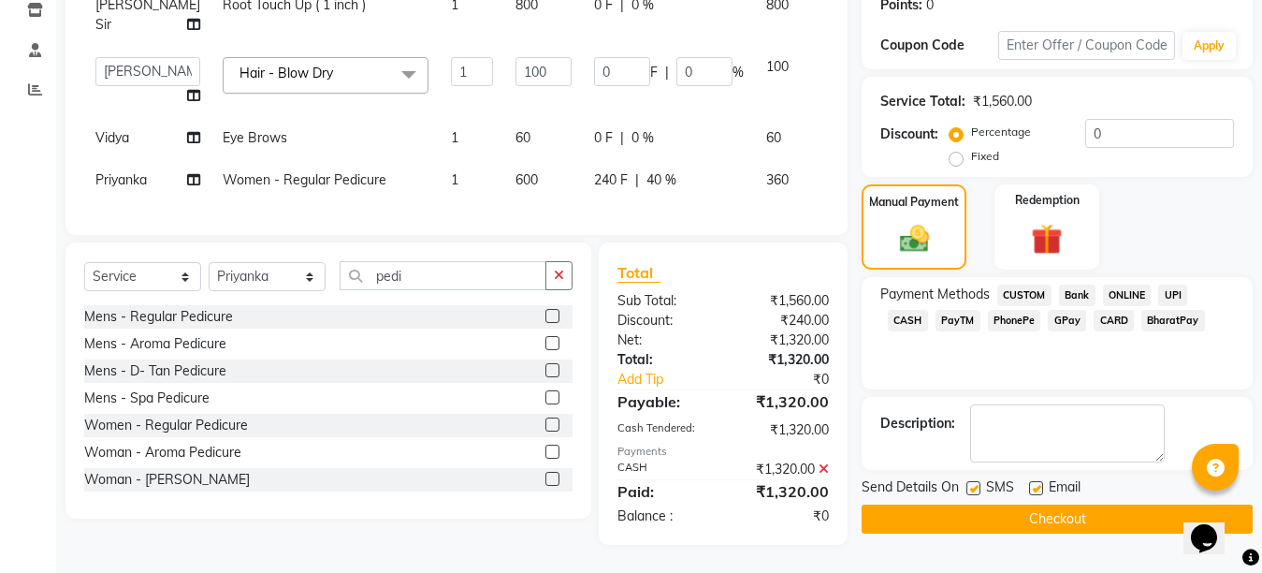
click at [1039, 481] on label at bounding box center [1036, 488] width 14 height 14
click at [1039, 483] on input "checkbox" at bounding box center [1035, 489] width 12 height 12
checkbox input "false"
click at [1043, 504] on button "Checkout" at bounding box center [1057, 518] width 391 height 29
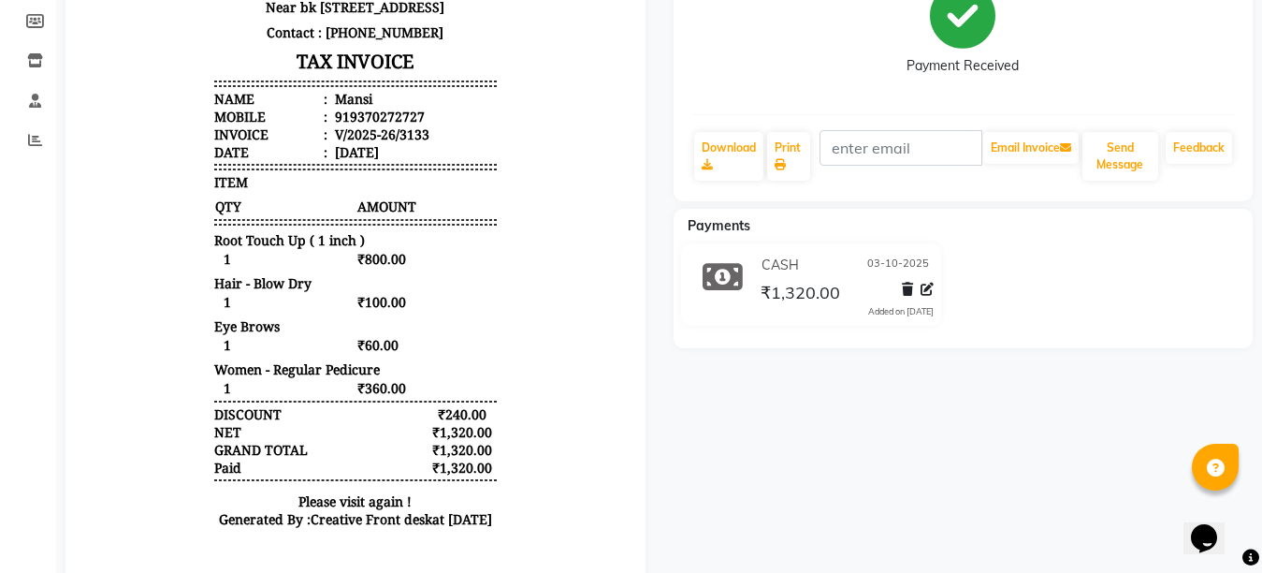
scroll to position [312, 0]
